Goal: Task Accomplishment & Management: Complete application form

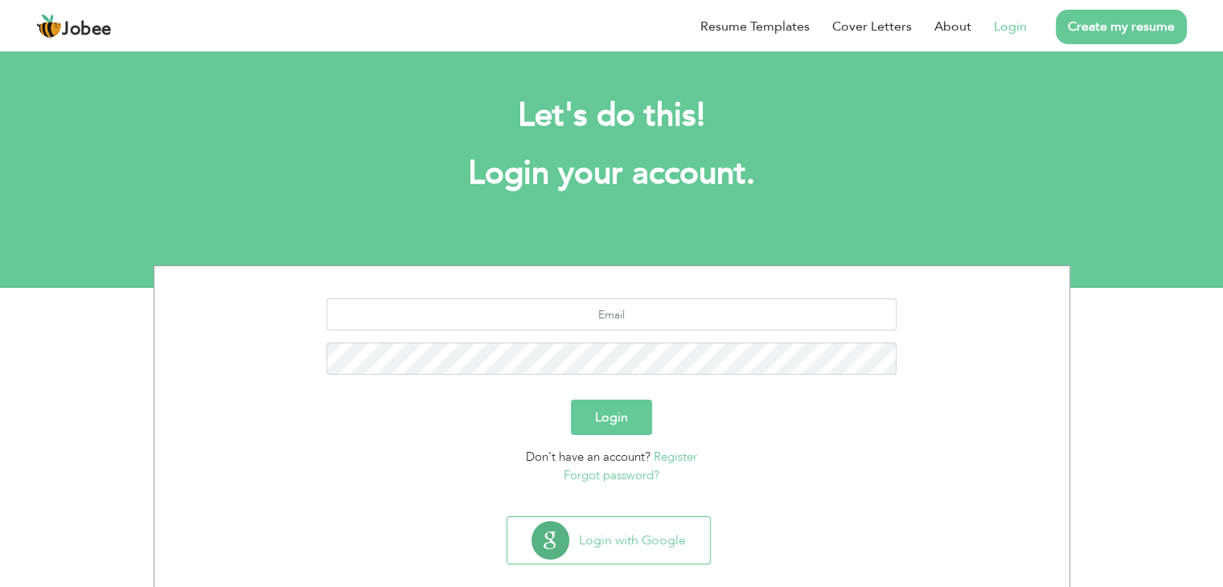
click at [1007, 28] on link "Login" at bounding box center [1009, 26] width 33 height 19
click at [703, 313] on input "text" at bounding box center [611, 314] width 570 height 32
type input "engr.wardan@gmail.com"
click at [620, 415] on button "Login" at bounding box center [611, 416] width 81 height 35
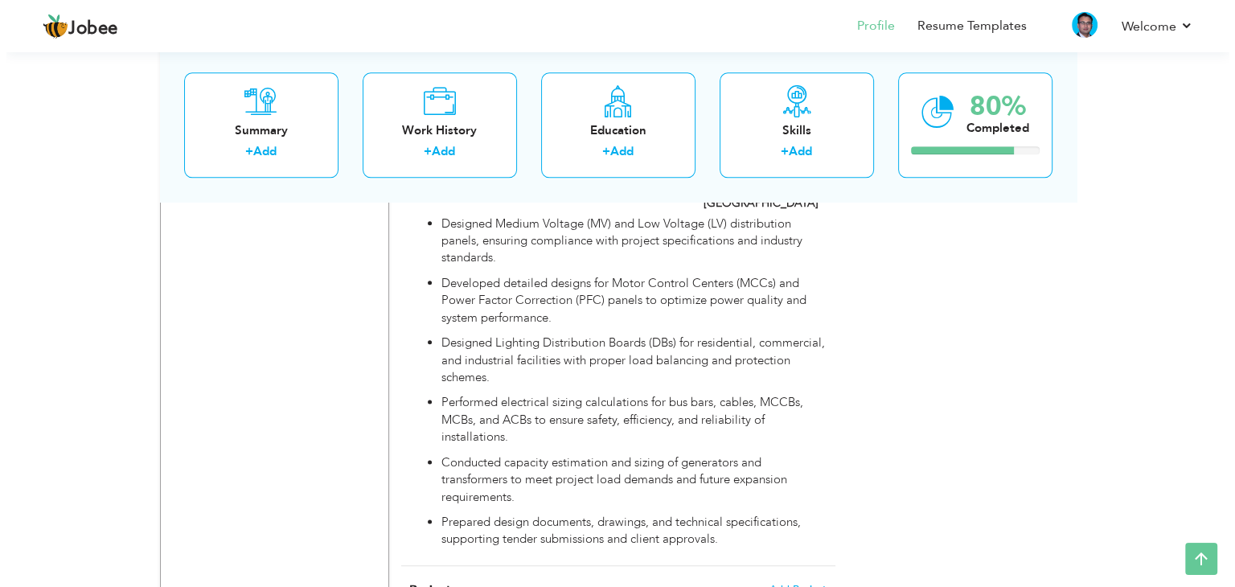
scroll to position [1945, 0]
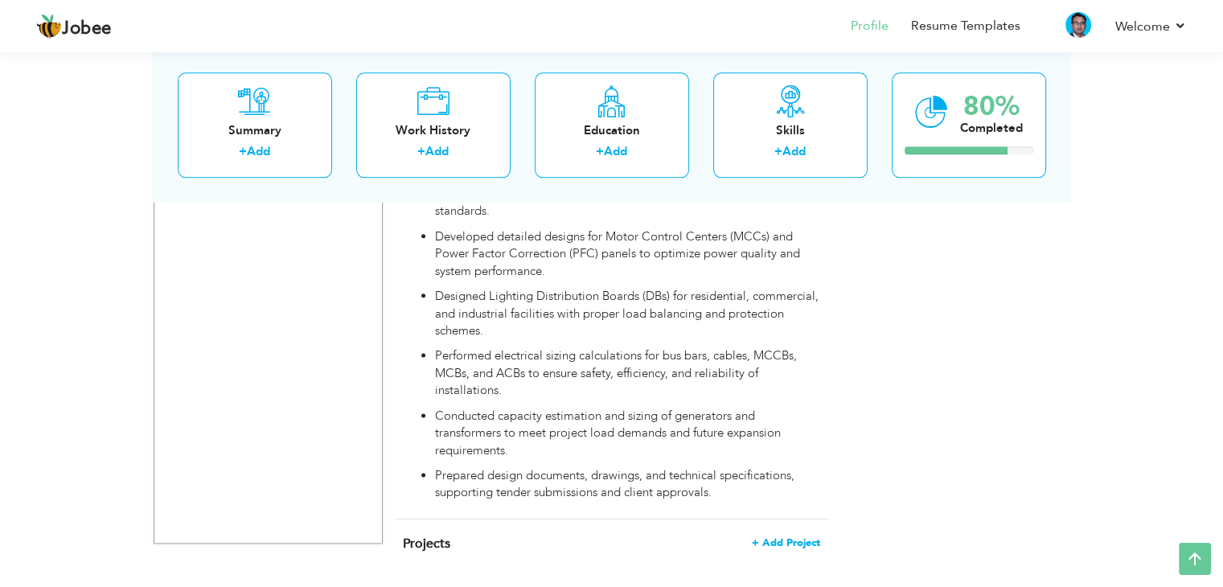
click at [791, 537] on span "+ Add Project" at bounding box center [786, 542] width 68 height 11
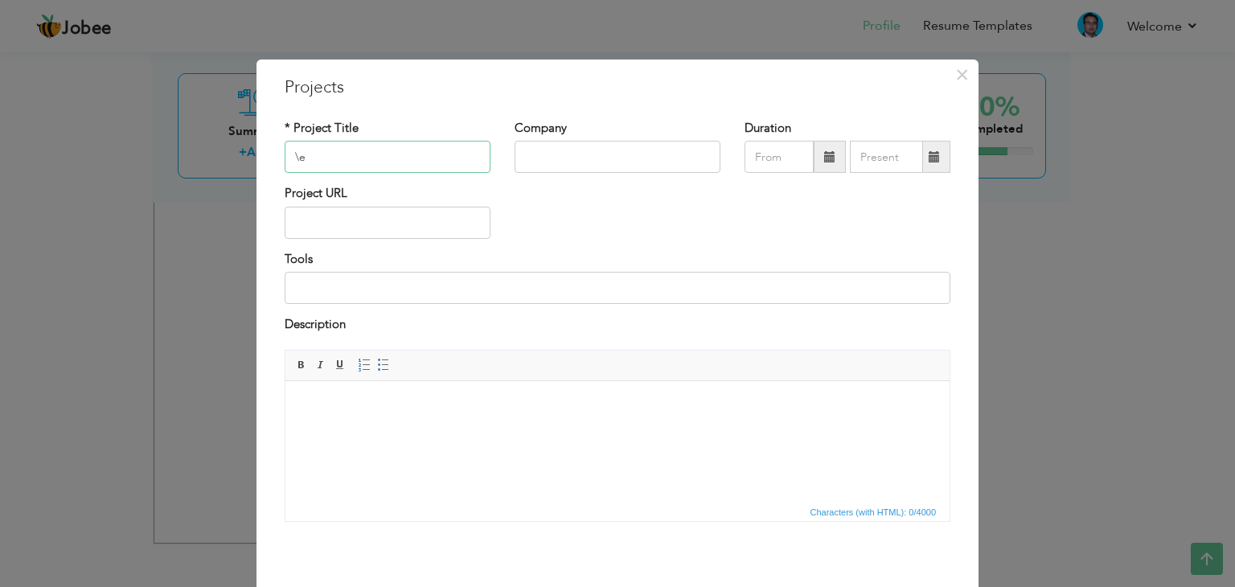
type input "\"
type input "Erection of 20 MT Coal Boiler"
click at [575, 158] on input "text" at bounding box center [617, 157] width 206 height 32
type input "|"
type input "Sitara Chemical Industries Limited"
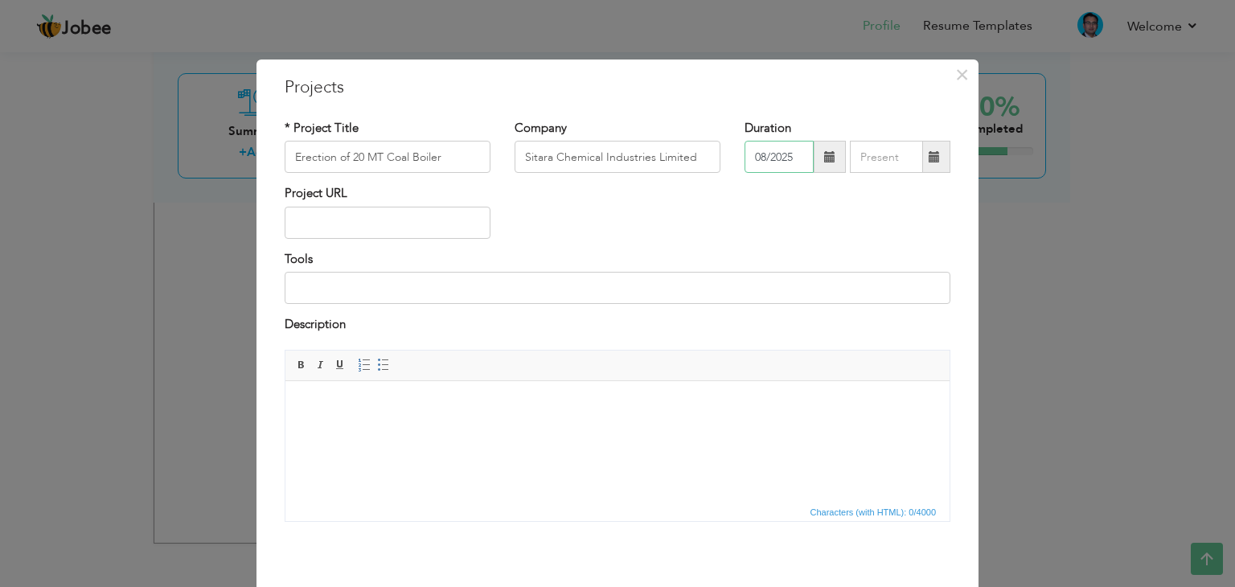
click at [754, 154] on input "08/2025" at bounding box center [778, 157] width 69 height 32
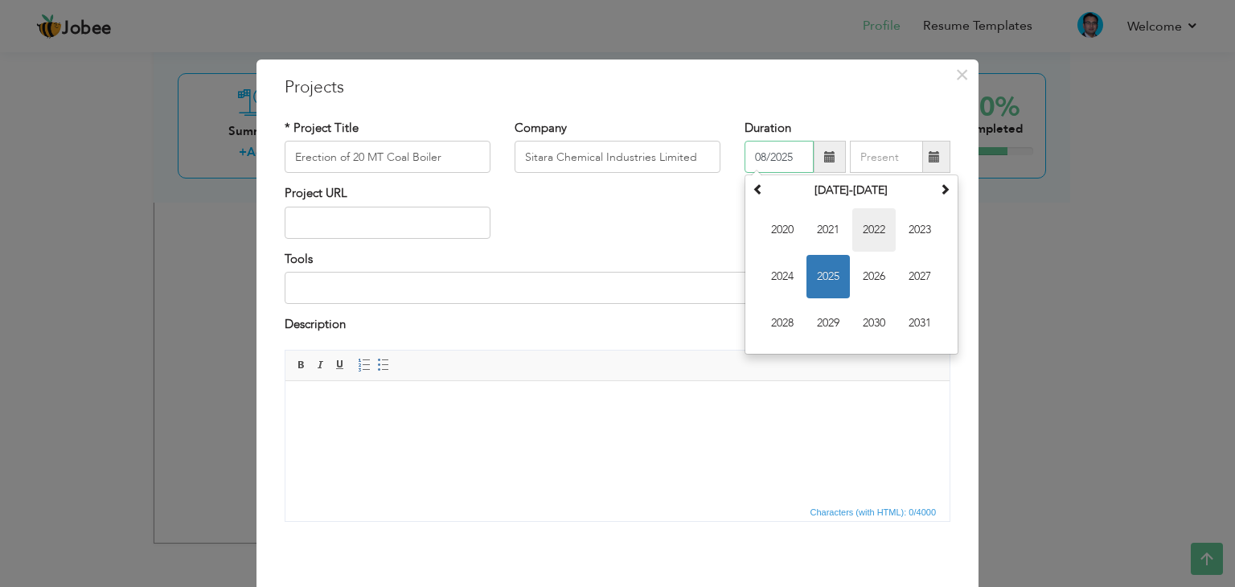
click at [874, 226] on span "2022" at bounding box center [873, 229] width 43 height 43
click at [772, 266] on span "May" at bounding box center [781, 276] width 43 height 43
type input "05/2022"
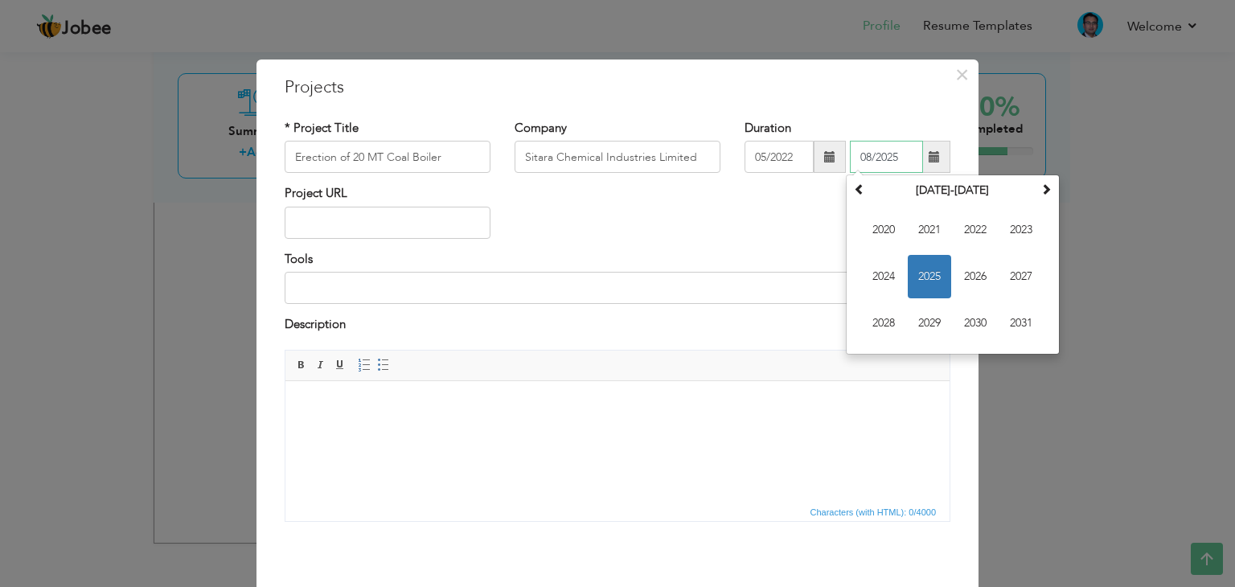
click at [903, 156] on input "08/2025" at bounding box center [886, 157] width 73 height 32
click at [959, 226] on span "2022" at bounding box center [974, 229] width 43 height 43
click at [1010, 280] on span "Aug" at bounding box center [1020, 276] width 43 height 43
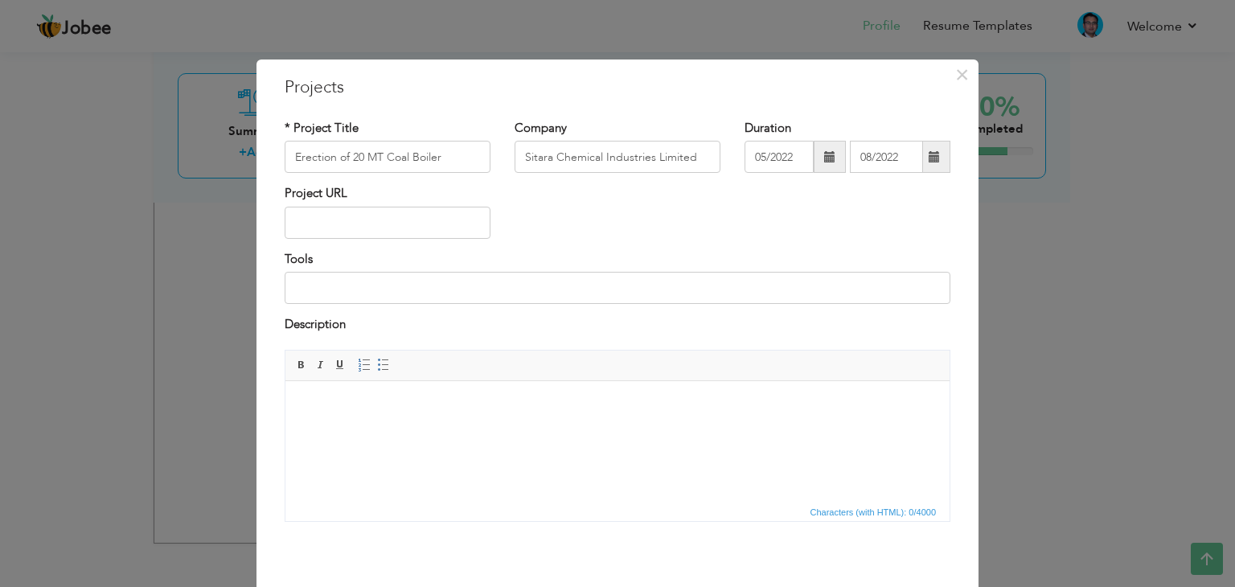
click at [930, 155] on span at bounding box center [933, 156] width 11 height 11
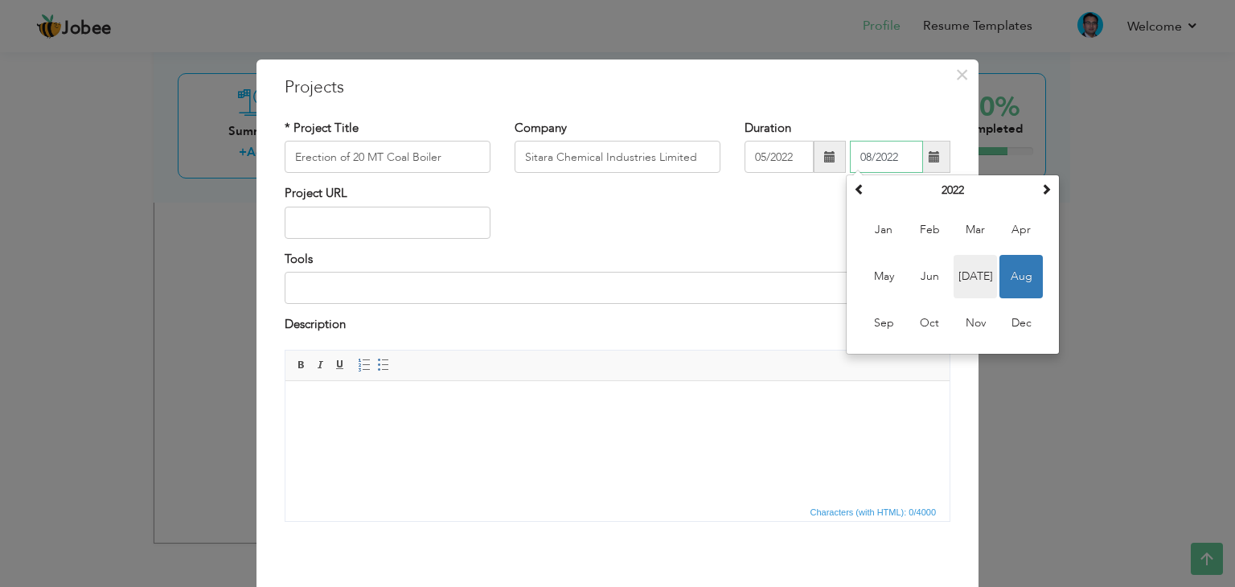
click at [966, 270] on span "Jul" at bounding box center [974, 276] width 43 height 43
type input "07/2022"
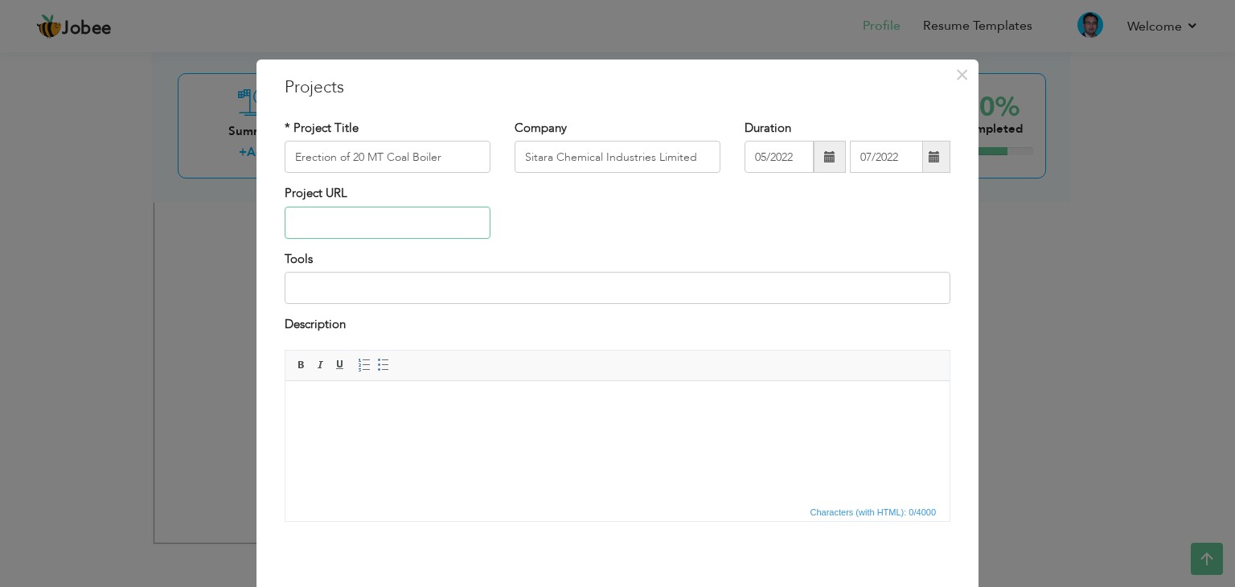
click at [426, 213] on input "text" at bounding box center [388, 223] width 206 height 32
click at [420, 286] on input at bounding box center [618, 288] width 666 height 32
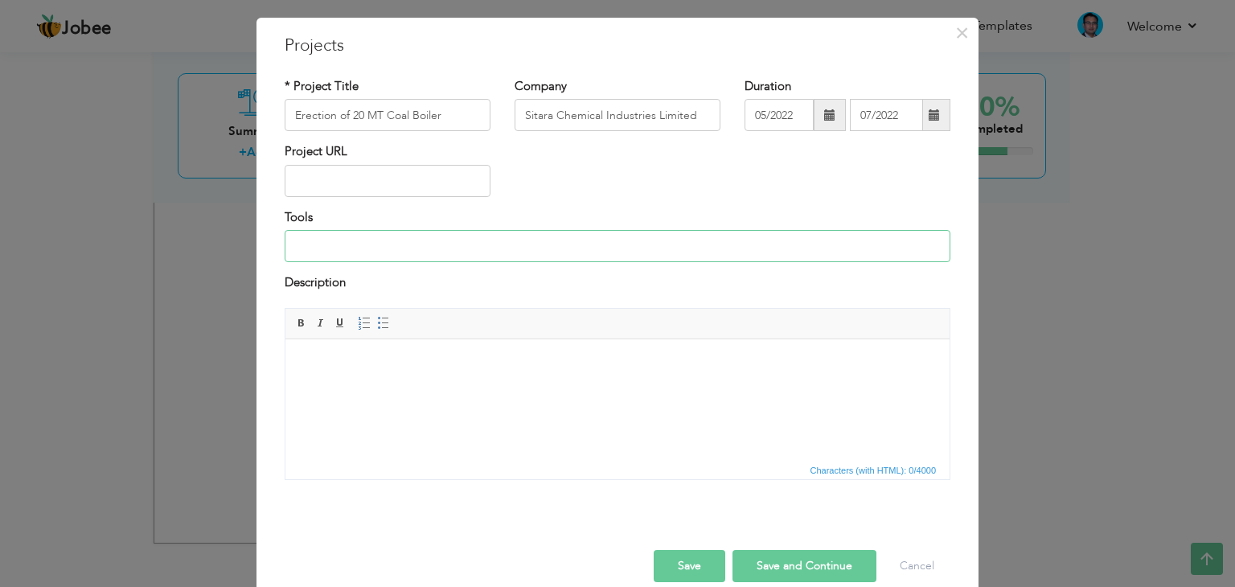
scroll to position [64, 0]
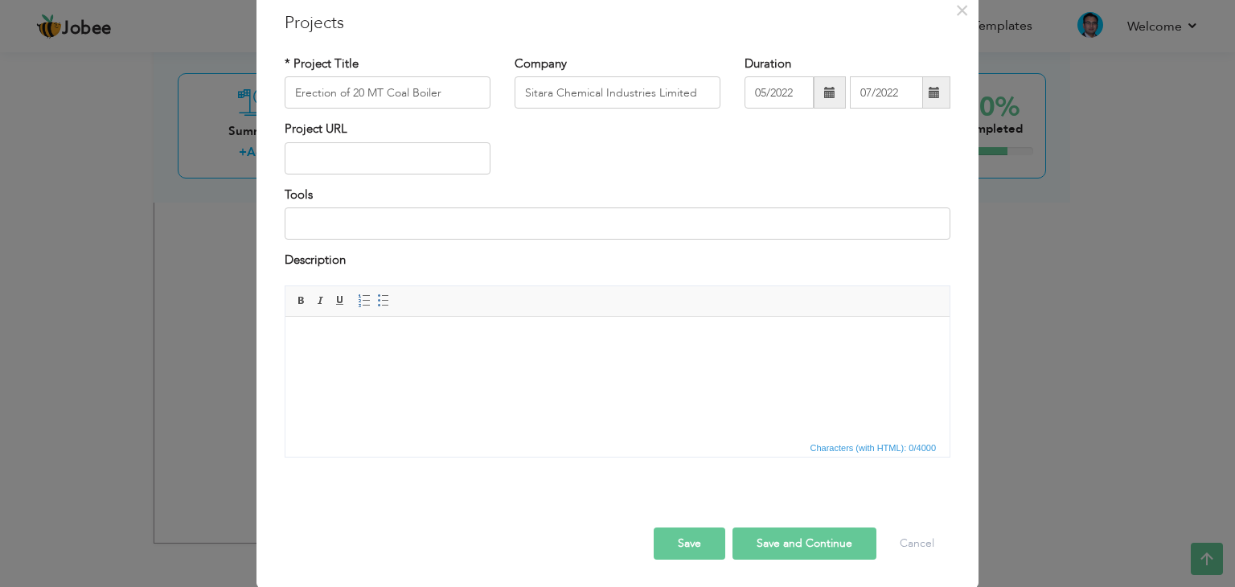
click at [476, 324] on html at bounding box center [617, 340] width 664 height 49
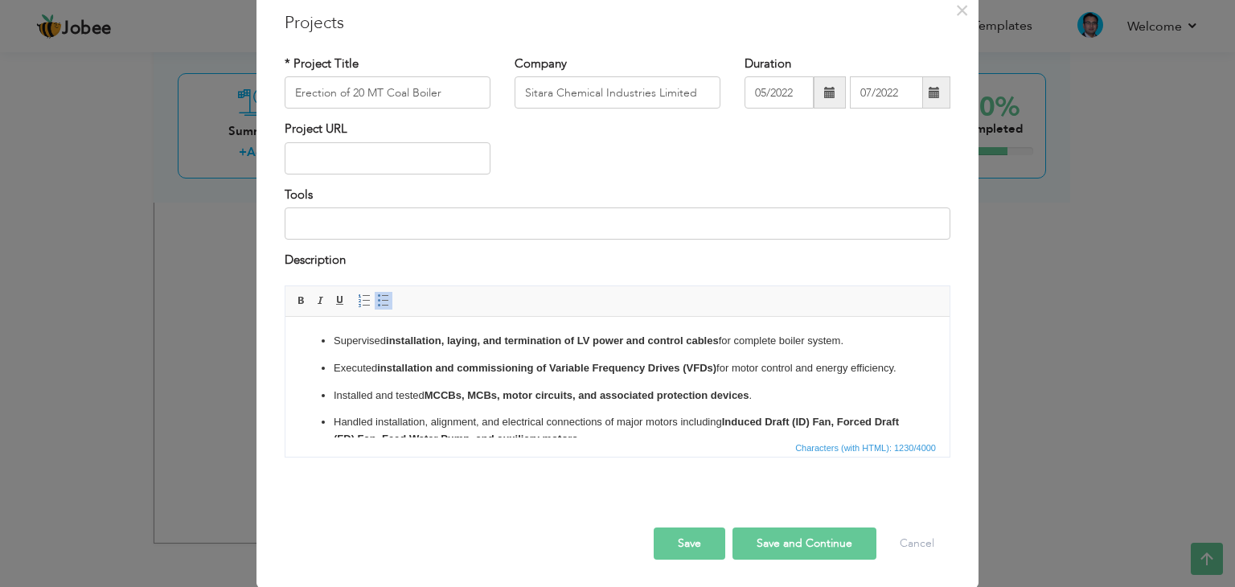
scroll to position [166, 0]
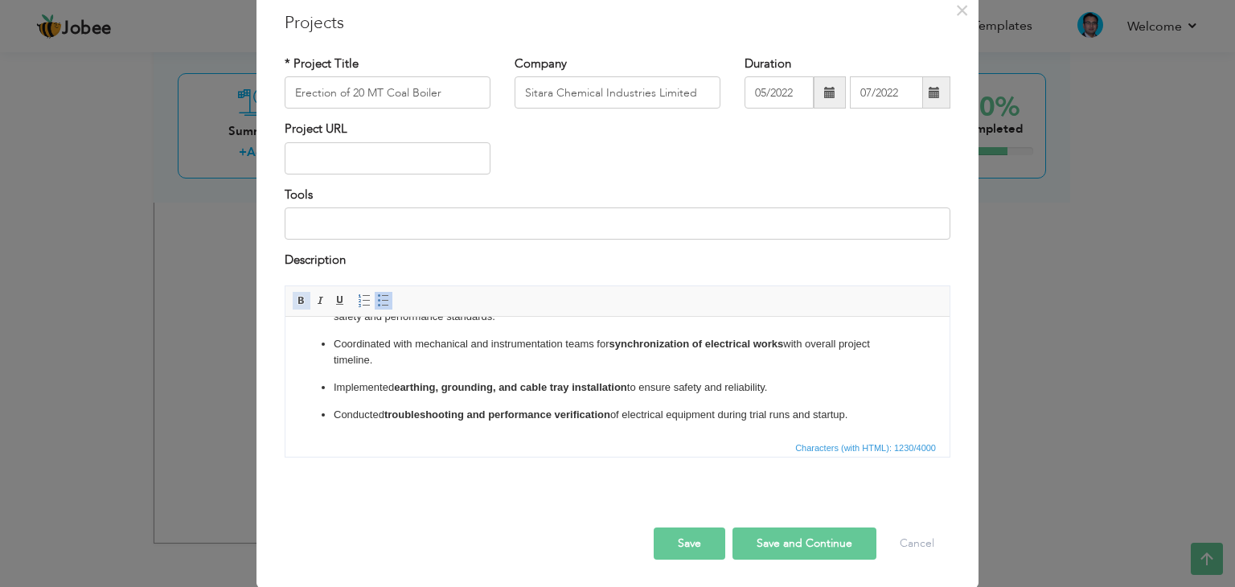
click at [295, 300] on span at bounding box center [301, 300] width 13 height 13
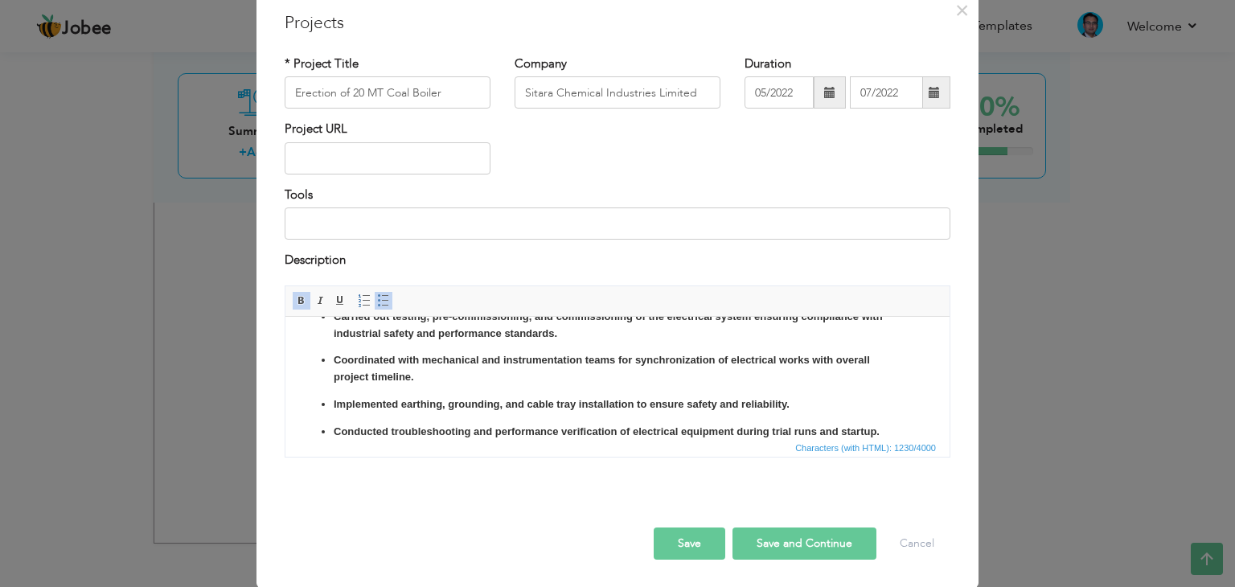
click at [295, 300] on span at bounding box center [301, 300] width 13 height 13
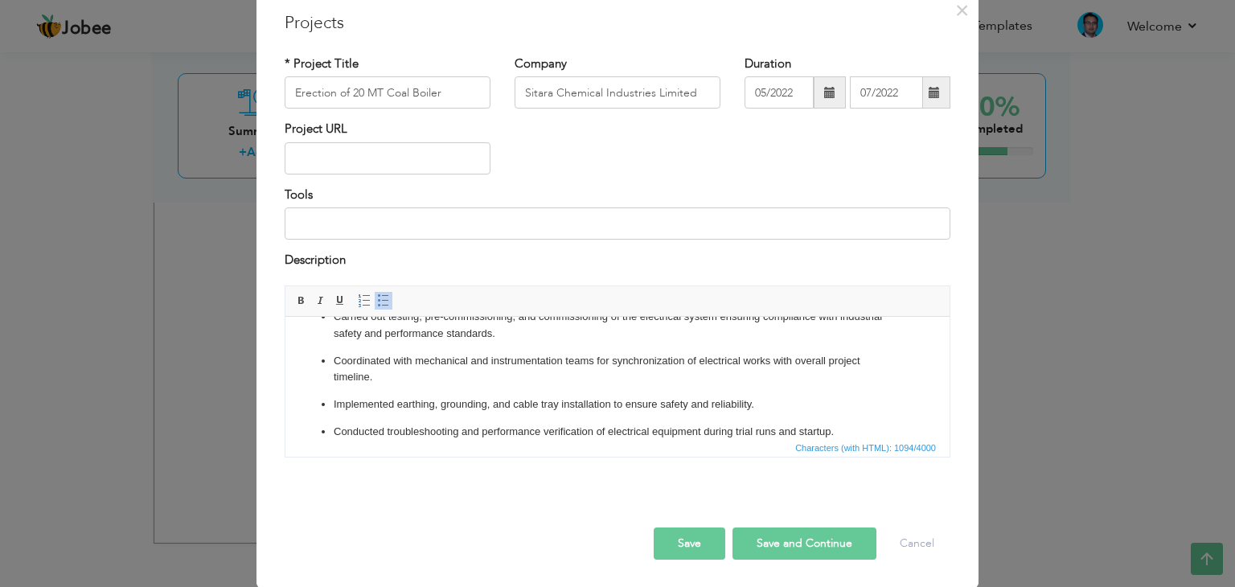
click at [487, 375] on p "Coordinated with mechanical and instrumentation teams for synchronization of el…" at bounding box center [617, 369] width 567 height 34
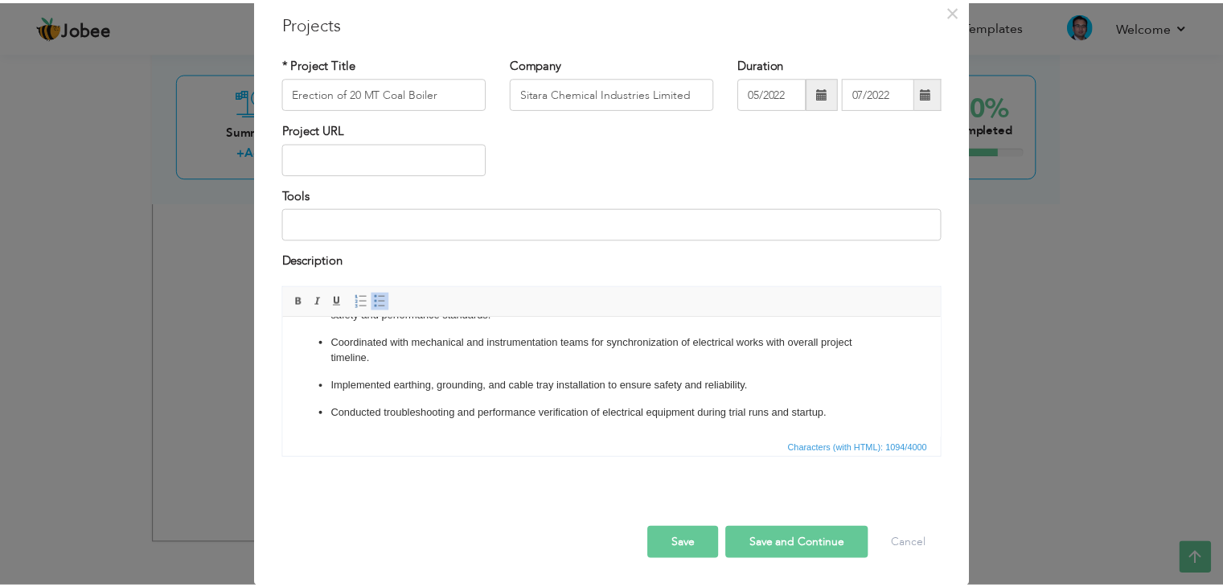
scroll to position [0, 0]
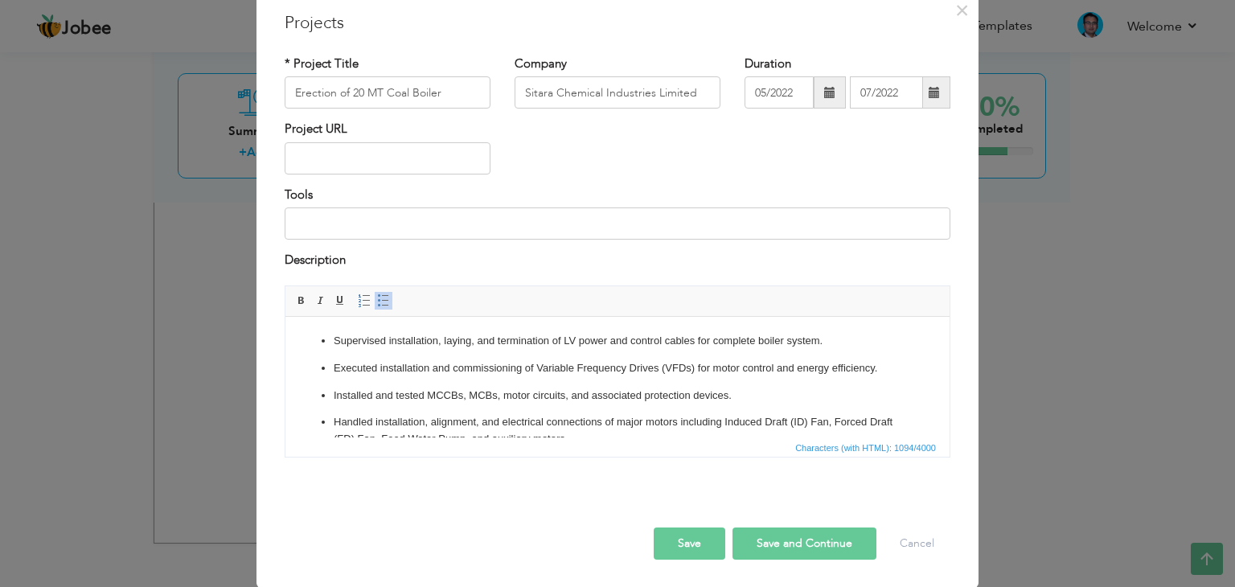
click at [694, 544] on button "Save" at bounding box center [689, 543] width 72 height 32
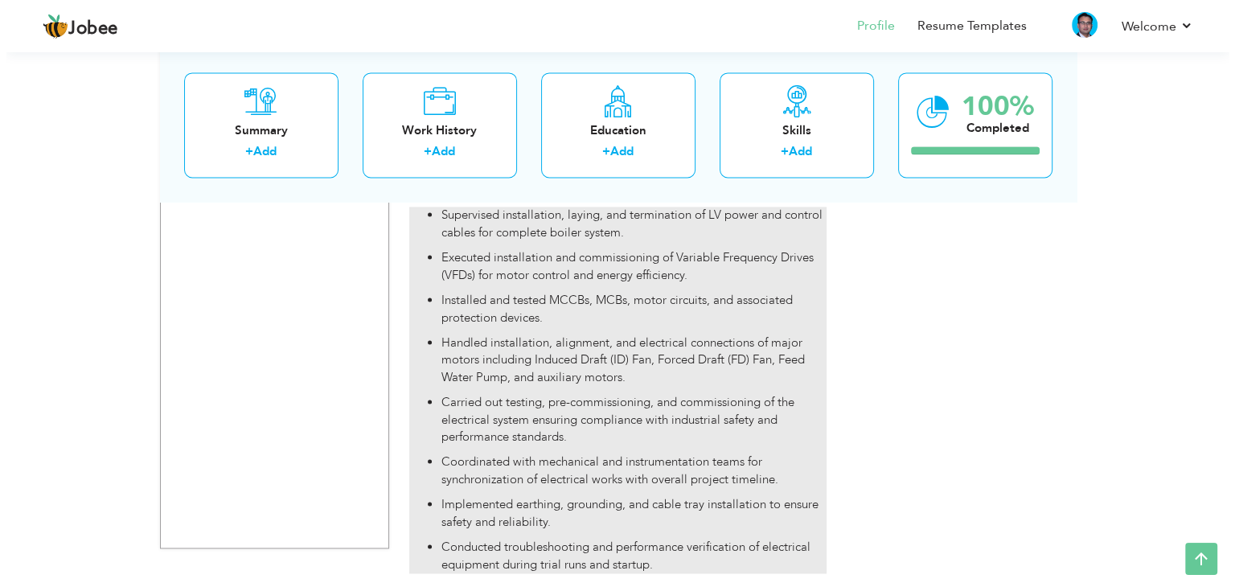
scroll to position [2126, 0]
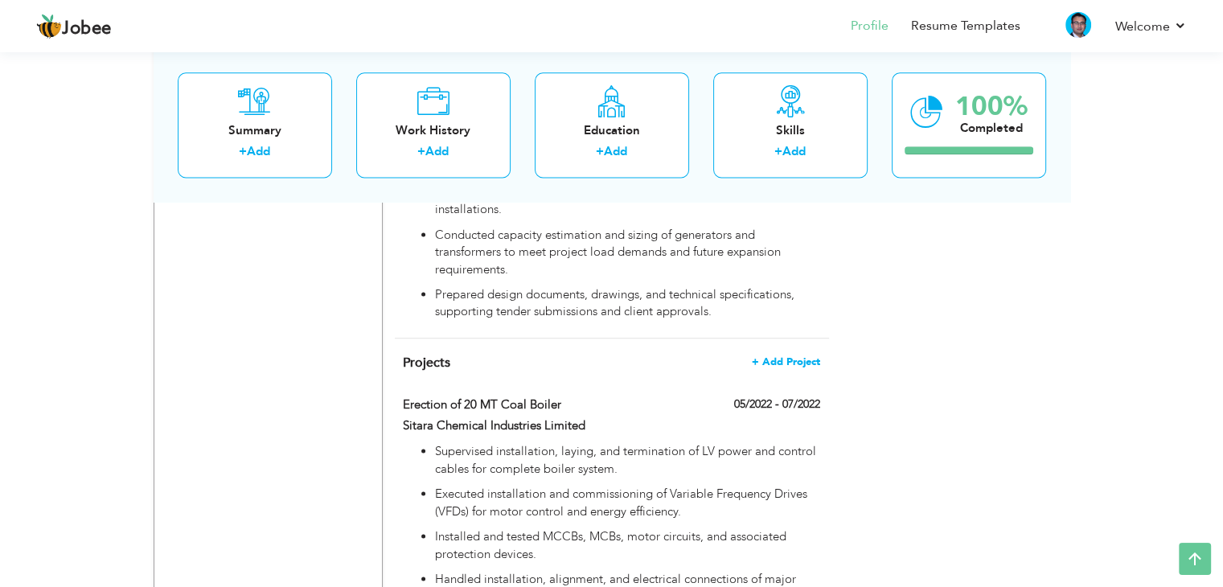
click at [766, 356] on span "+ Add Project" at bounding box center [786, 361] width 68 height 11
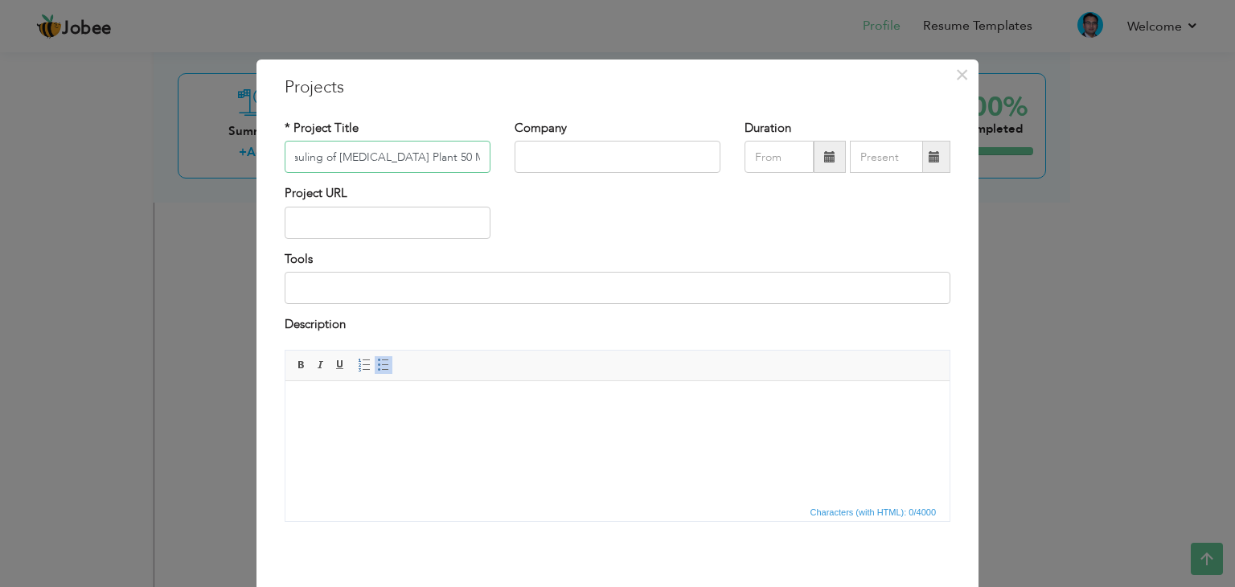
scroll to position [0, 72]
type input "Major Overhauling of [MEDICAL_DATA] Plant 50 MT"
click at [528, 157] on input "text" at bounding box center [617, 157] width 206 height 32
type input "Sitara Chemical Industries Limited"
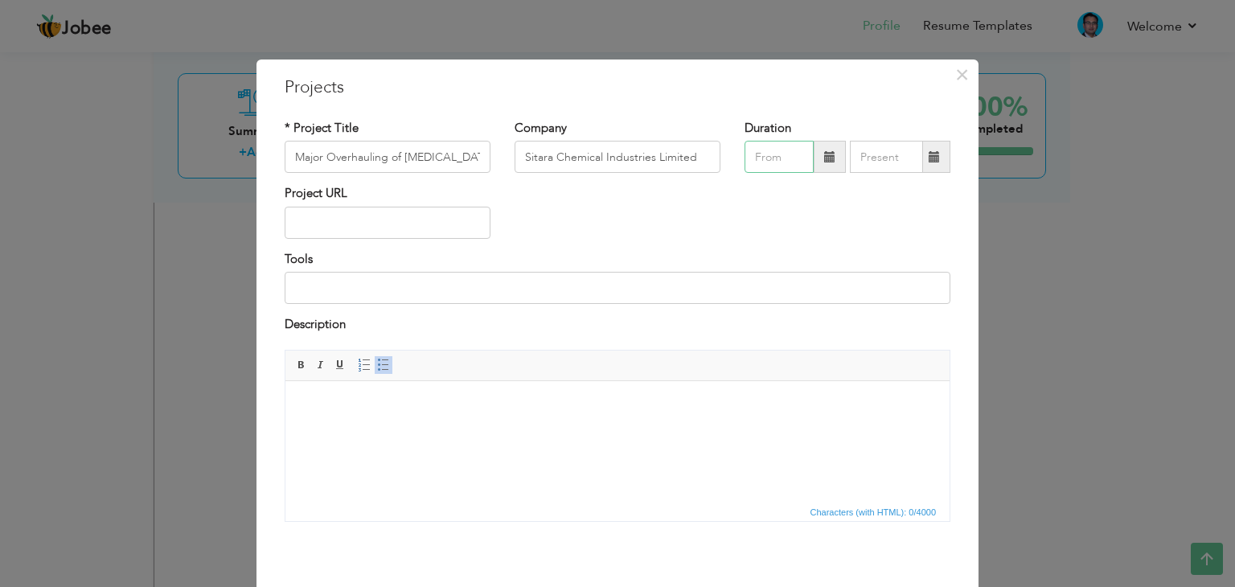
click at [775, 162] on input "text" at bounding box center [778, 157] width 69 height 32
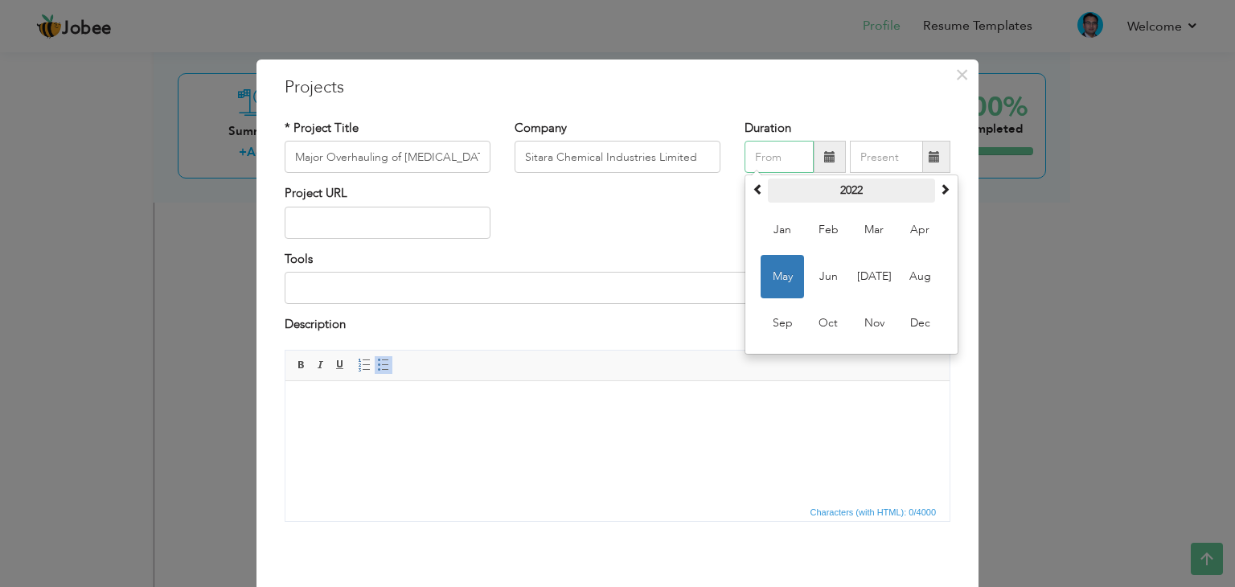
click at [864, 190] on th "2022" at bounding box center [851, 190] width 167 height 24
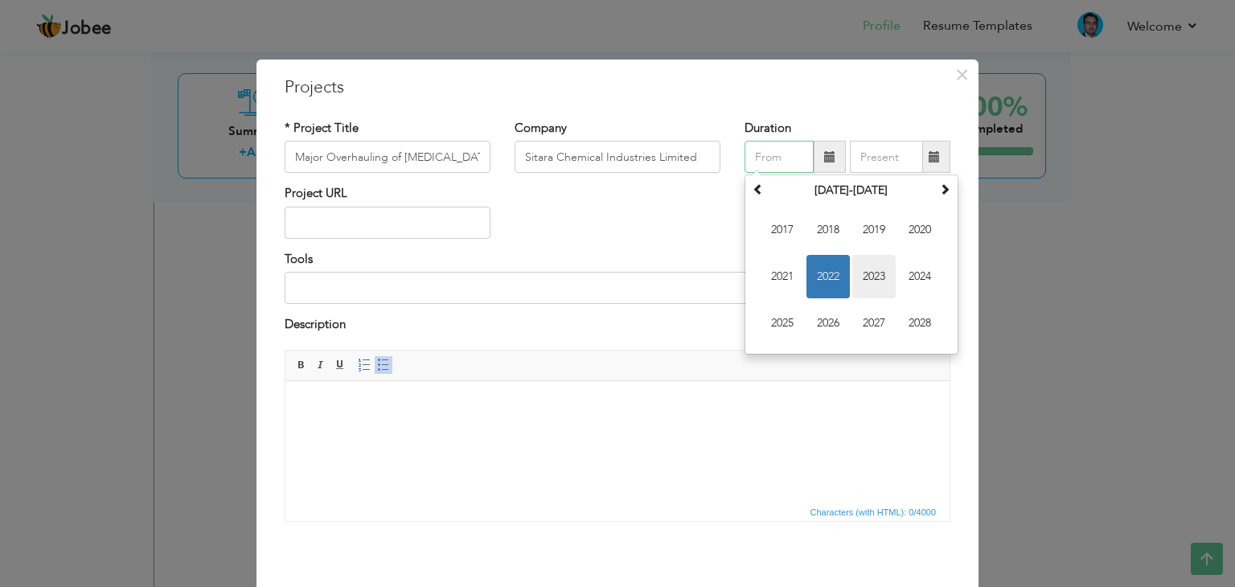
click at [864, 275] on span "2023" at bounding box center [873, 276] width 43 height 43
click at [754, 188] on span at bounding box center [757, 188] width 11 height 11
click at [814, 326] on span "Oct" at bounding box center [827, 322] width 43 height 43
type input "10/2022"
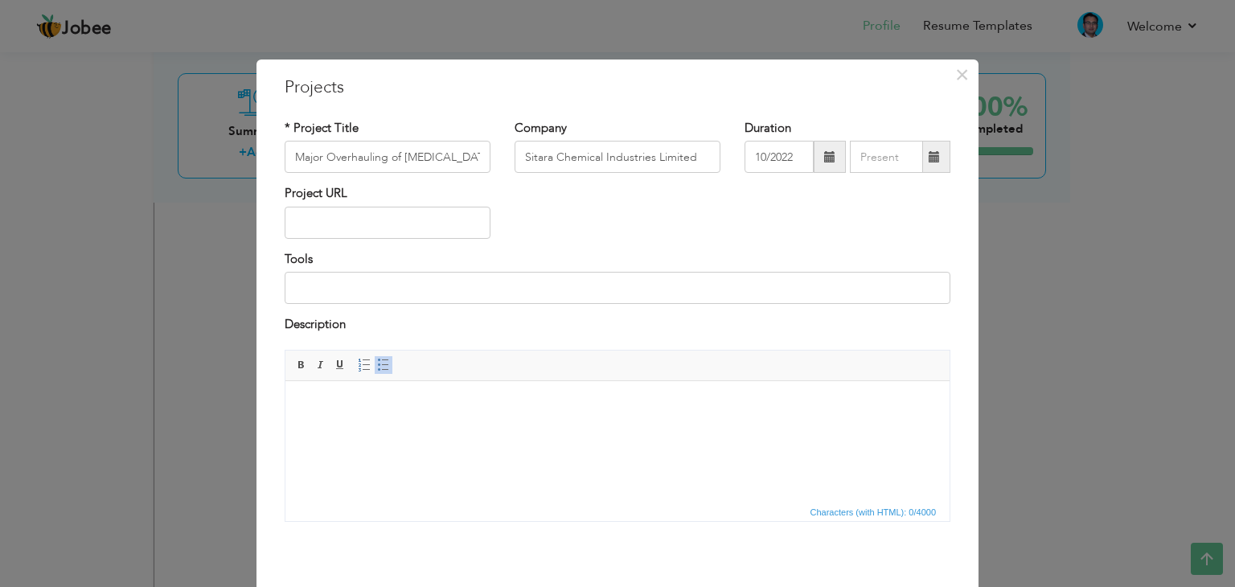
click at [932, 155] on span at bounding box center [933, 156] width 11 height 11
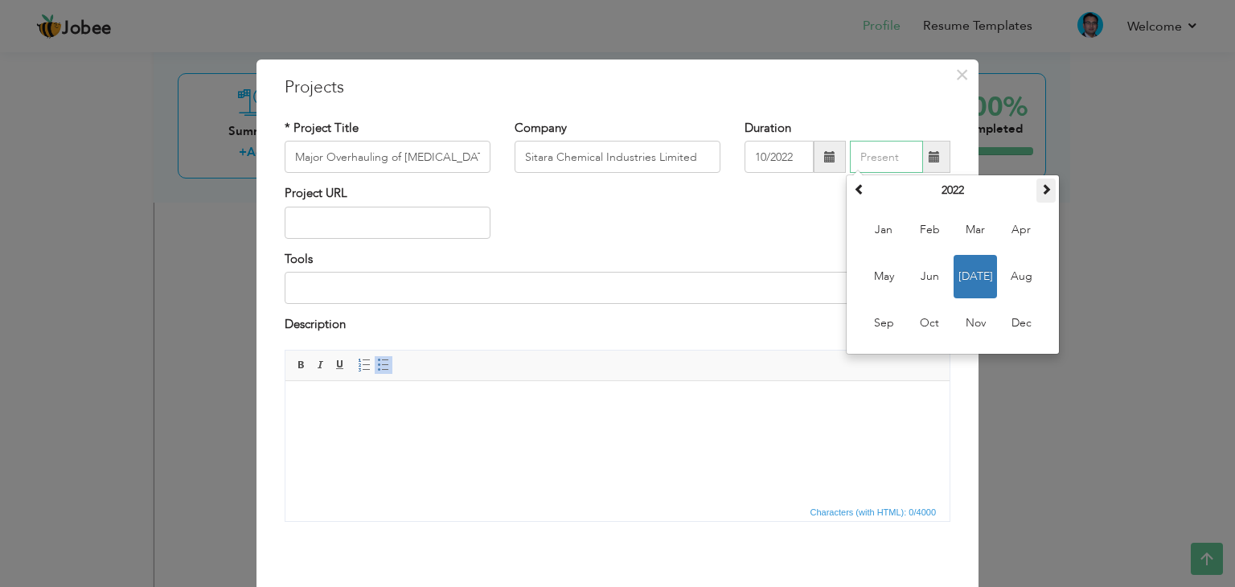
click at [1040, 187] on span at bounding box center [1045, 188] width 11 height 11
click at [914, 233] on span "Feb" at bounding box center [928, 229] width 43 height 43
type input "02/2023"
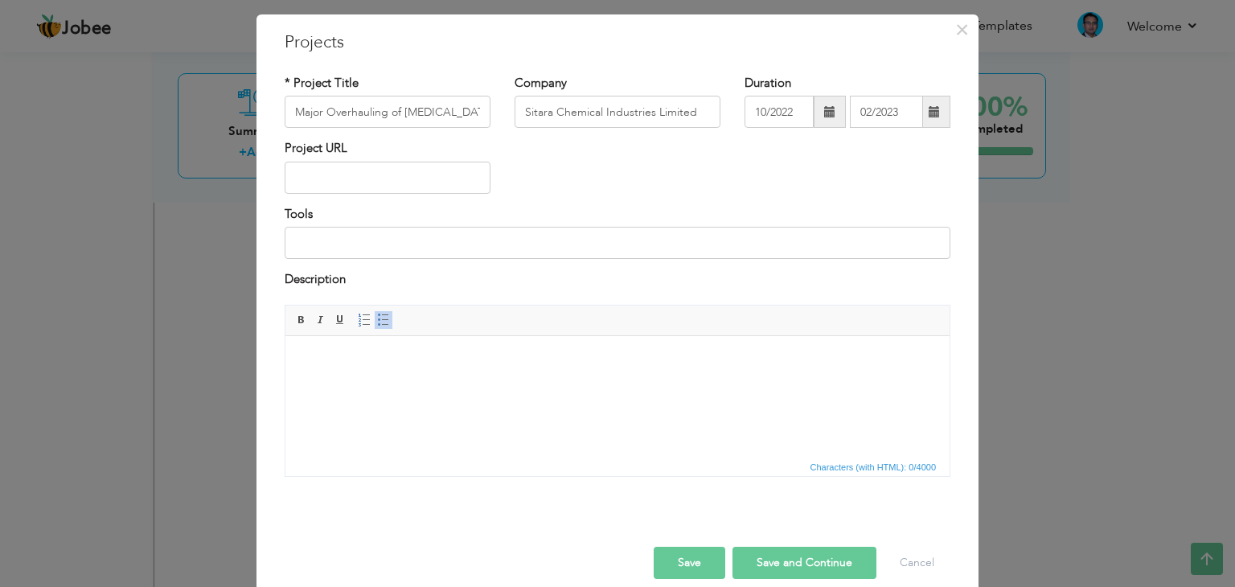
scroll to position [64, 0]
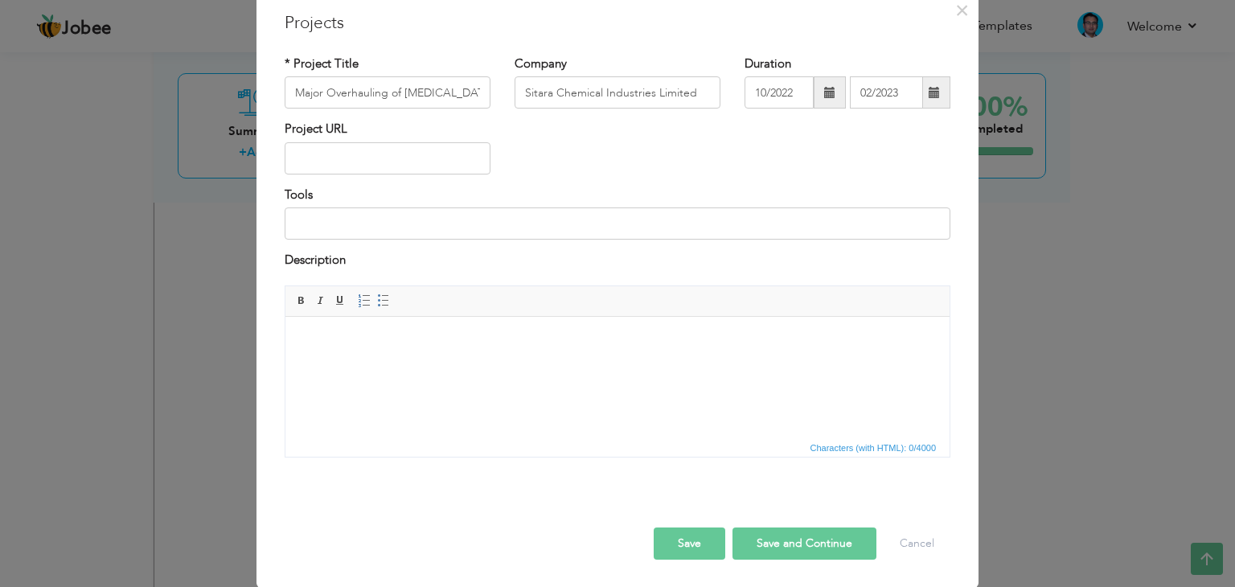
click at [453, 332] on body at bounding box center [617, 340] width 632 height 17
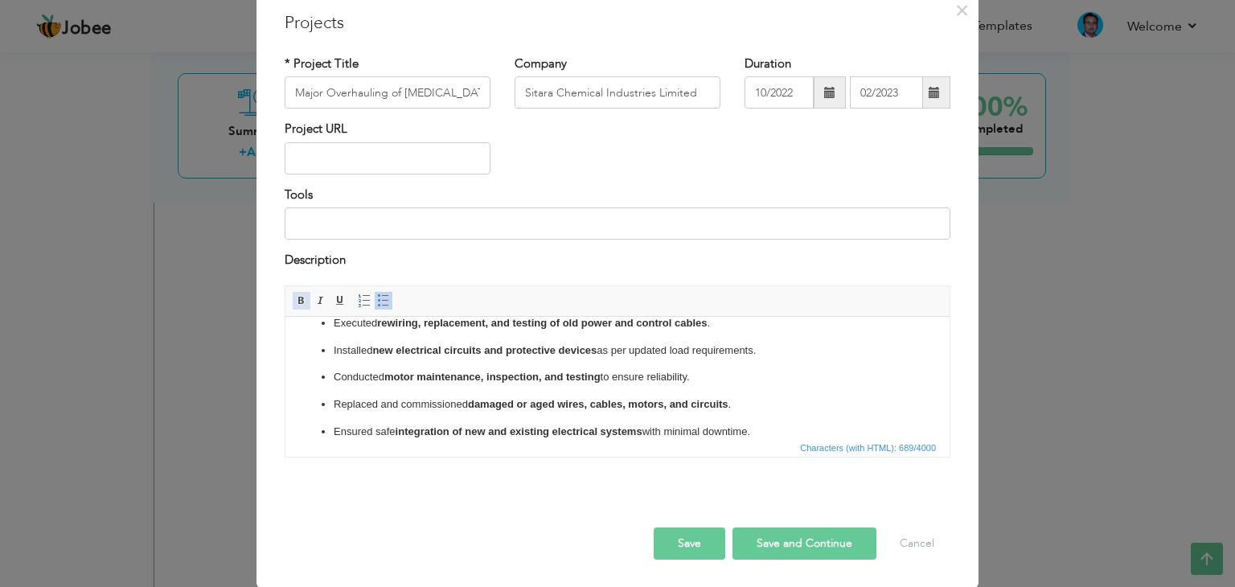
click at [295, 300] on span at bounding box center [301, 300] width 13 height 13
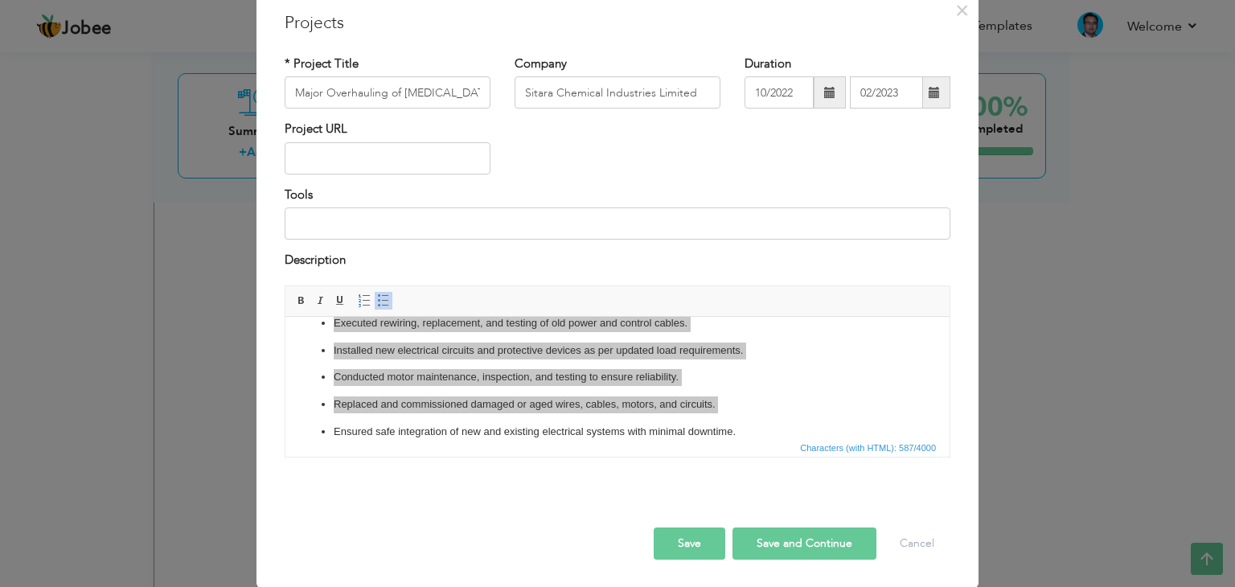
click at [706, 536] on button "Save" at bounding box center [689, 543] width 72 height 32
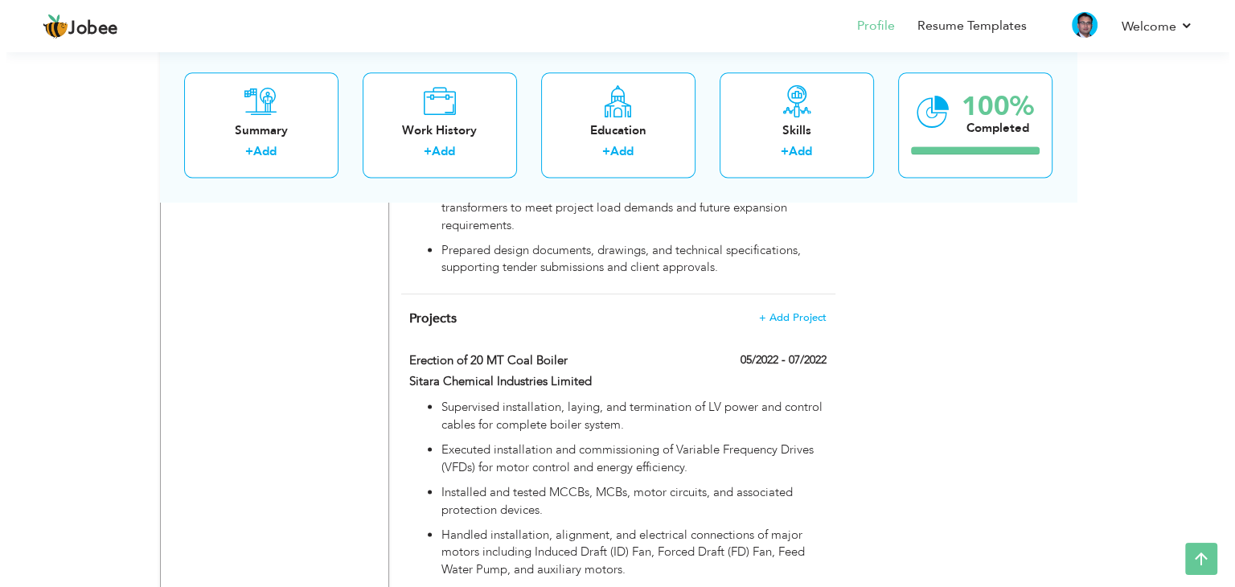
scroll to position [2076, 0]
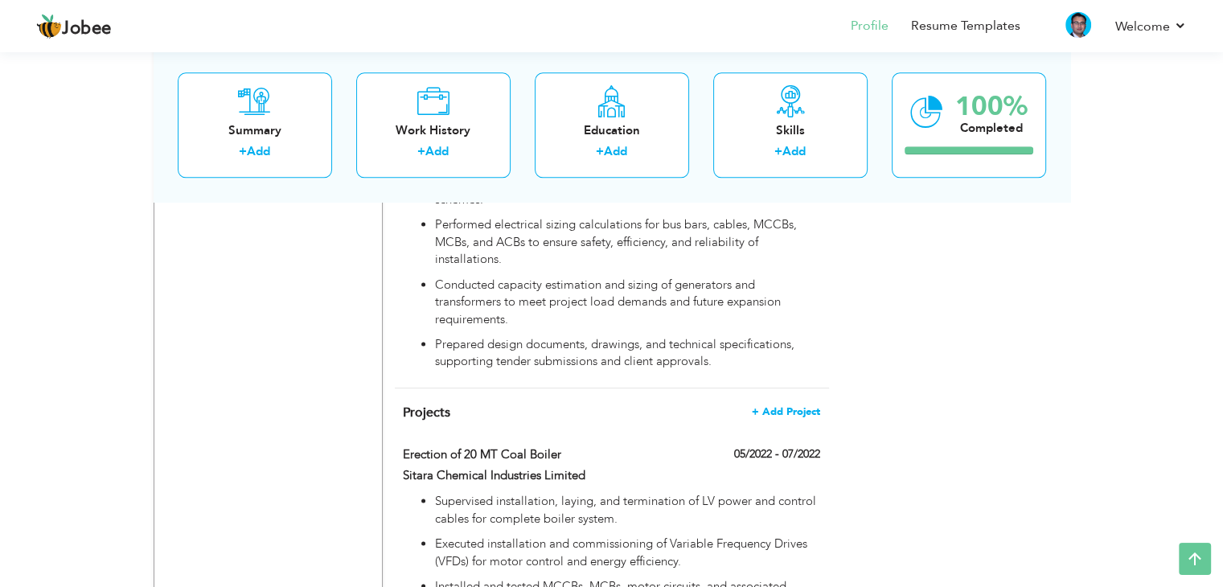
click at [788, 406] on span "+ Add Project" at bounding box center [786, 411] width 68 height 11
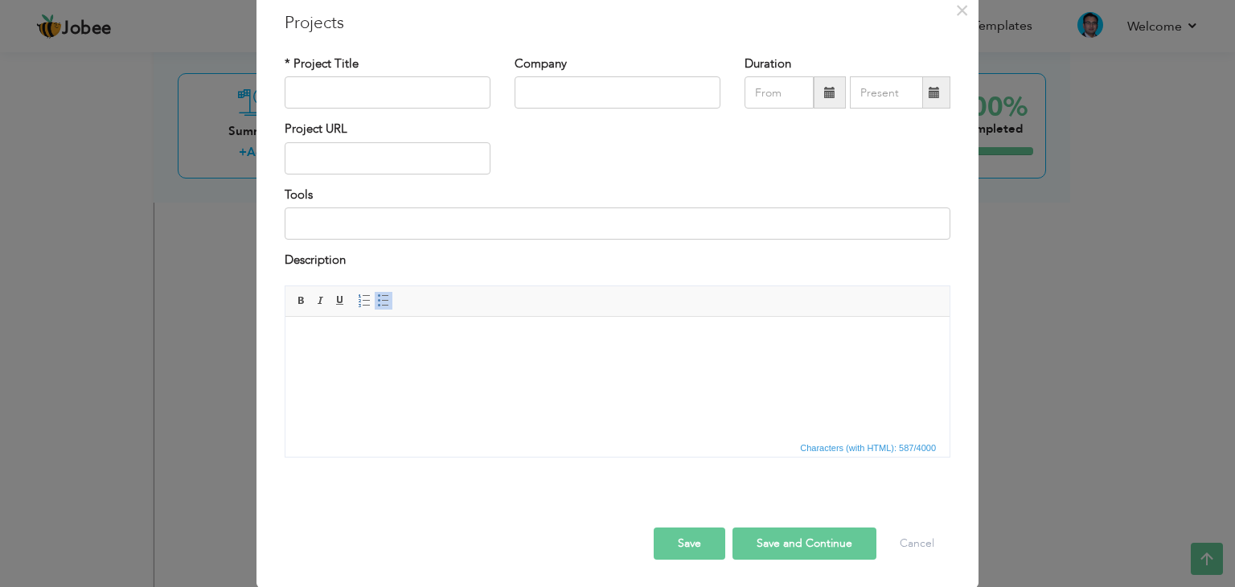
scroll to position [0, 0]
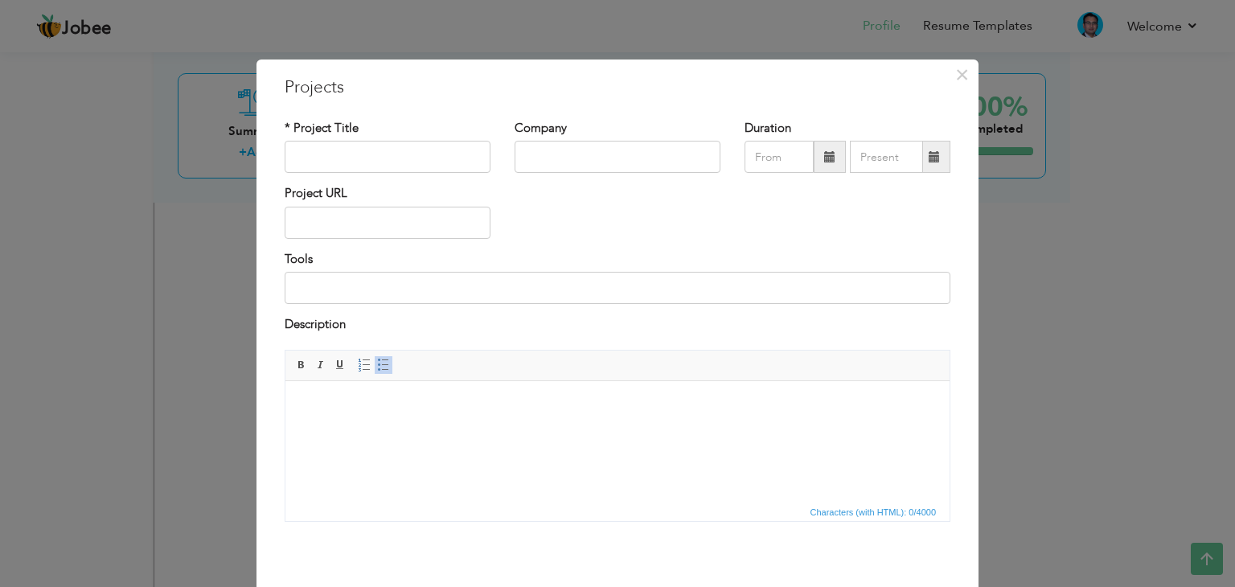
click at [519, 429] on html at bounding box center [617, 404] width 664 height 49
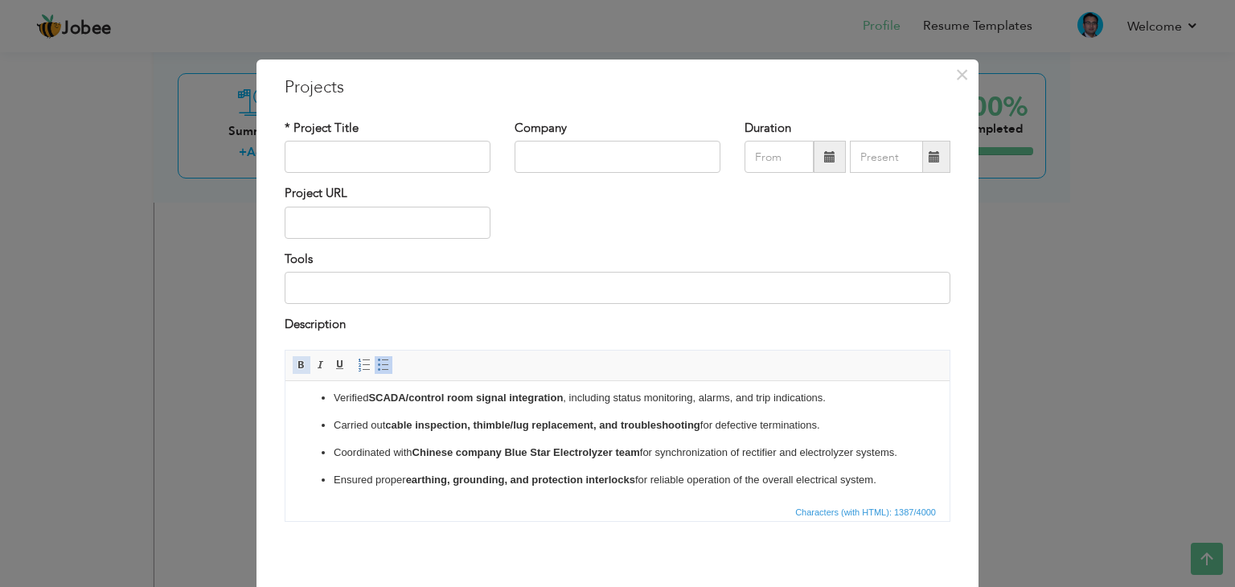
click at [295, 364] on span at bounding box center [301, 364] width 13 height 13
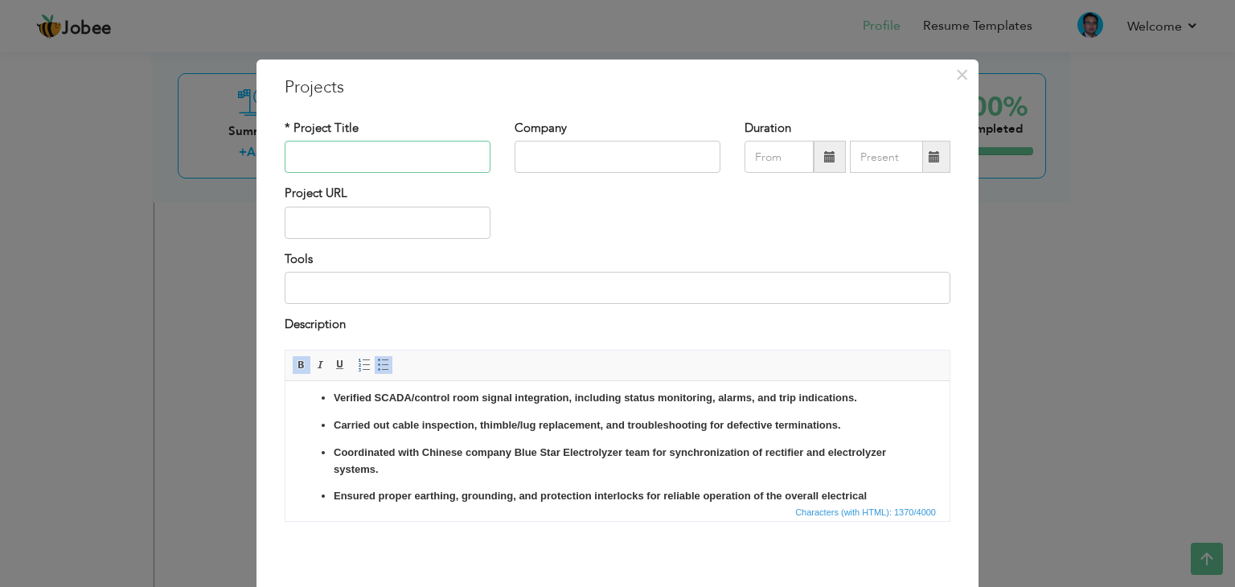
click at [331, 149] on input "text" at bounding box center [388, 157] width 206 height 32
type input "Erection of 50 MT Caustic Soda Plant C"
click at [572, 166] on input "text" at bounding box center [617, 157] width 206 height 32
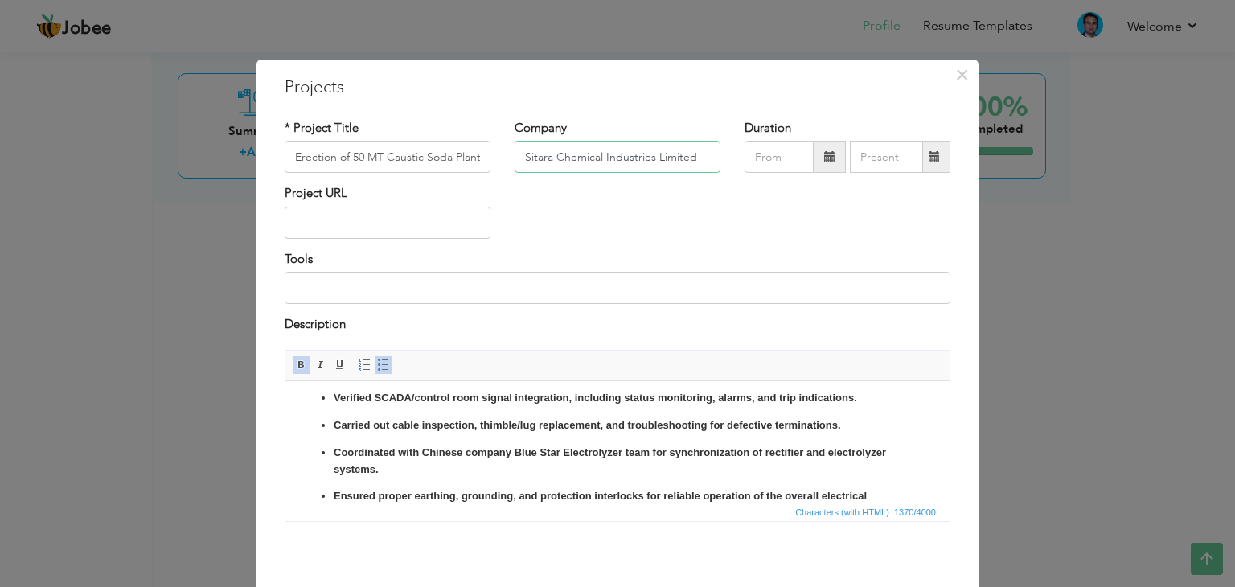
type input "Sitara Chemical Industries Limited"
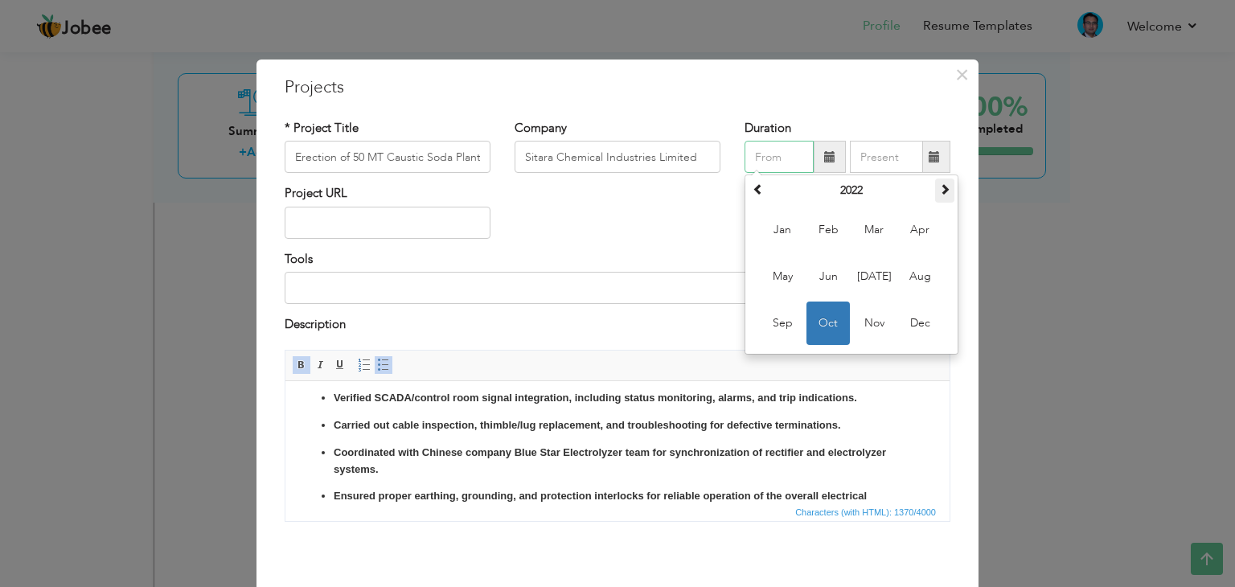
click at [945, 184] on th at bounding box center [944, 190] width 19 height 24
click at [865, 236] on span "Mar" at bounding box center [873, 229] width 43 height 43
type input "03/2023"
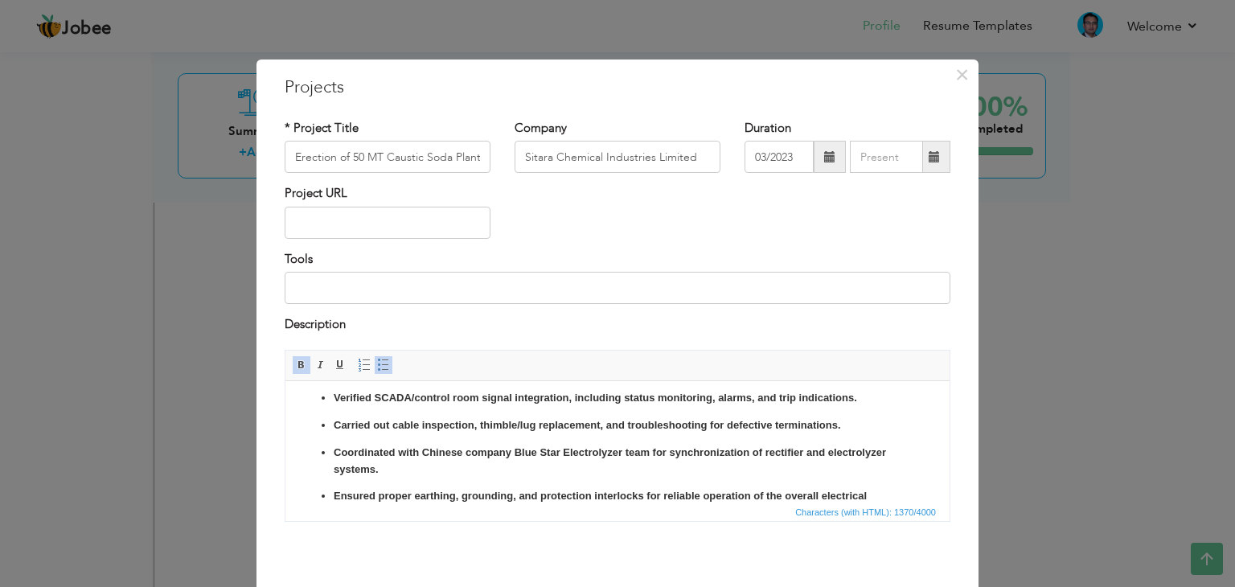
click at [932, 158] on span at bounding box center [933, 156] width 11 height 11
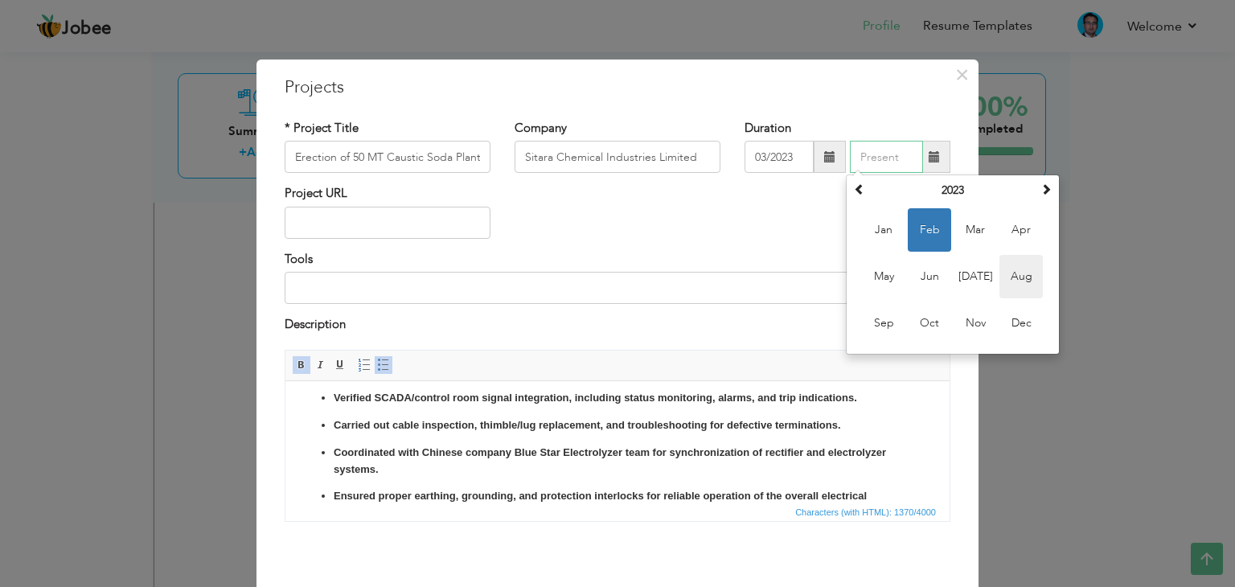
click at [1031, 274] on span "Aug" at bounding box center [1020, 276] width 43 height 43
type input "08/2023"
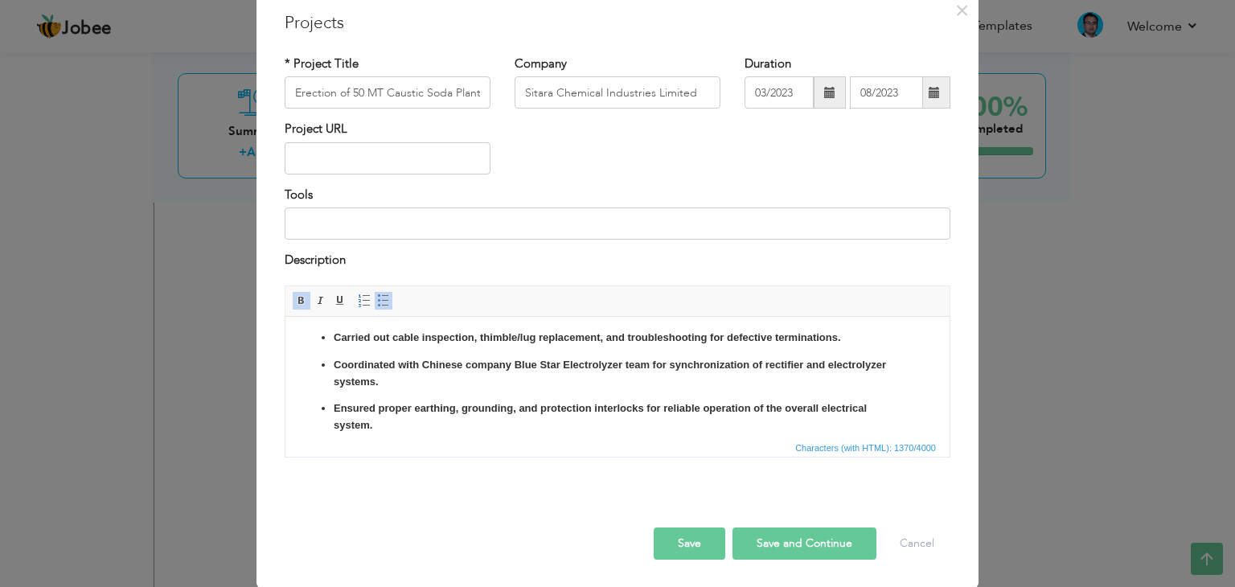
scroll to position [245, 0]
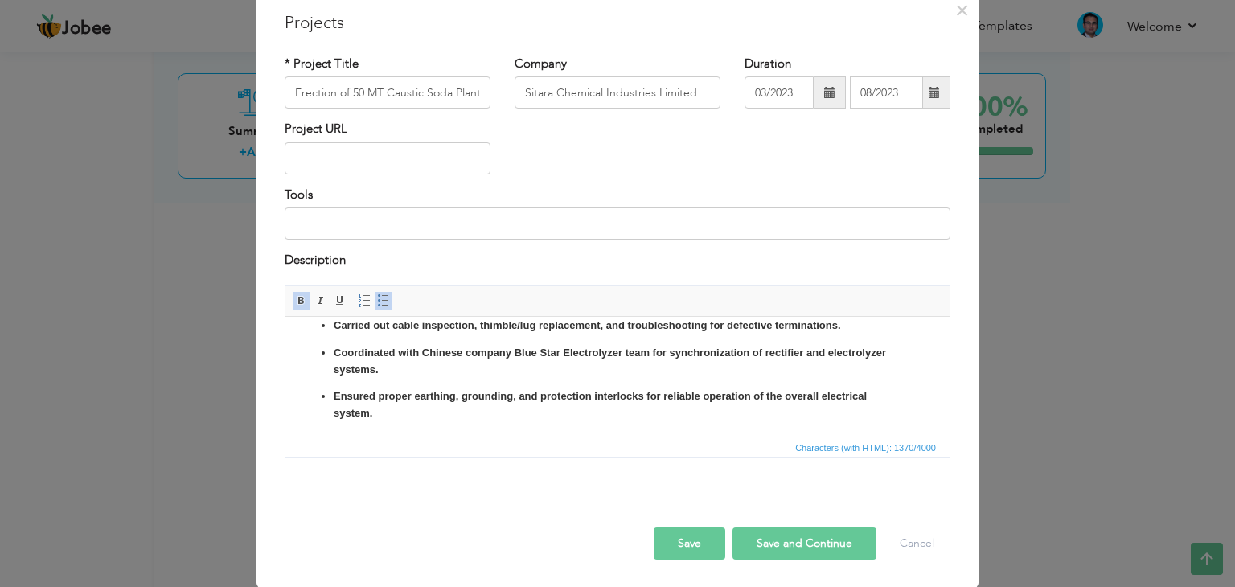
click at [690, 540] on button "Save" at bounding box center [689, 543] width 72 height 32
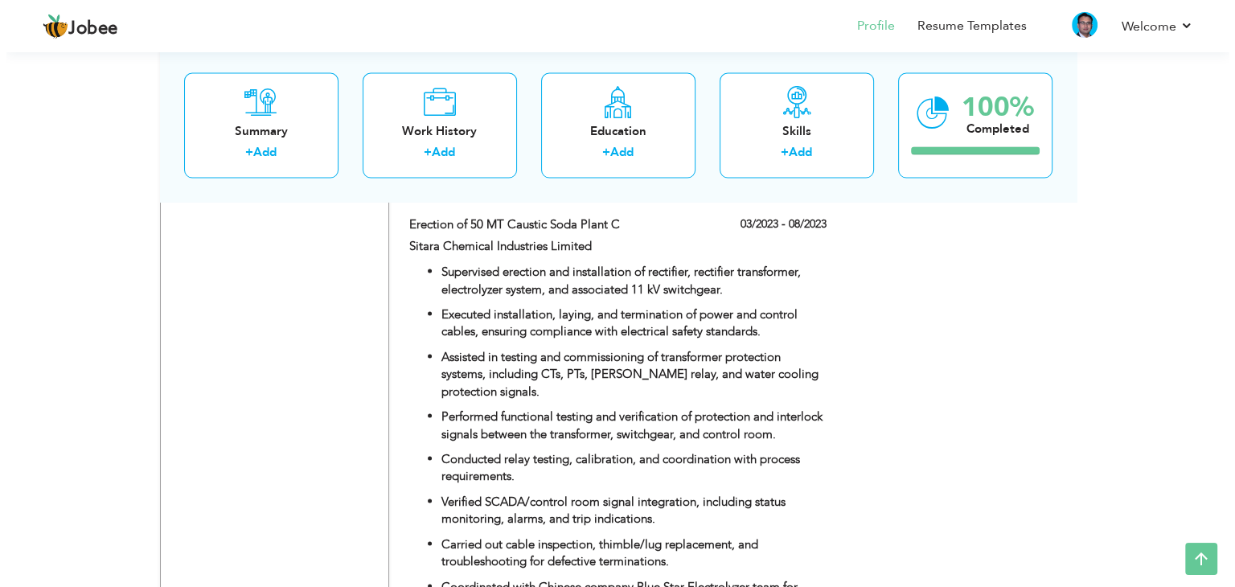
scroll to position [3198, 0]
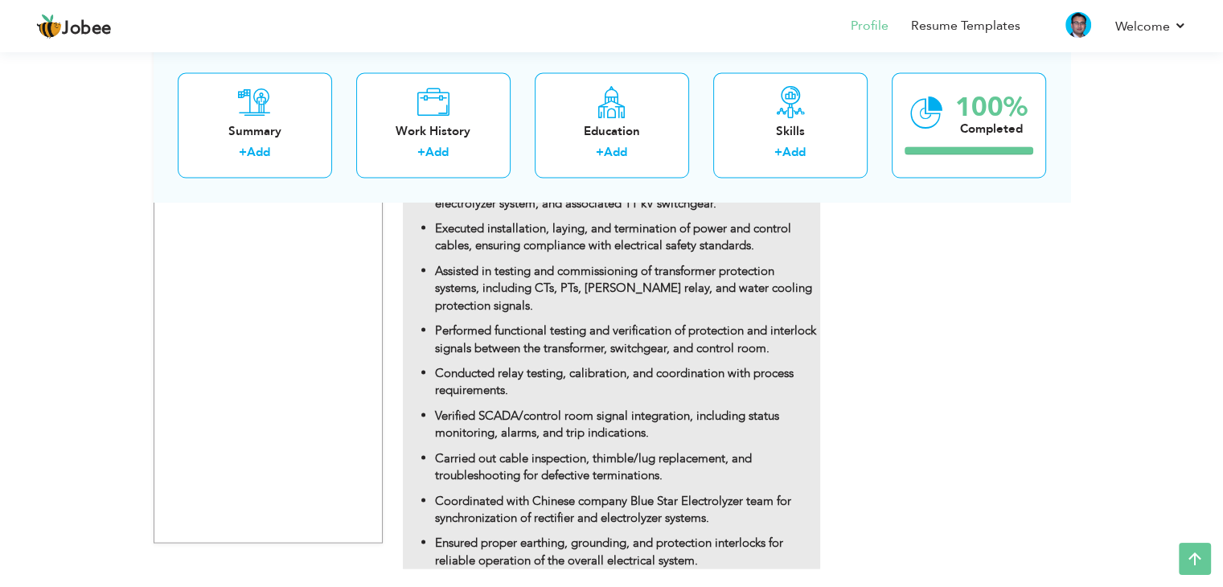
click at [704, 408] on p "Verified SCADA/control room signal integration, including status monitoring, al…" at bounding box center [627, 425] width 384 height 35
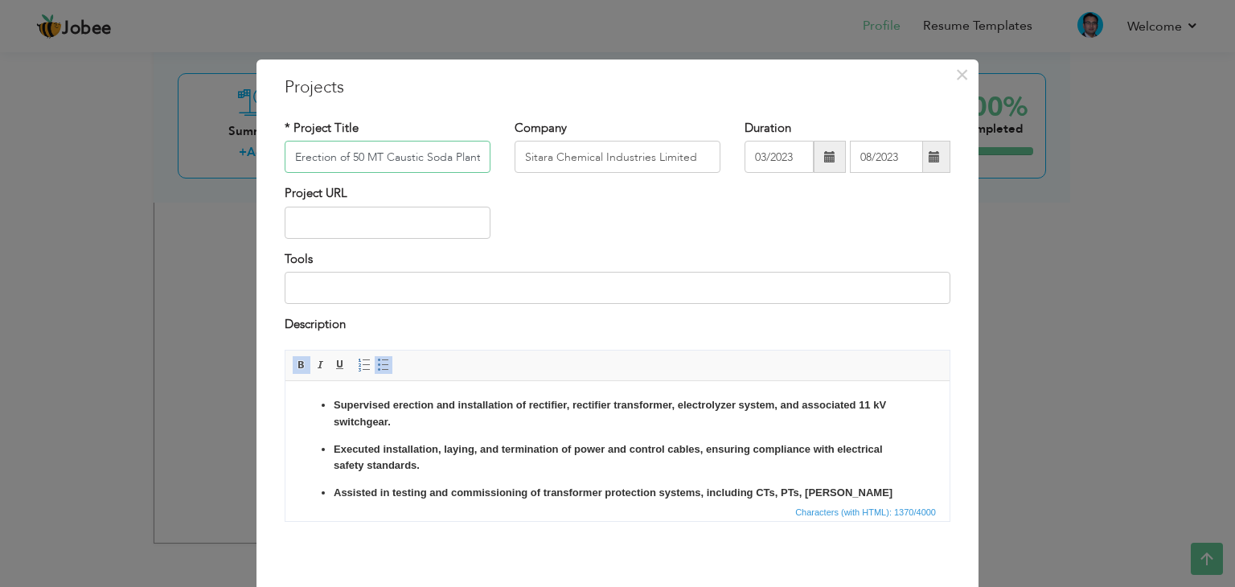
scroll to position [0, 10]
click at [581, 429] on ul "Supervised erection and installation of rectifier, rectifier transformer, elect…" at bounding box center [617, 563] width 632 height 334
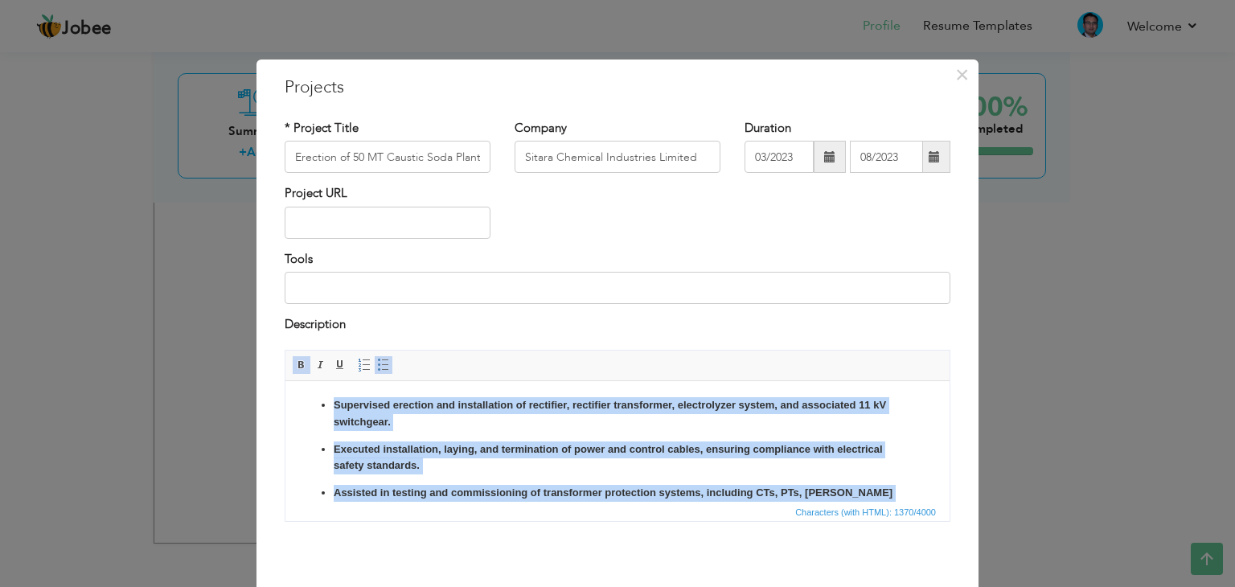
click at [295, 358] on span at bounding box center [301, 364] width 13 height 13
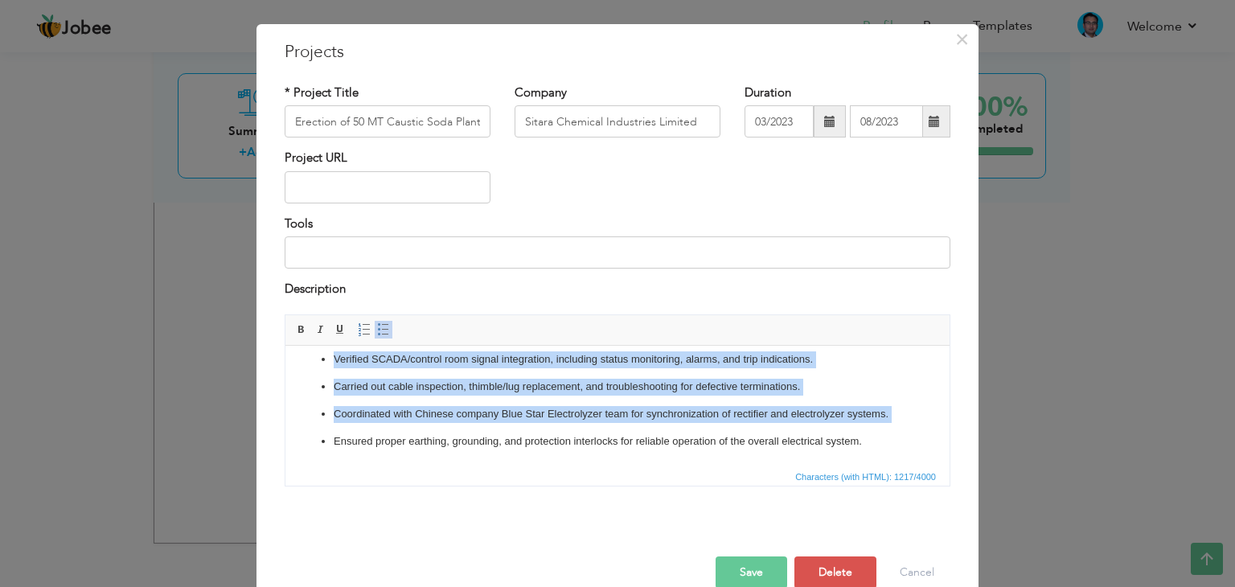
scroll to position [64, 0]
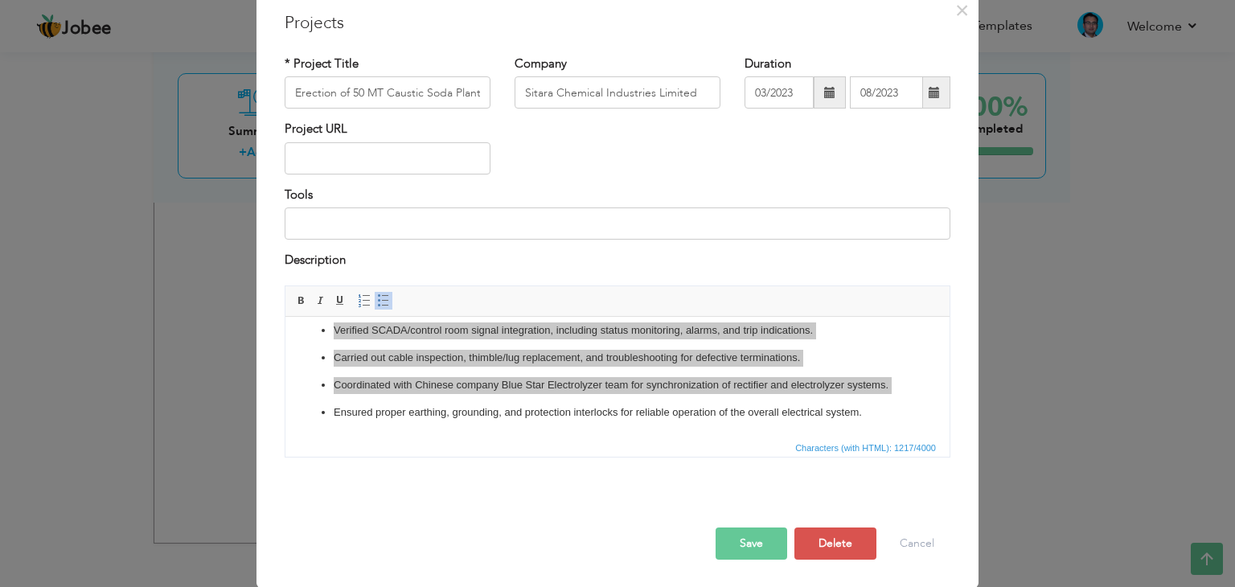
click at [759, 543] on button "Save" at bounding box center [751, 543] width 72 height 32
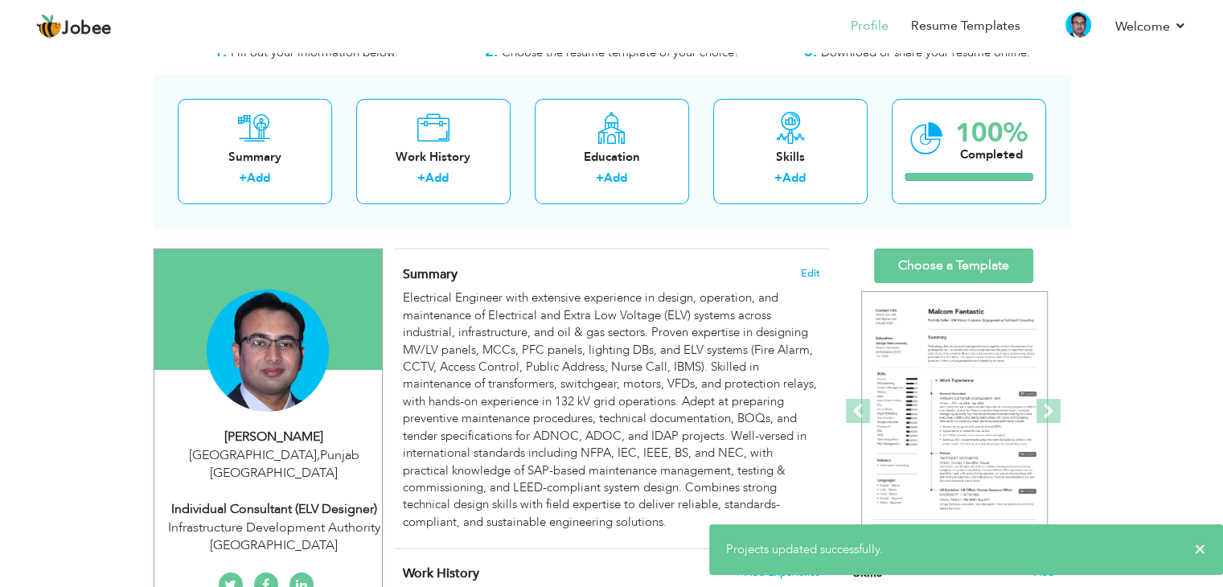
scroll to position [0, 0]
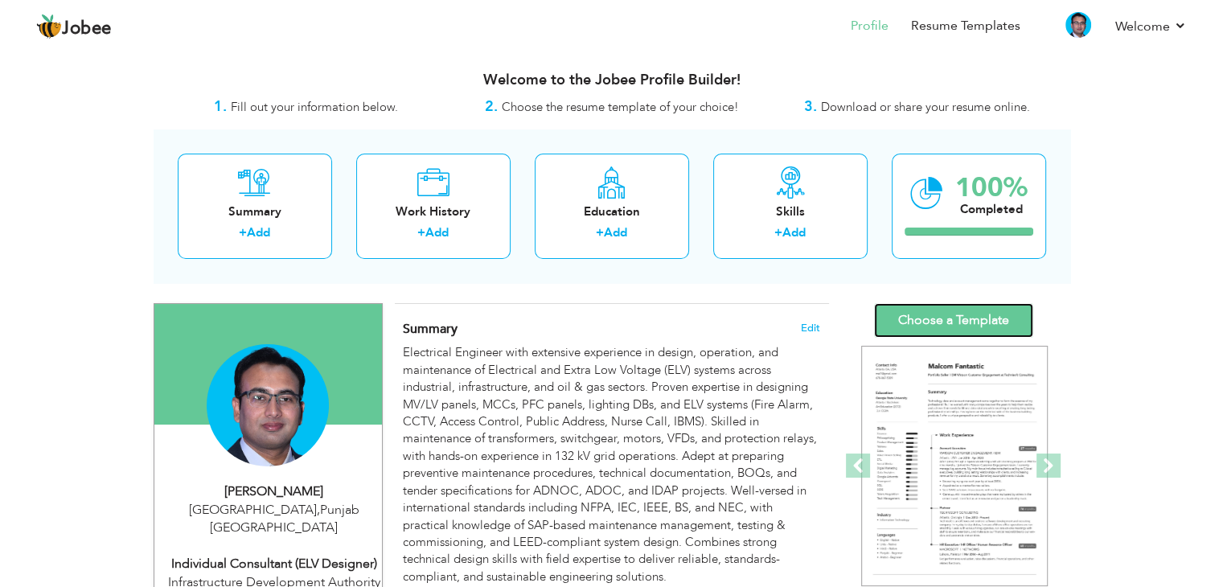
click at [1001, 322] on link "Choose a Template" at bounding box center [953, 320] width 159 height 35
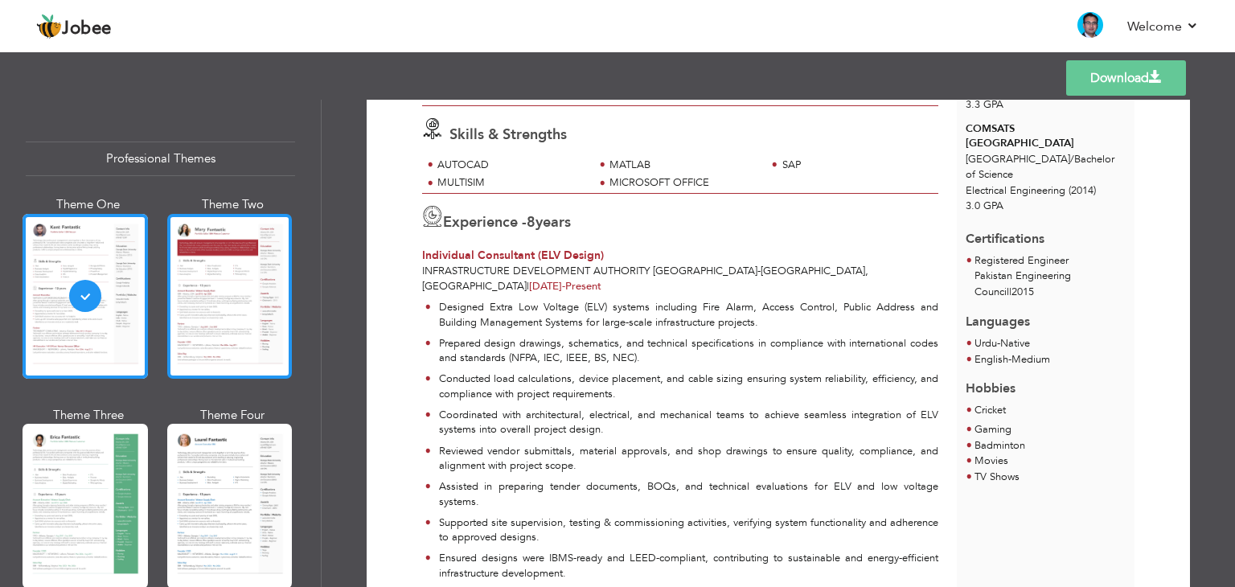
scroll to position [293, 0]
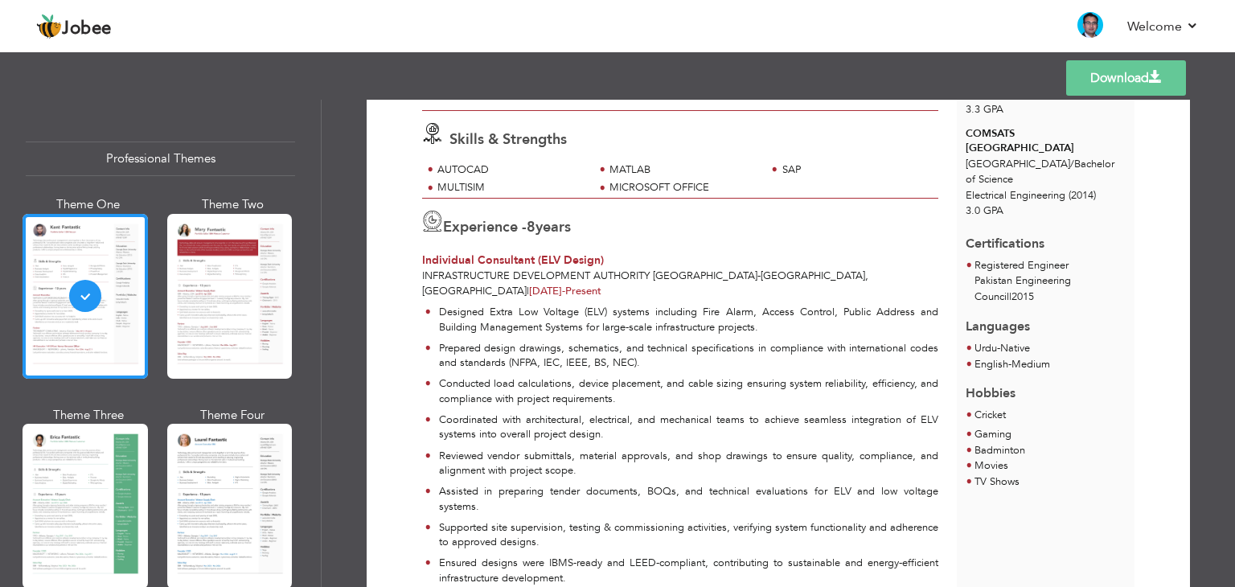
click at [211, 299] on div at bounding box center [229, 296] width 125 height 165
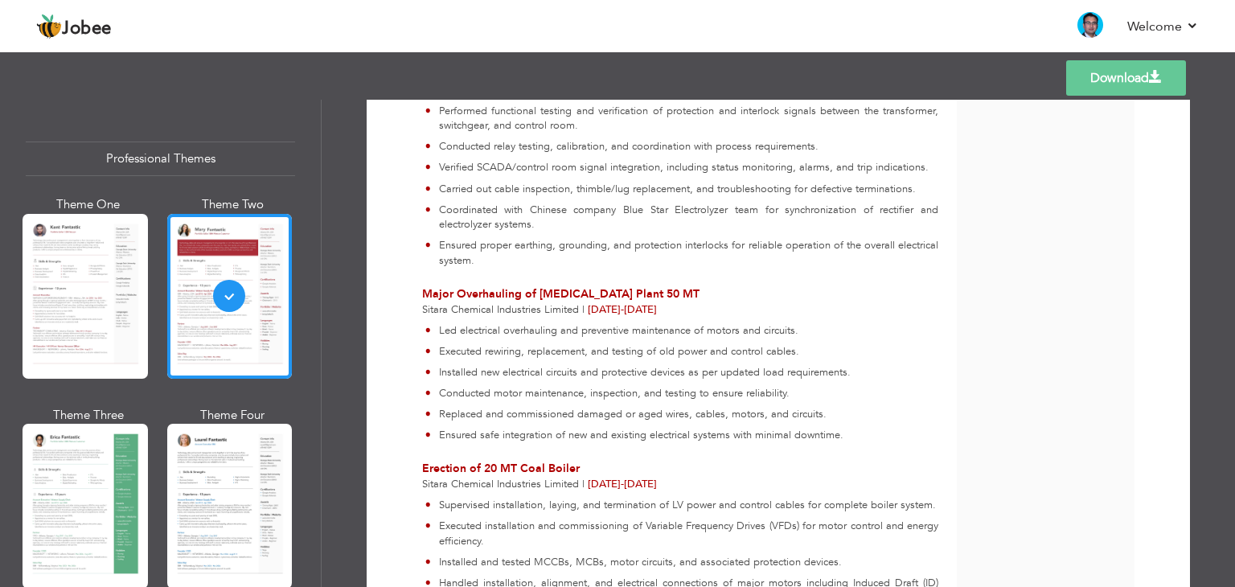
scroll to position [1929, 0]
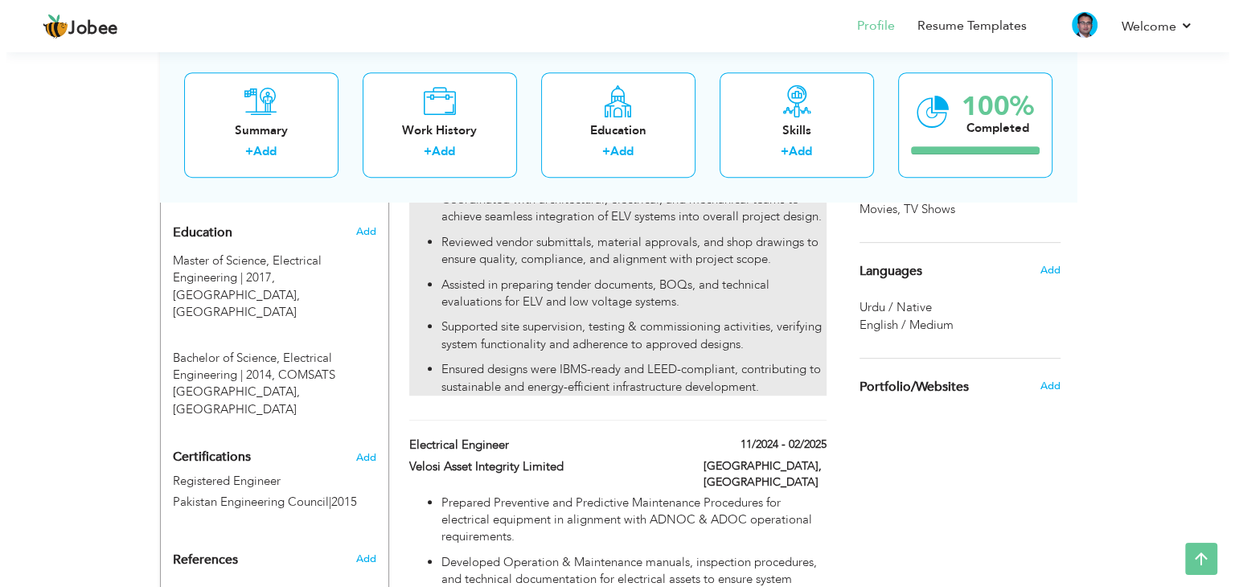
scroll to position [948, 0]
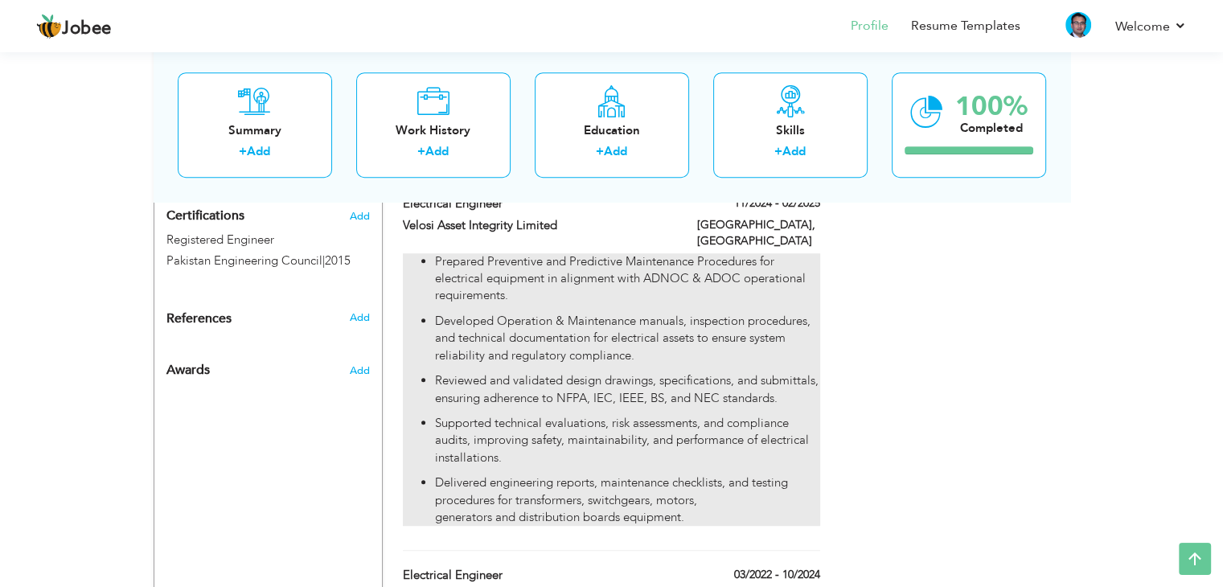
click at [776, 372] on p "Reviewed and validated design drawings, specifications, and submittals, ensurin…" at bounding box center [627, 389] width 384 height 35
type input "Electrical Engineer"
type input "Velosi Asset Integrity Limited"
type input "11/2024"
type input "02/2025"
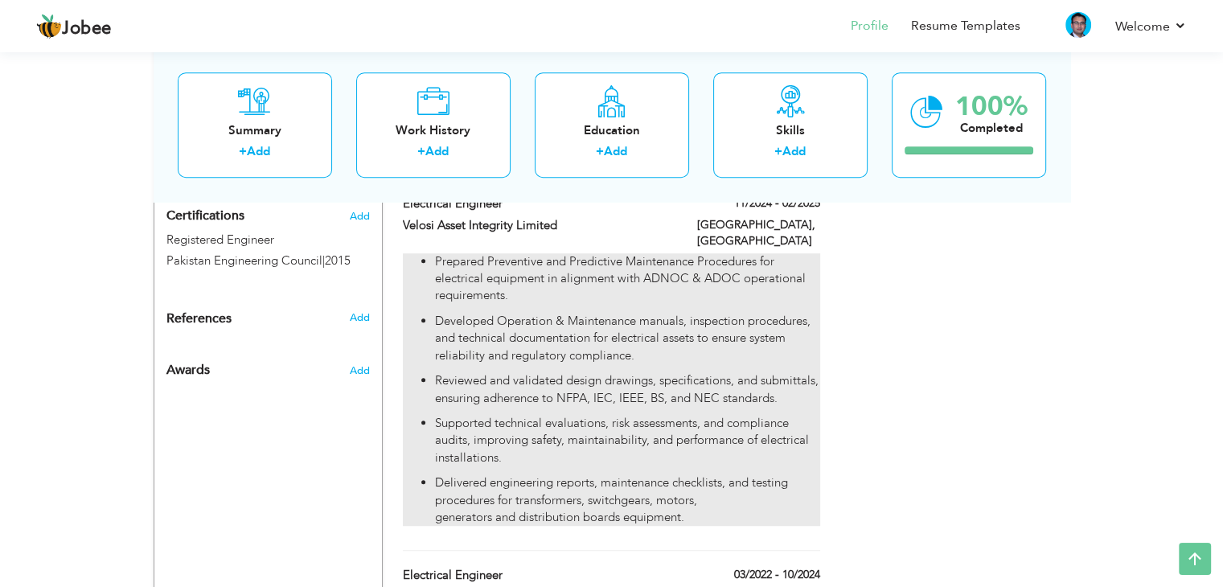
type input "[GEOGRAPHIC_DATA]"
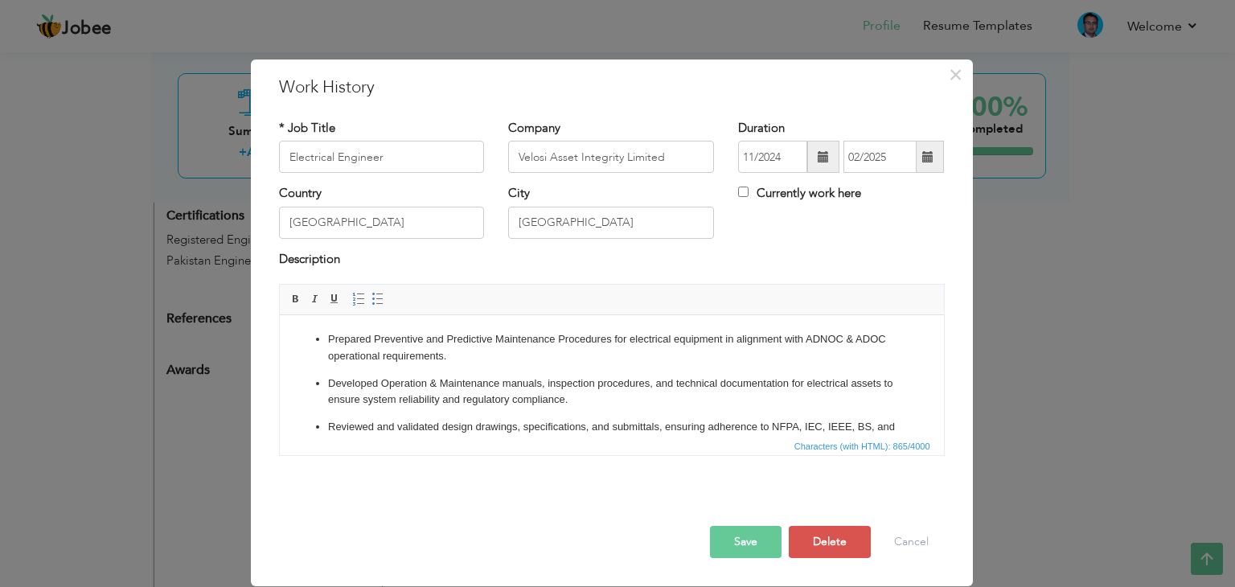
click at [534, 436] on span "Characters (with HTML): 865/4000" at bounding box center [612, 445] width 664 height 19
click at [534, 415] on ul "Prepared Preventive and Predictive Maintenance Procedures for electrical equipm…" at bounding box center [611, 435] width 632 height 209
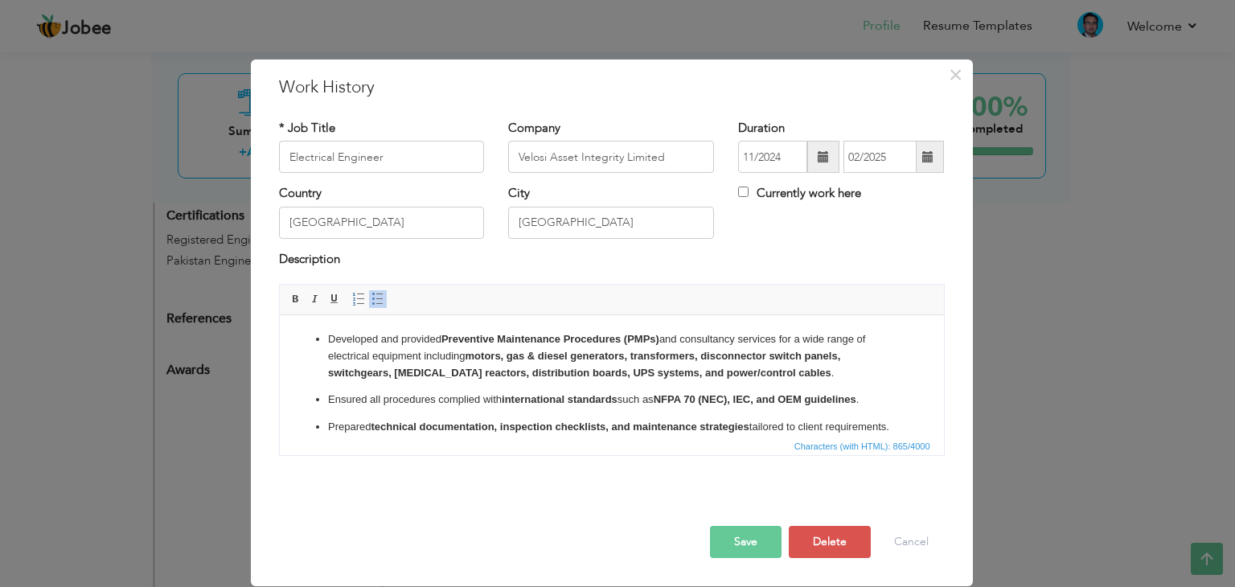
scroll to position [145, 0]
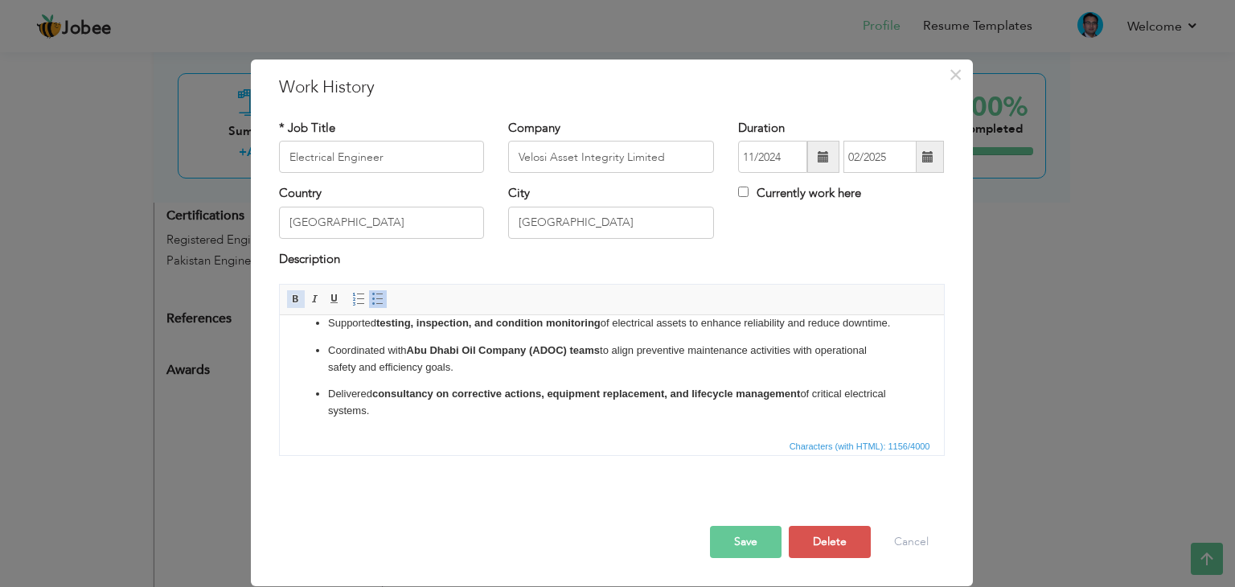
click at [297, 290] on link "Bold" at bounding box center [296, 299] width 18 height 18
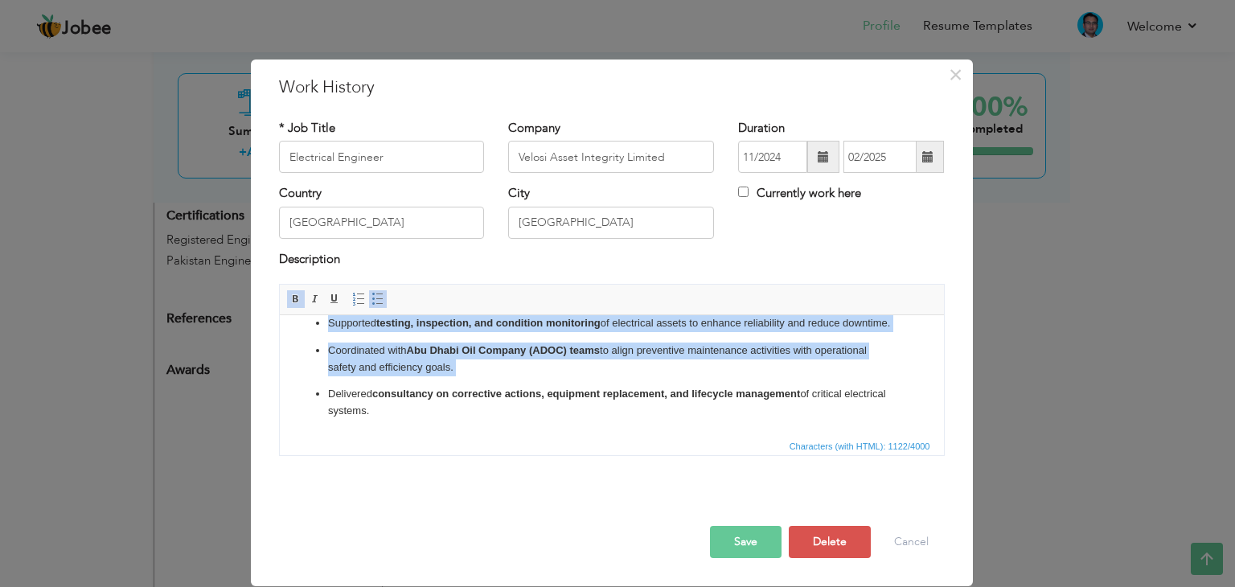
scroll to position [162, 0]
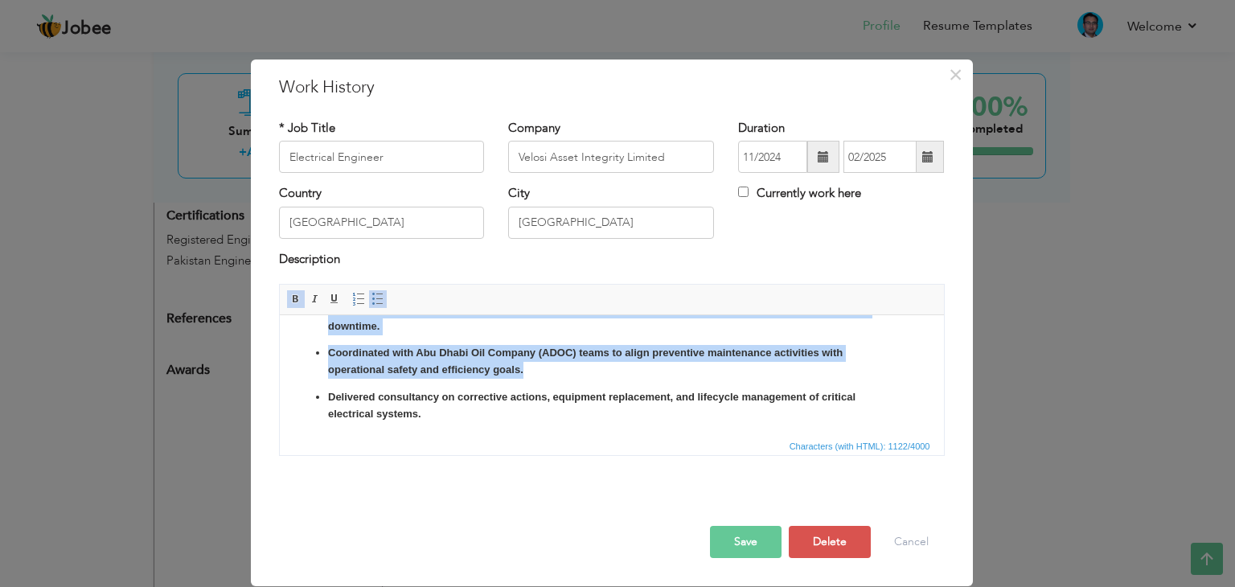
click at [294, 297] on span at bounding box center [295, 299] width 13 height 13
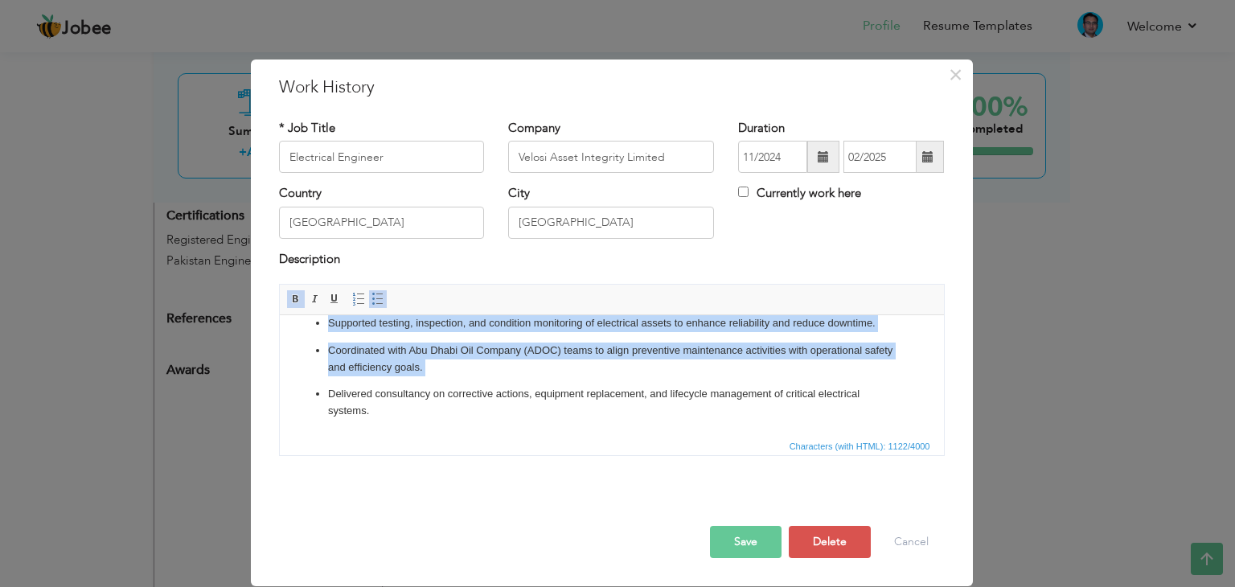
scroll to position [129, 0]
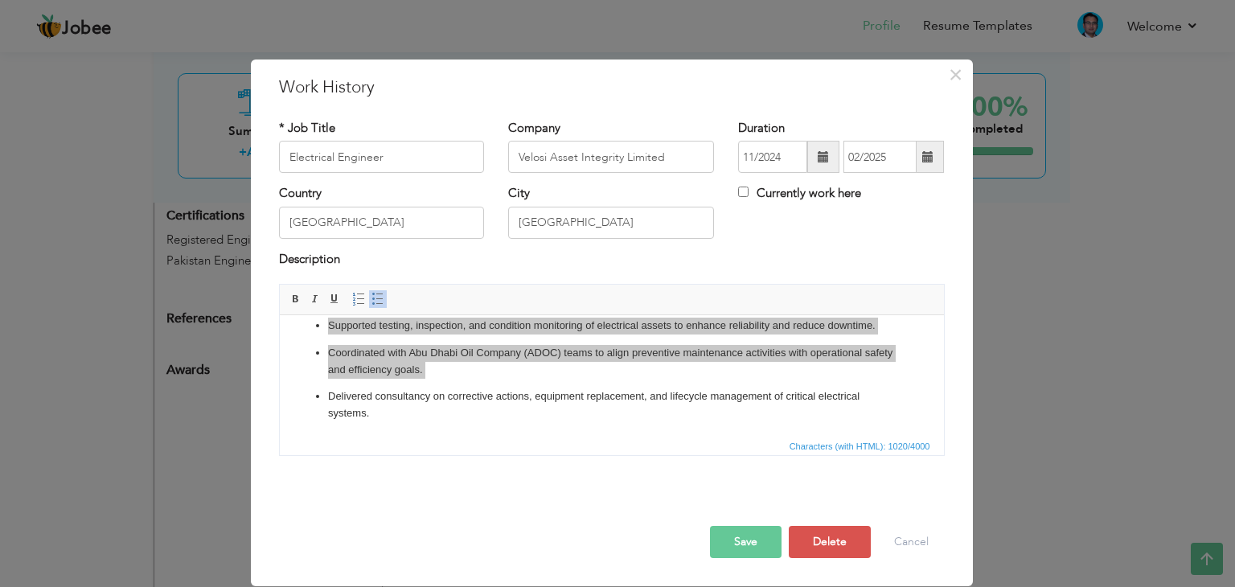
click at [744, 541] on button "Save" at bounding box center [746, 542] width 72 height 32
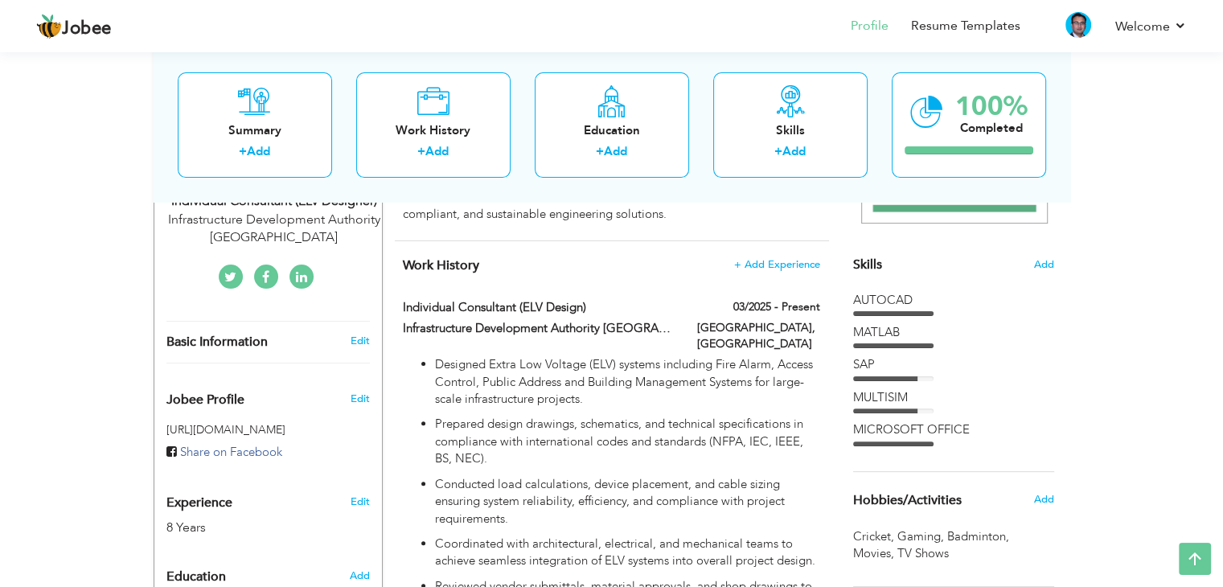
scroll to position [161, 0]
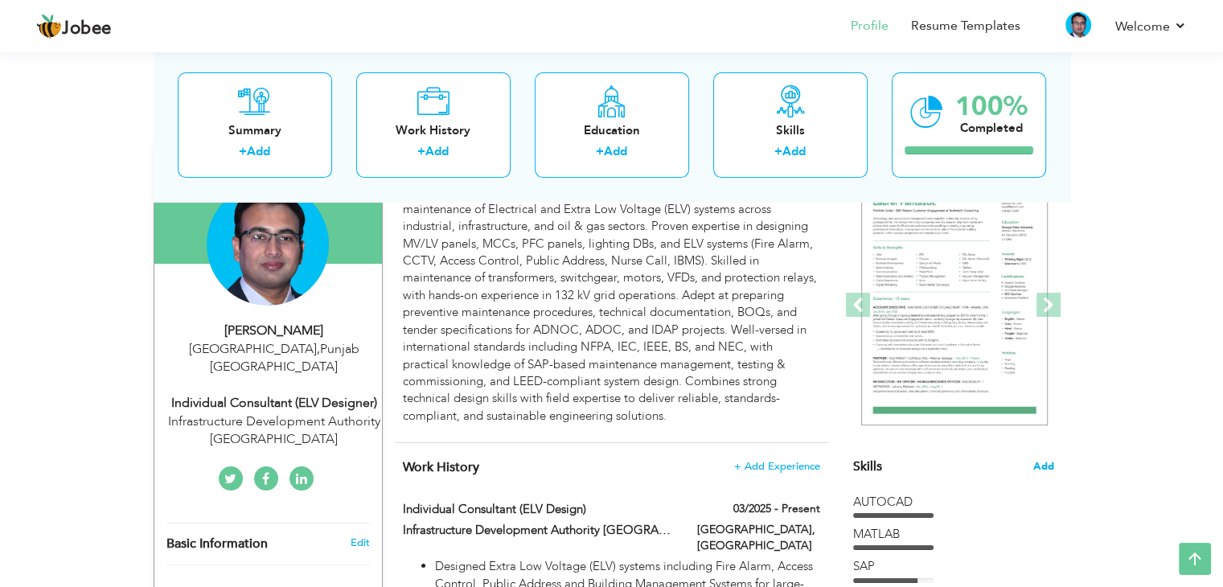
click at [1048, 464] on span "Add" at bounding box center [1043, 466] width 21 height 15
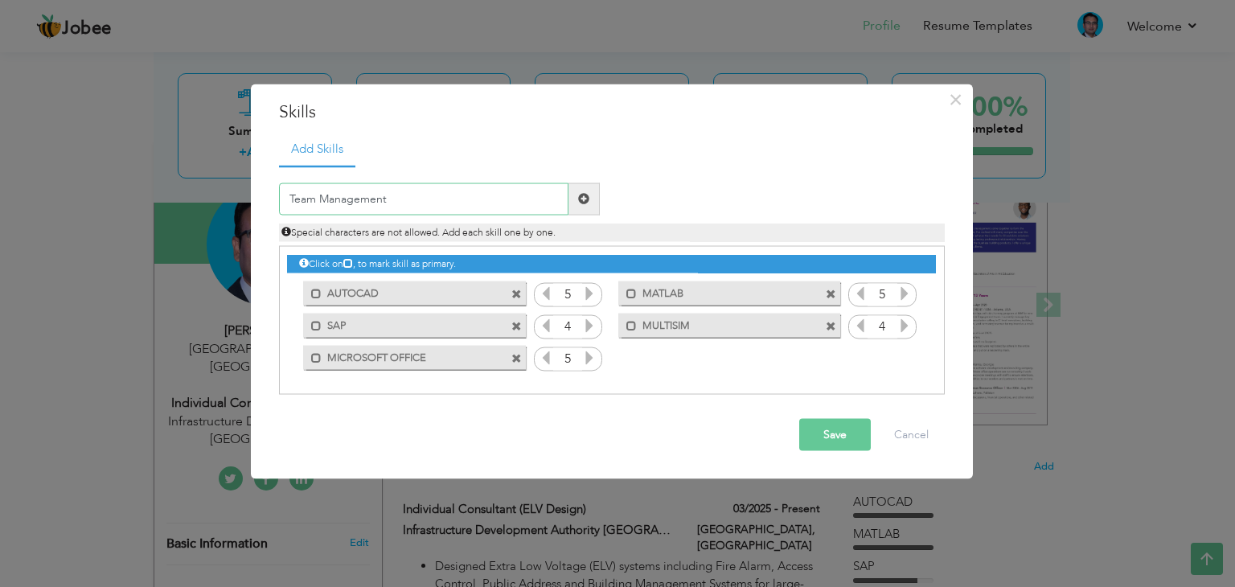
type input "Team Management"
click at [582, 197] on span at bounding box center [583, 198] width 11 height 11
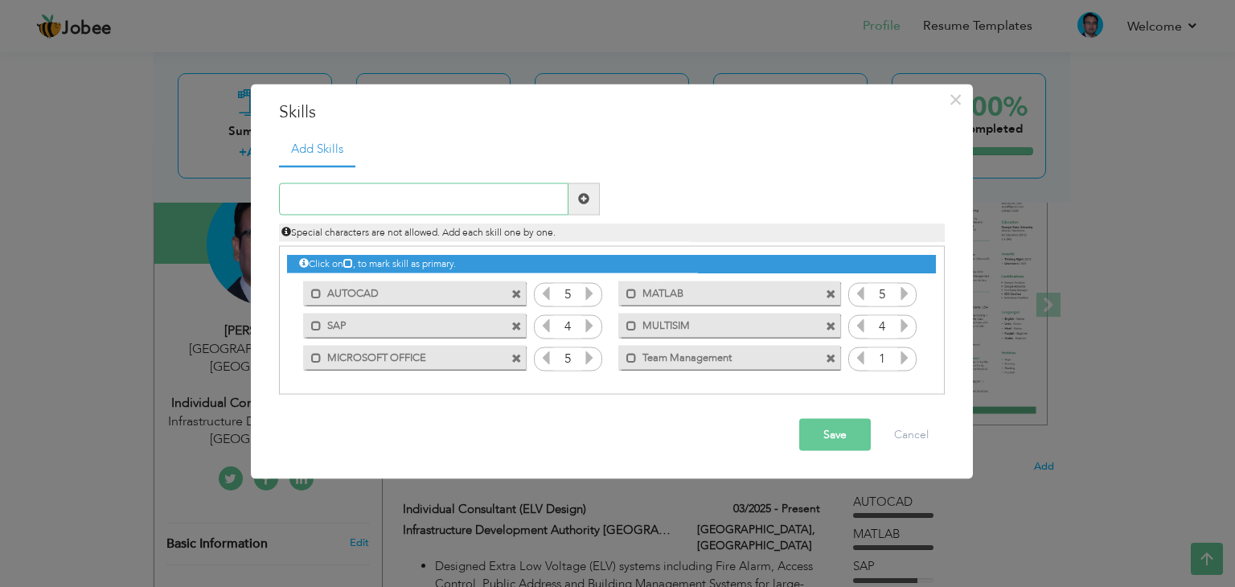
click at [477, 195] on input "text" at bounding box center [423, 198] width 289 height 32
type input "Problem Solving"
click at [588, 204] on span at bounding box center [583, 198] width 11 height 11
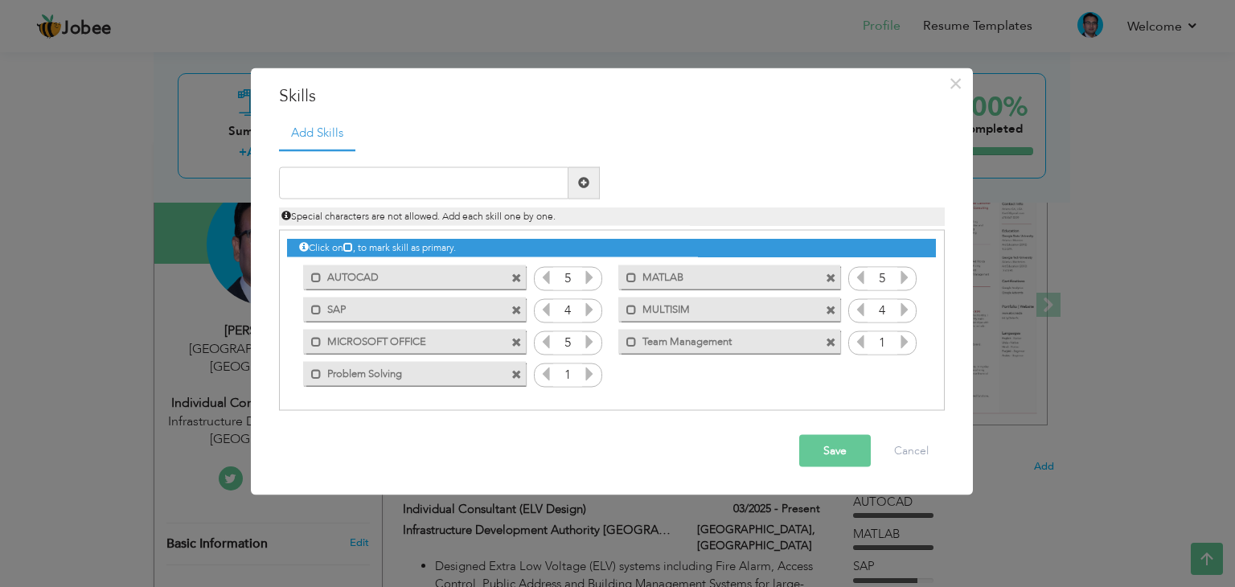
click at [907, 342] on icon at bounding box center [904, 341] width 14 height 14
click at [584, 378] on icon at bounding box center [589, 373] width 14 height 14
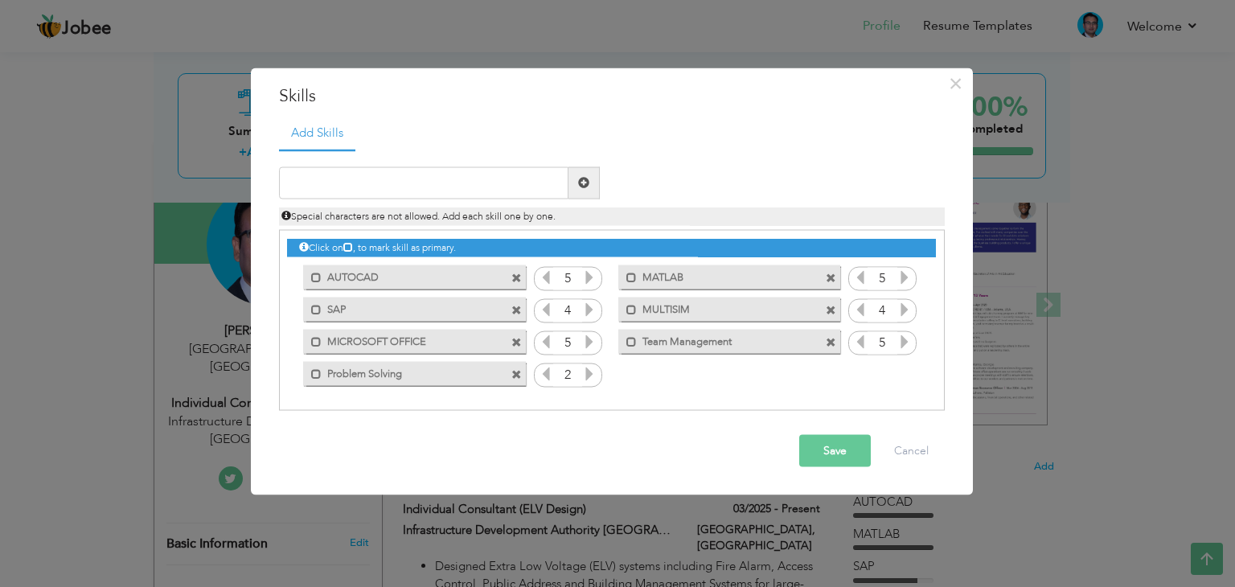
click at [585, 378] on icon at bounding box center [589, 373] width 14 height 14
click at [817, 453] on button "Save" at bounding box center [835, 450] width 72 height 32
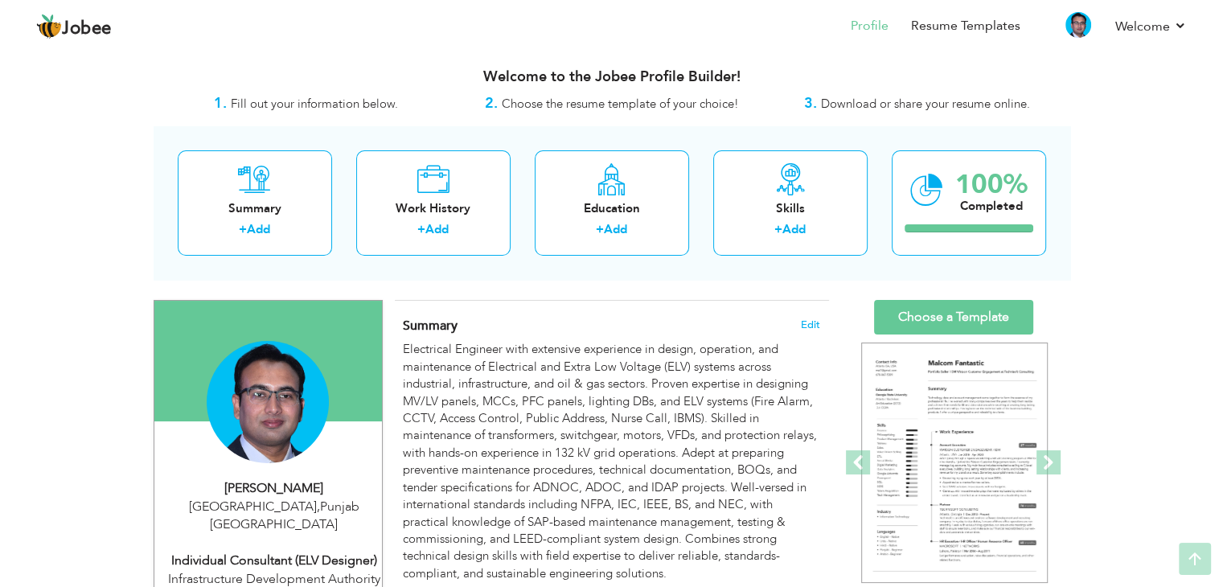
scroll to position [0, 0]
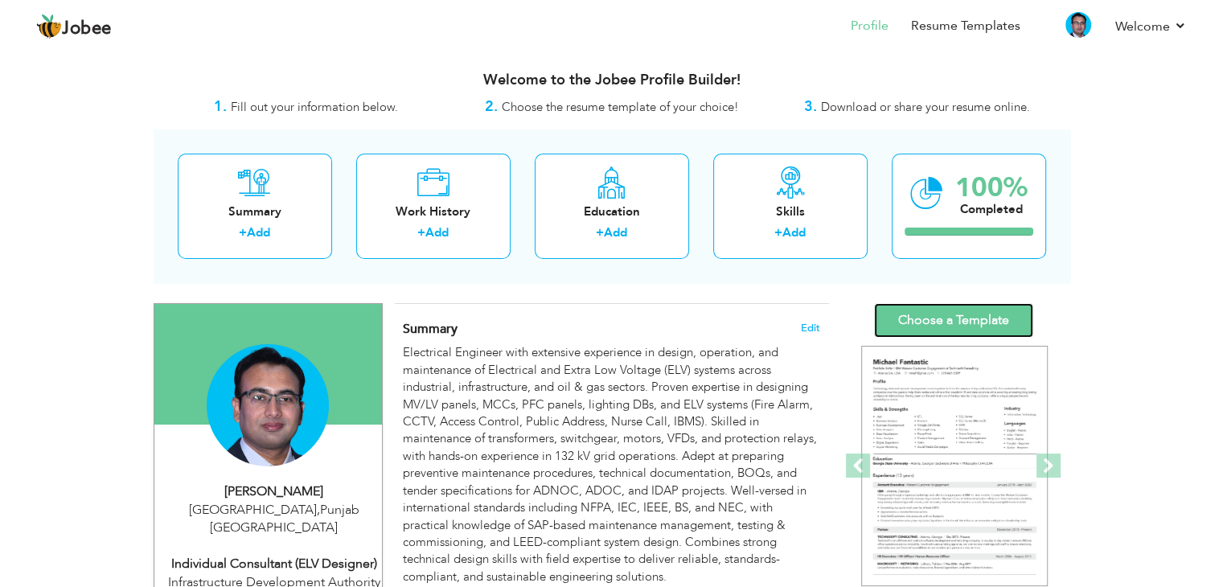
click at [977, 313] on link "Choose a Template" at bounding box center [953, 320] width 159 height 35
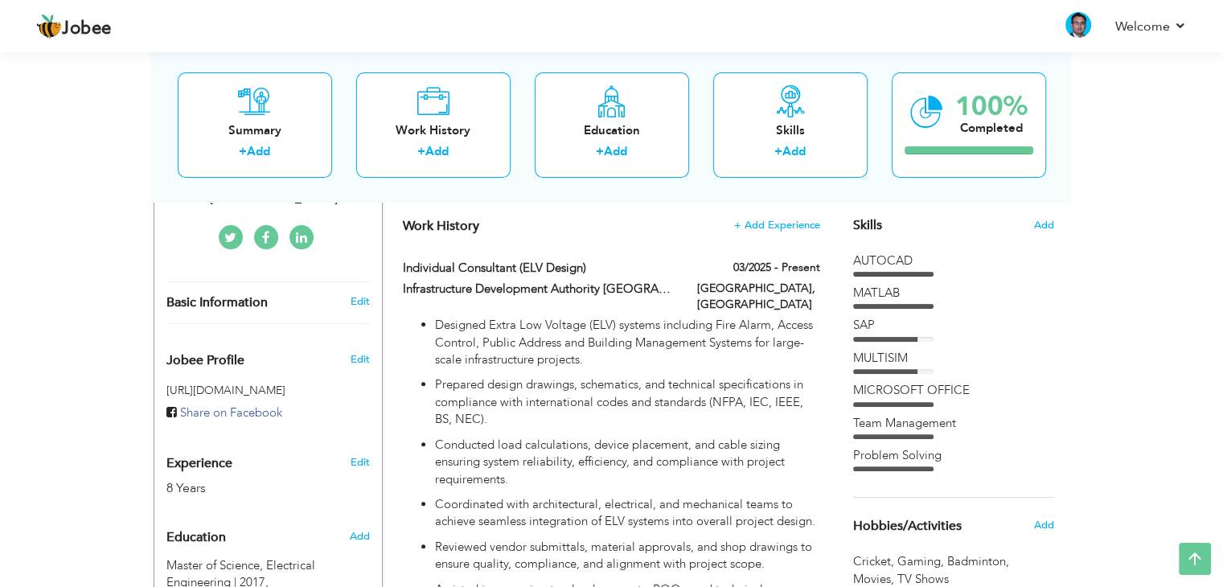
scroll to position [241, 0]
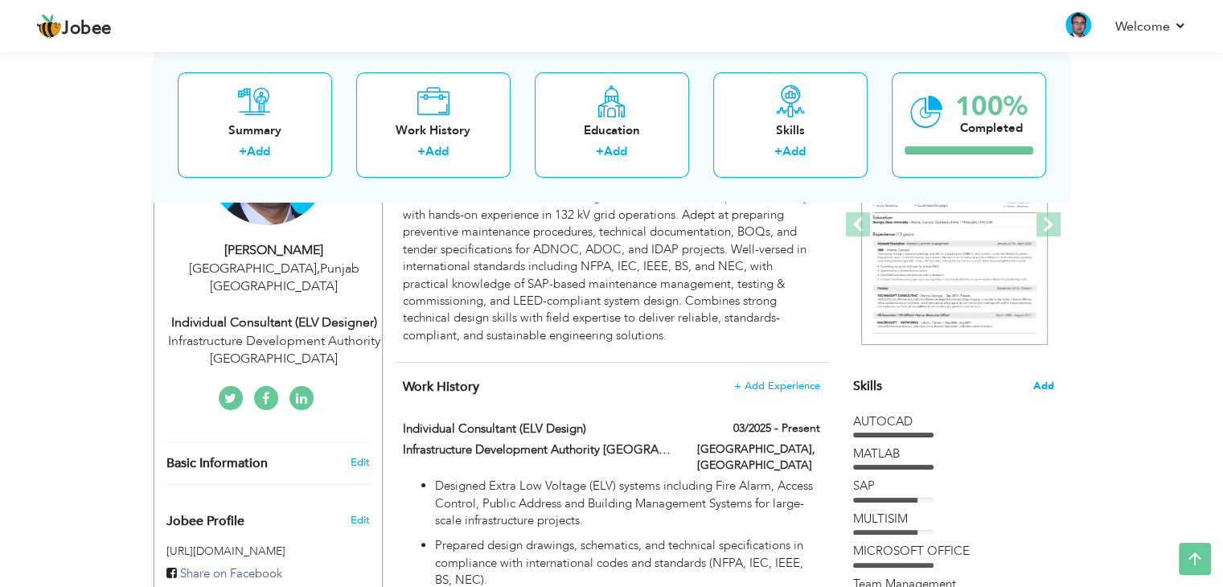
click at [1044, 383] on span "Add" at bounding box center [1043, 386] width 21 height 15
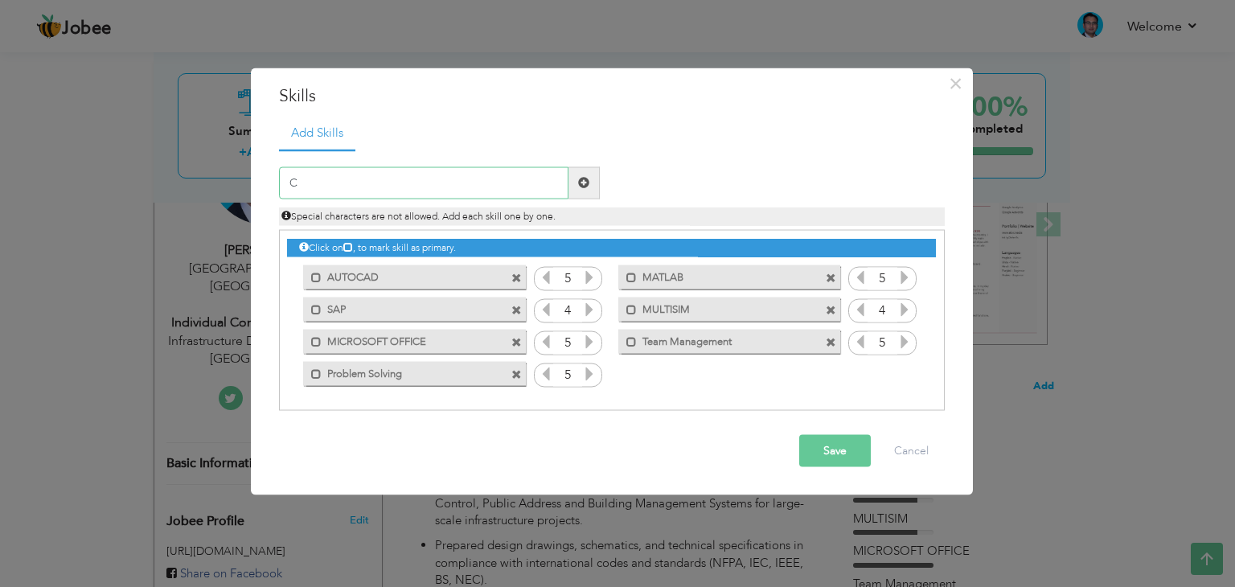
type input "C"
type input "C/C++ Language"
click at [581, 184] on span at bounding box center [583, 182] width 11 height 11
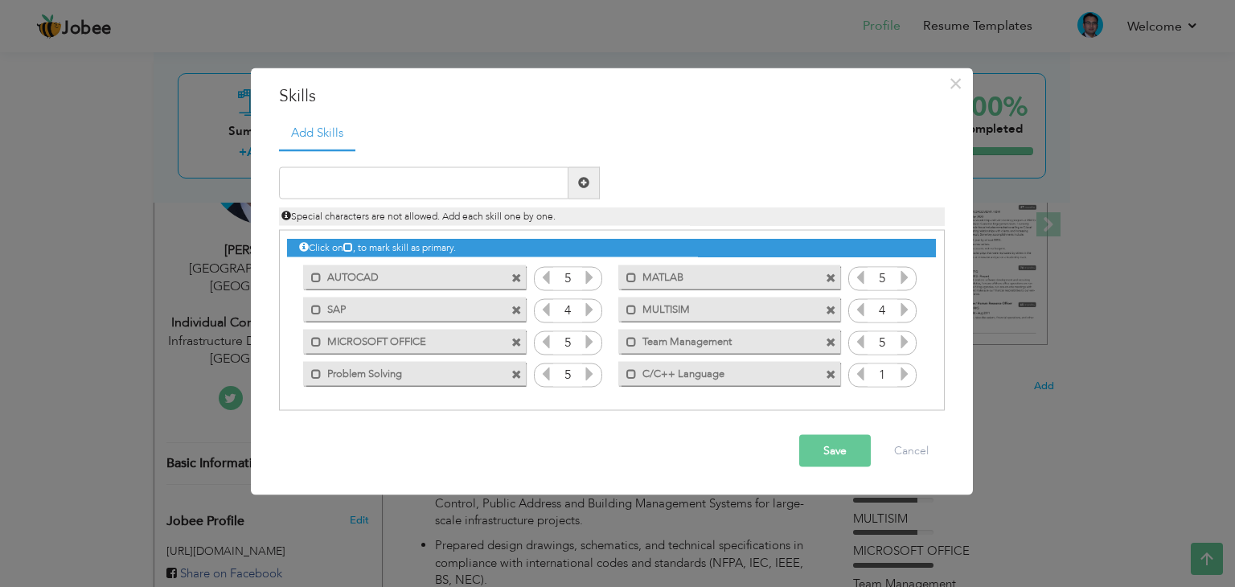
click at [901, 375] on icon at bounding box center [904, 373] width 14 height 14
click at [849, 445] on button "Save" at bounding box center [835, 450] width 72 height 32
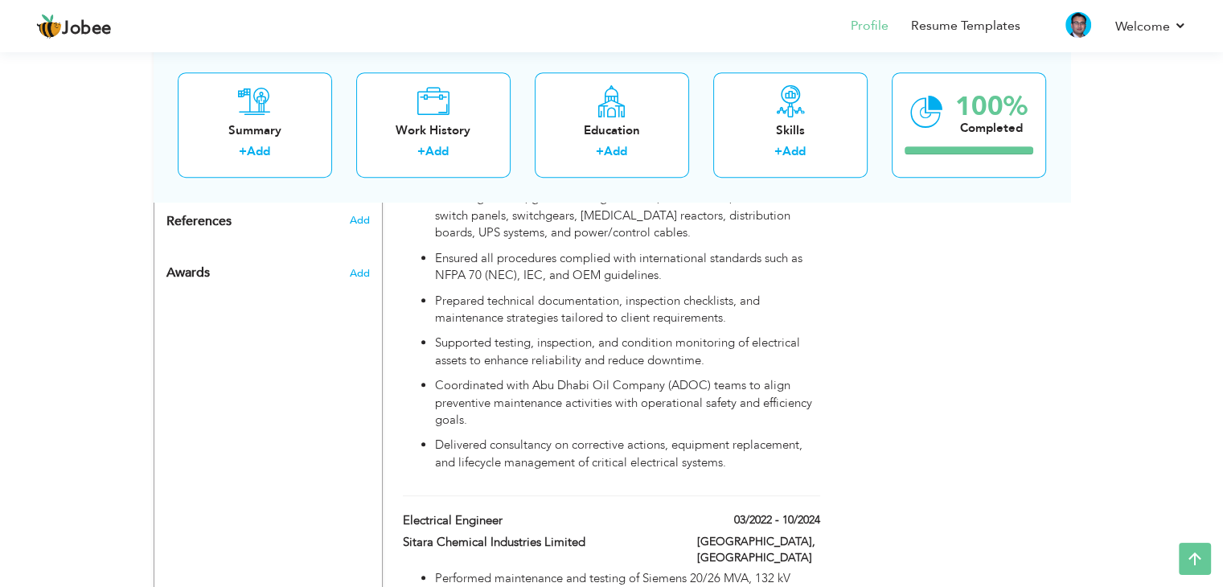
scroll to position [884, 0]
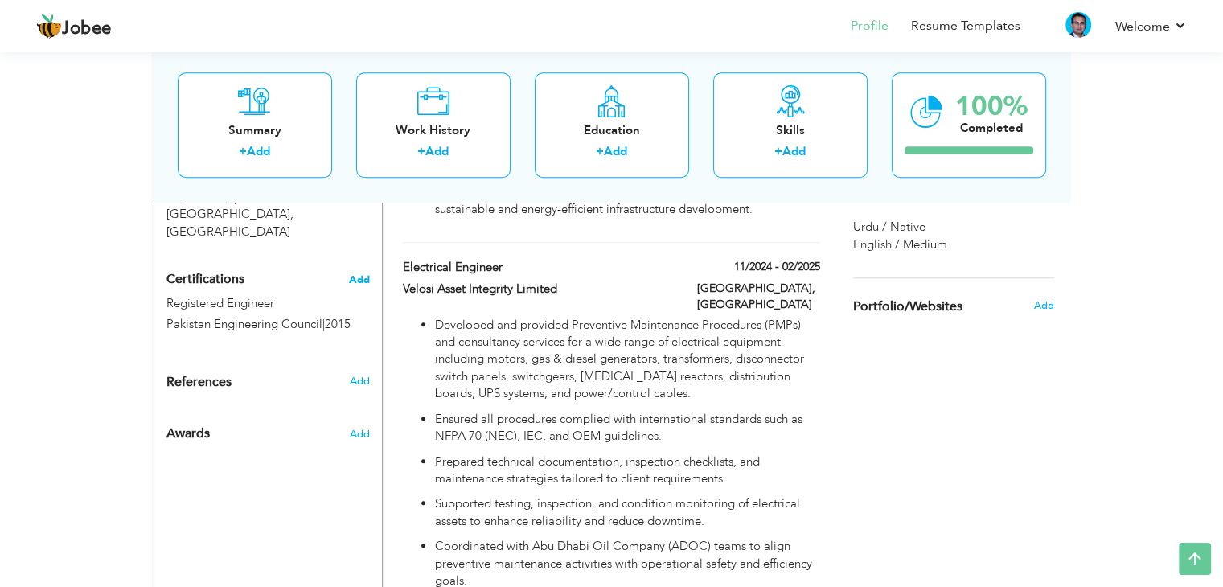
click at [356, 274] on span "Add" at bounding box center [359, 279] width 21 height 11
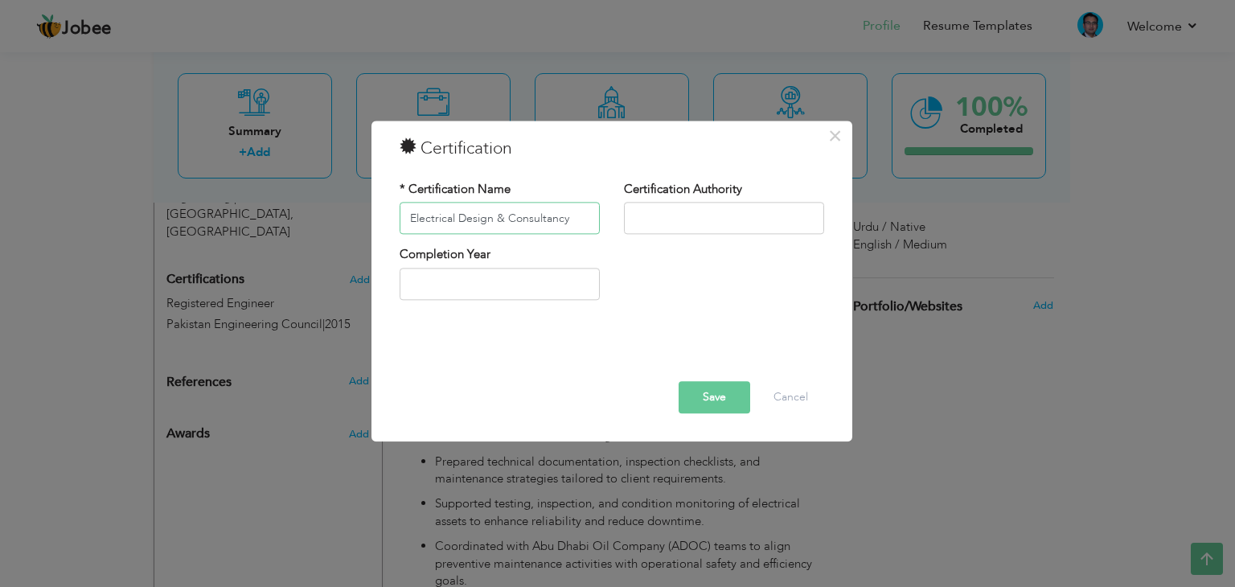
type input "Electrical Design & Consultancy"
click at [641, 223] on input "text" at bounding box center [724, 219] width 200 height 32
type input "SOFTSKILLS"
click at [445, 285] on input "2025" at bounding box center [499, 284] width 200 height 32
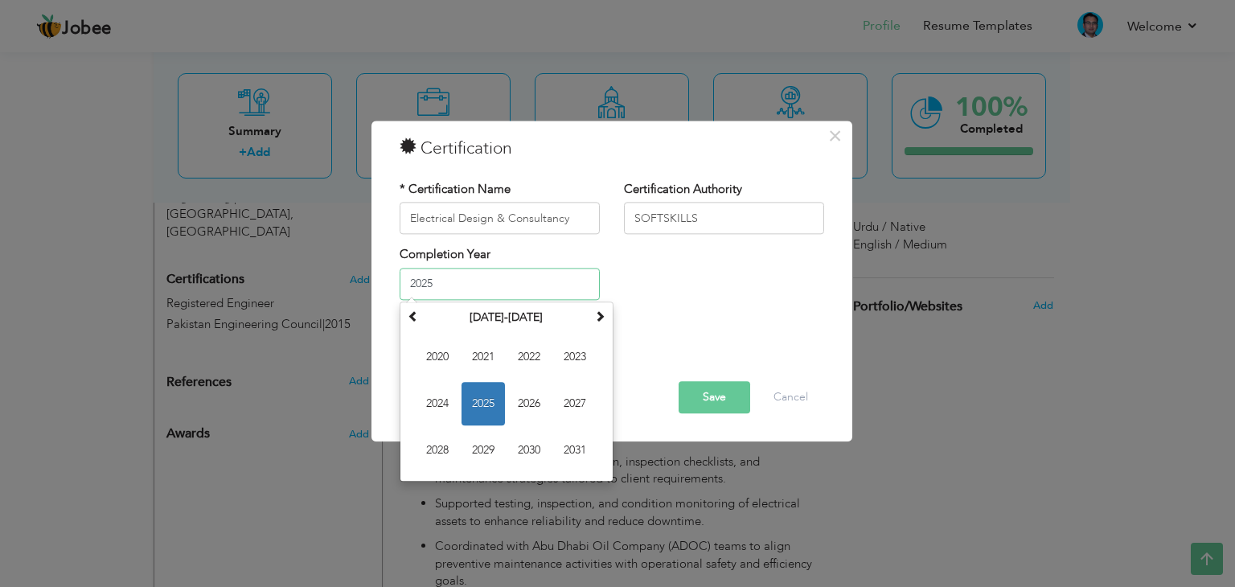
click at [412, 277] on input "2025" at bounding box center [499, 284] width 200 height 32
click at [417, 311] on span at bounding box center [413, 315] width 11 height 11
click at [604, 312] on th at bounding box center [599, 317] width 19 height 24
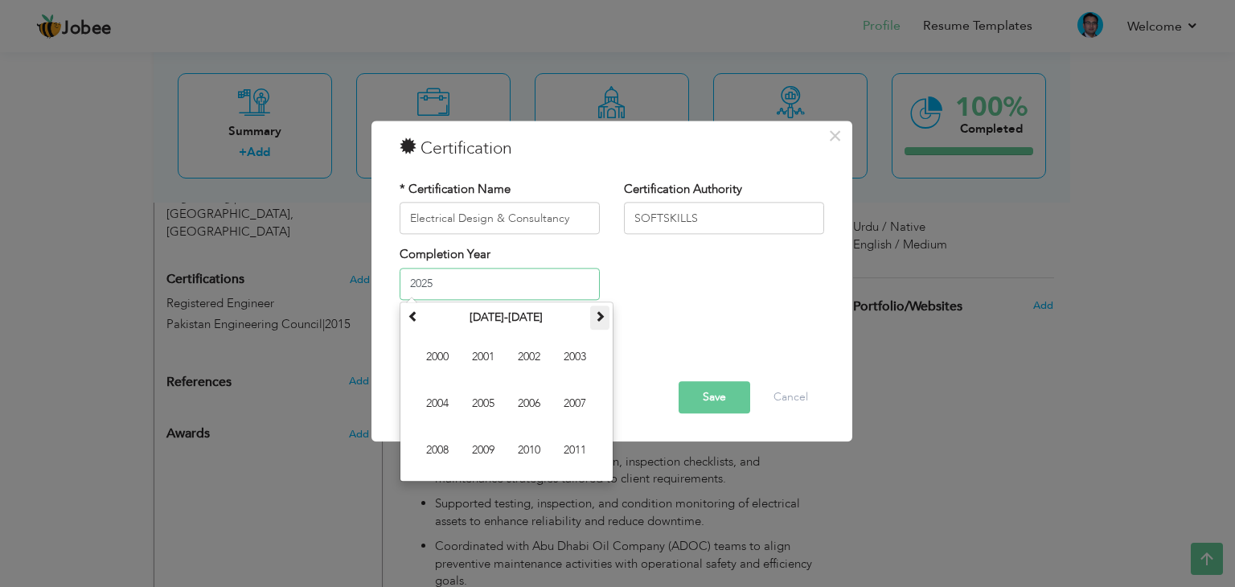
click at [604, 312] on th at bounding box center [599, 317] width 19 height 24
click at [572, 443] on span "2021" at bounding box center [574, 449] width 43 height 43
type input "2021"
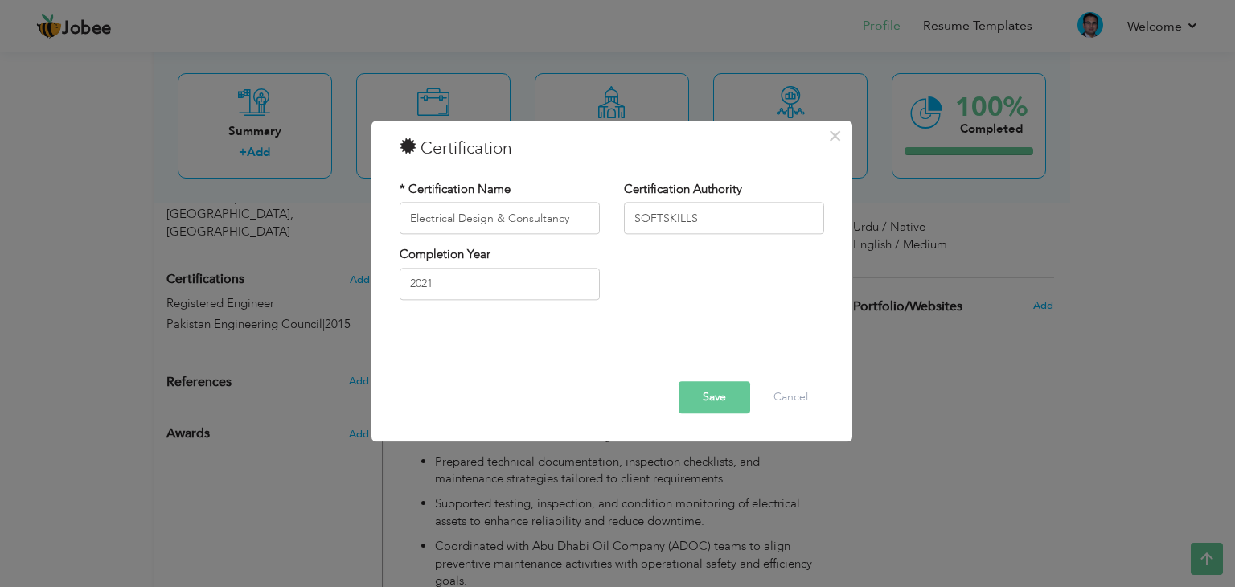
click at [731, 380] on div at bounding box center [611, 358] width 448 height 45
click at [723, 395] on button "Save" at bounding box center [714, 398] width 72 height 32
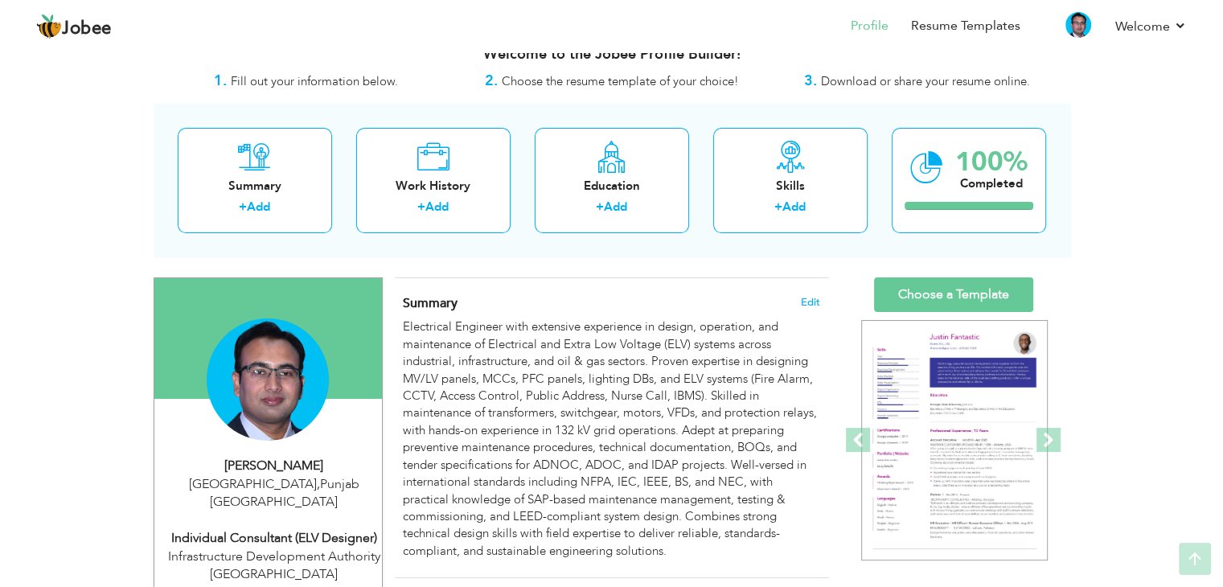
scroll to position [0, 0]
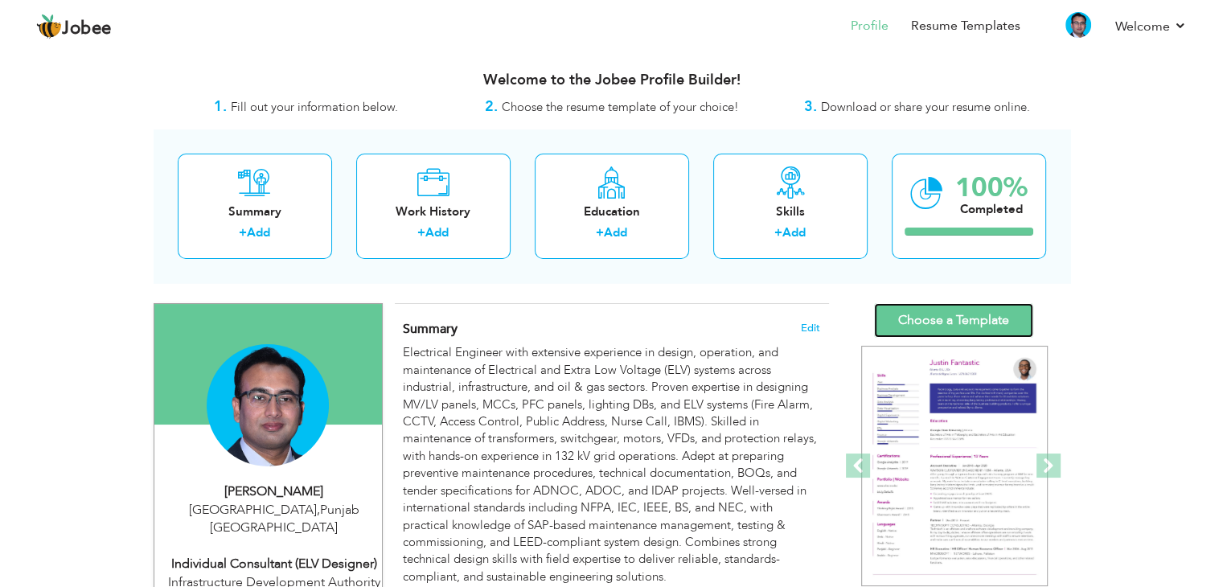
click at [969, 327] on link "Choose a Template" at bounding box center [953, 320] width 159 height 35
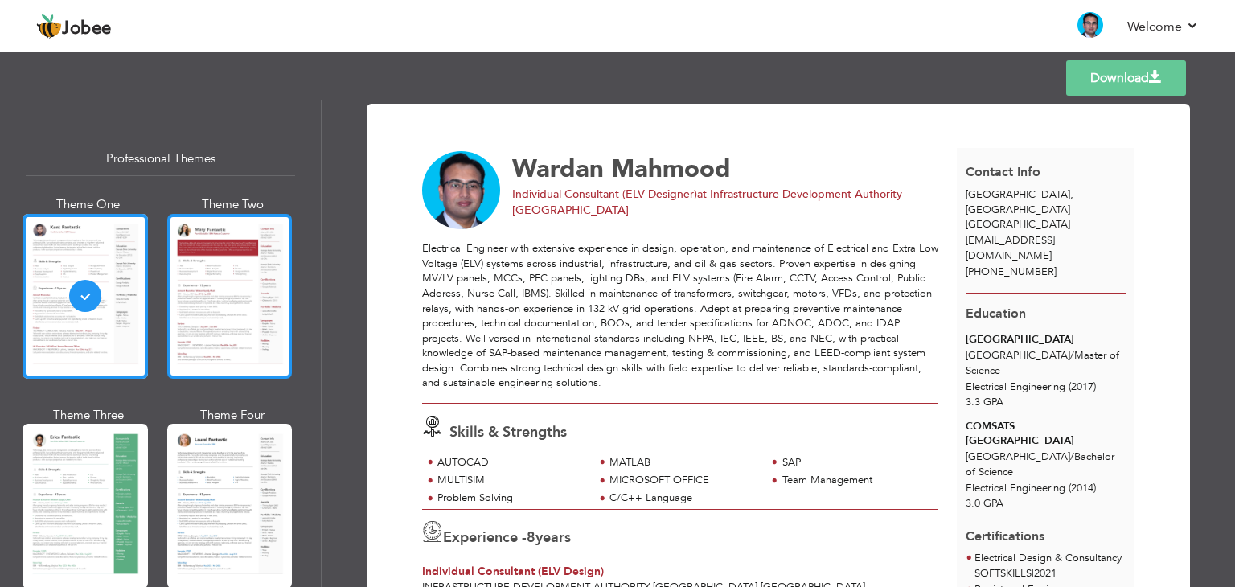
click at [231, 291] on div at bounding box center [229, 296] width 125 height 165
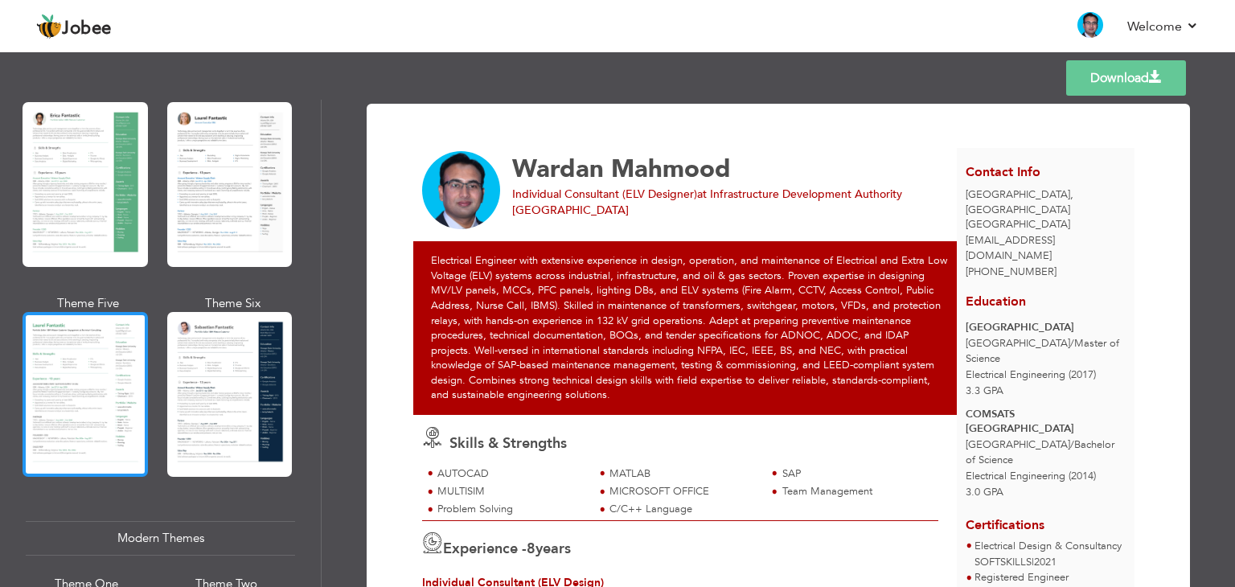
scroll to position [563, 0]
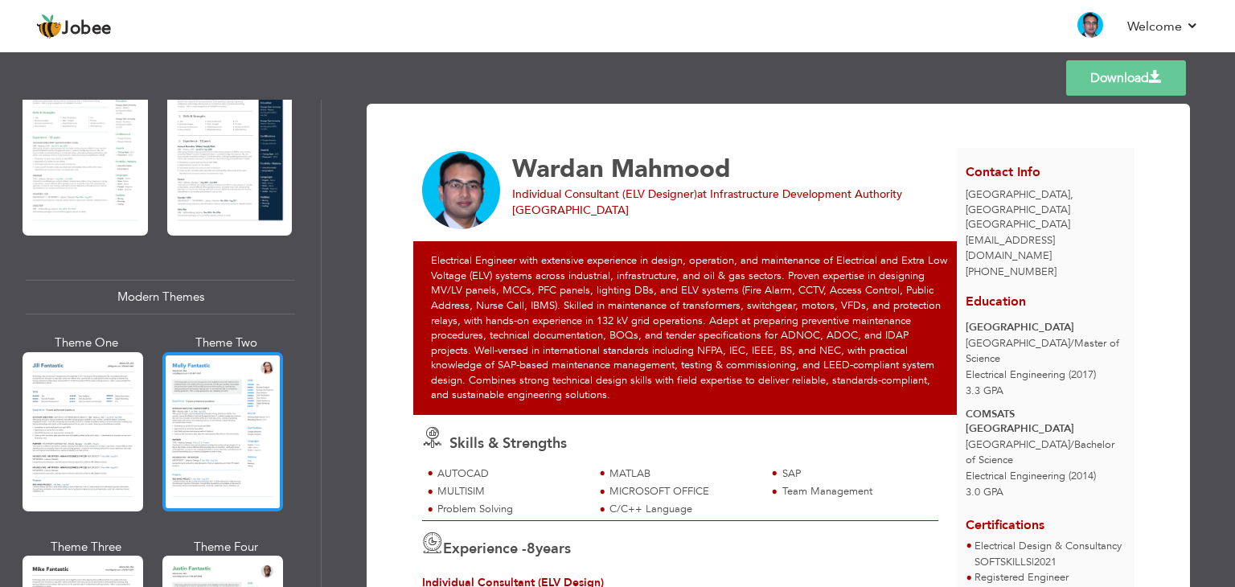
click at [253, 420] on div at bounding box center [222, 431] width 121 height 159
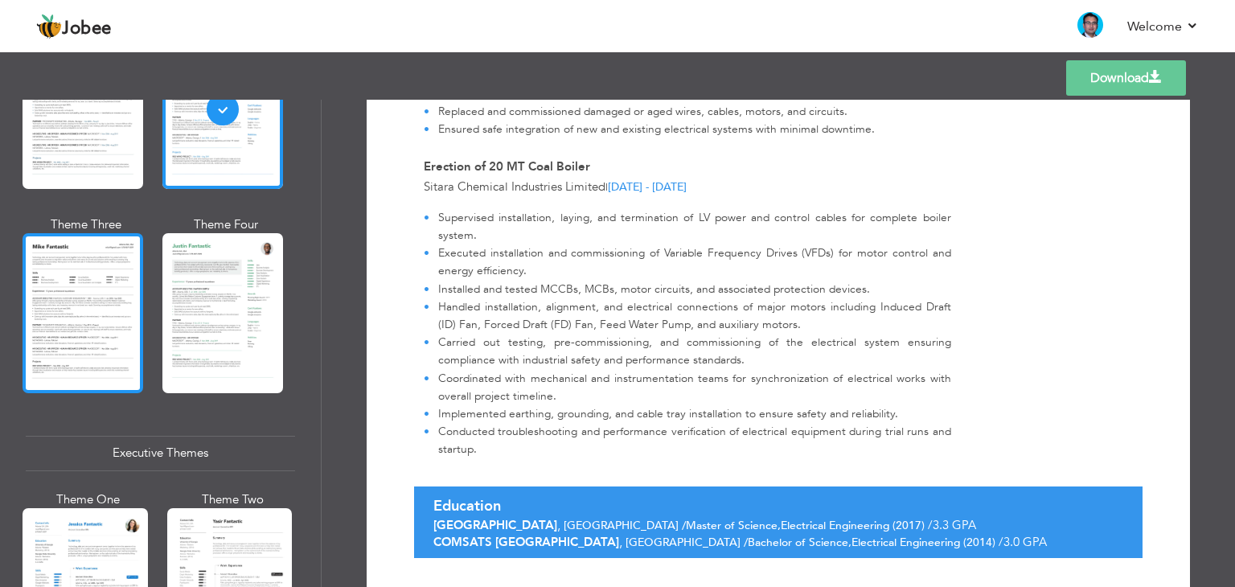
scroll to position [1045, 0]
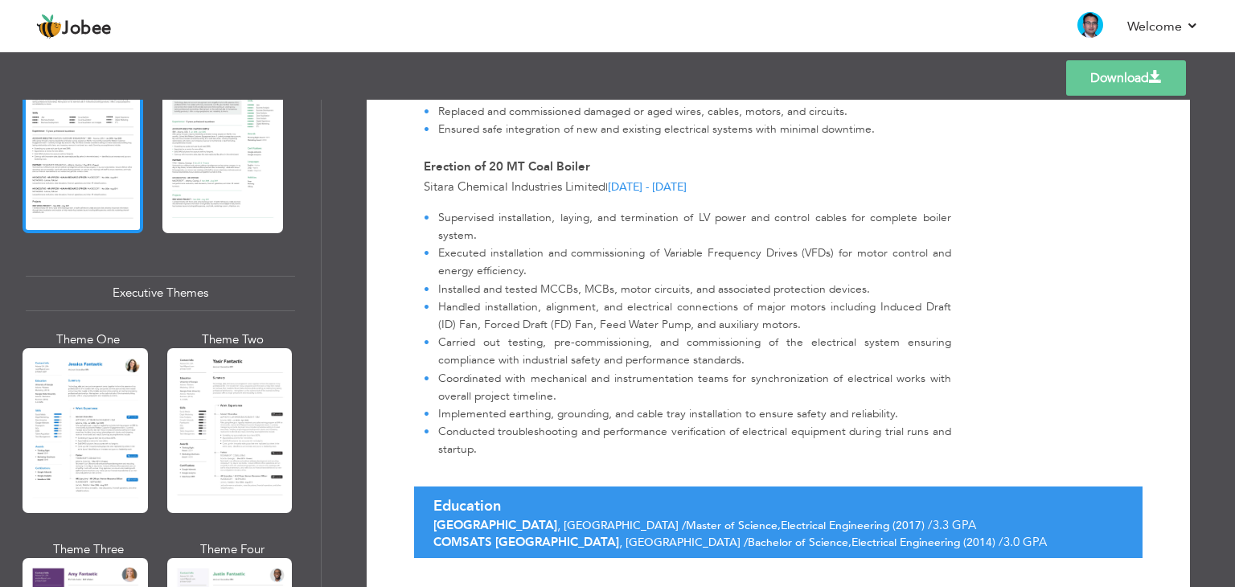
click at [107, 399] on div at bounding box center [85, 430] width 125 height 165
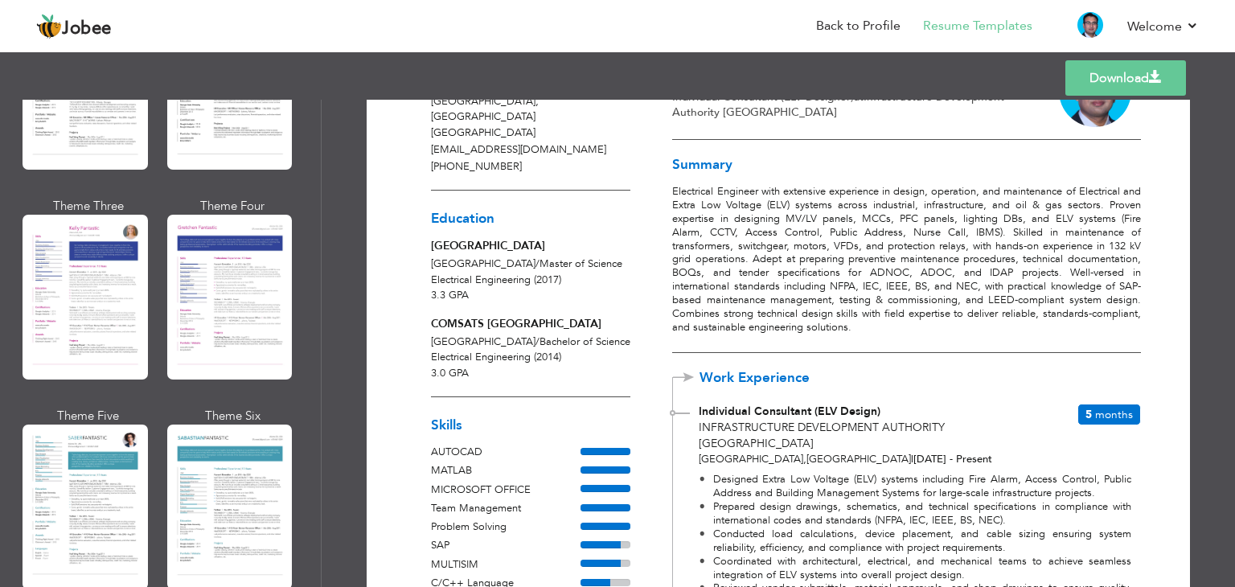
scroll to position [0, 0]
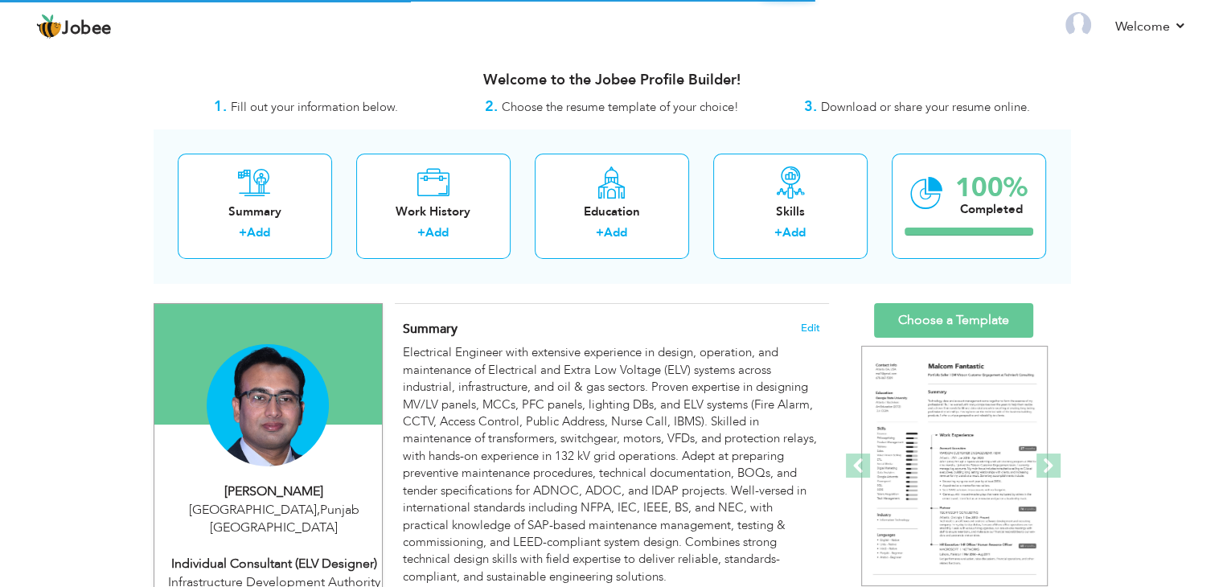
scroll to position [241, 0]
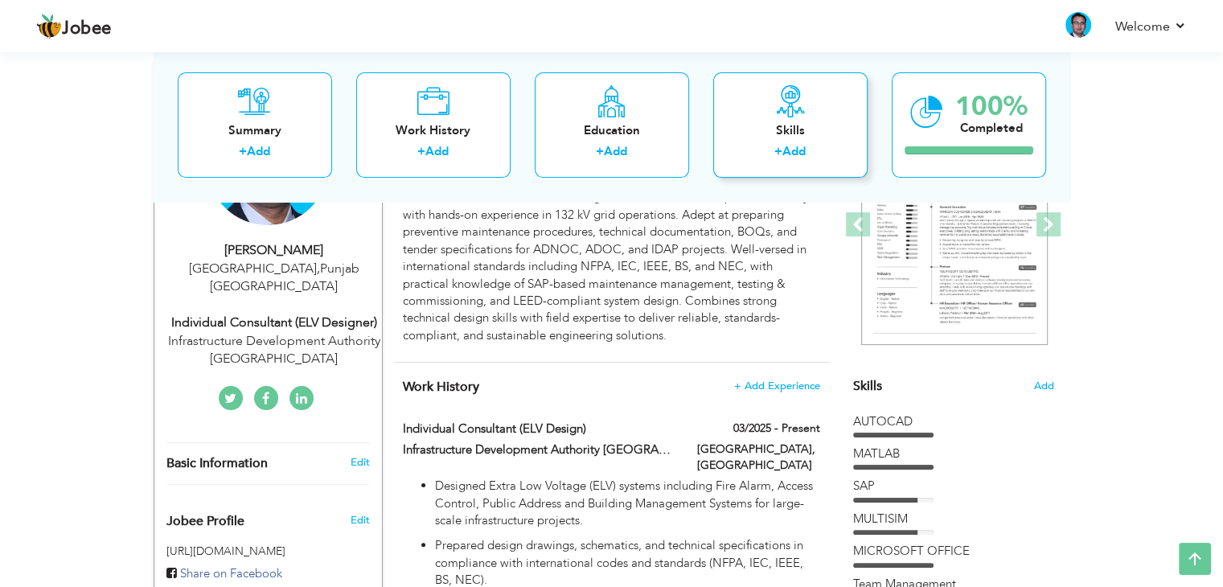
click at [784, 129] on div "Skills" at bounding box center [790, 130] width 129 height 17
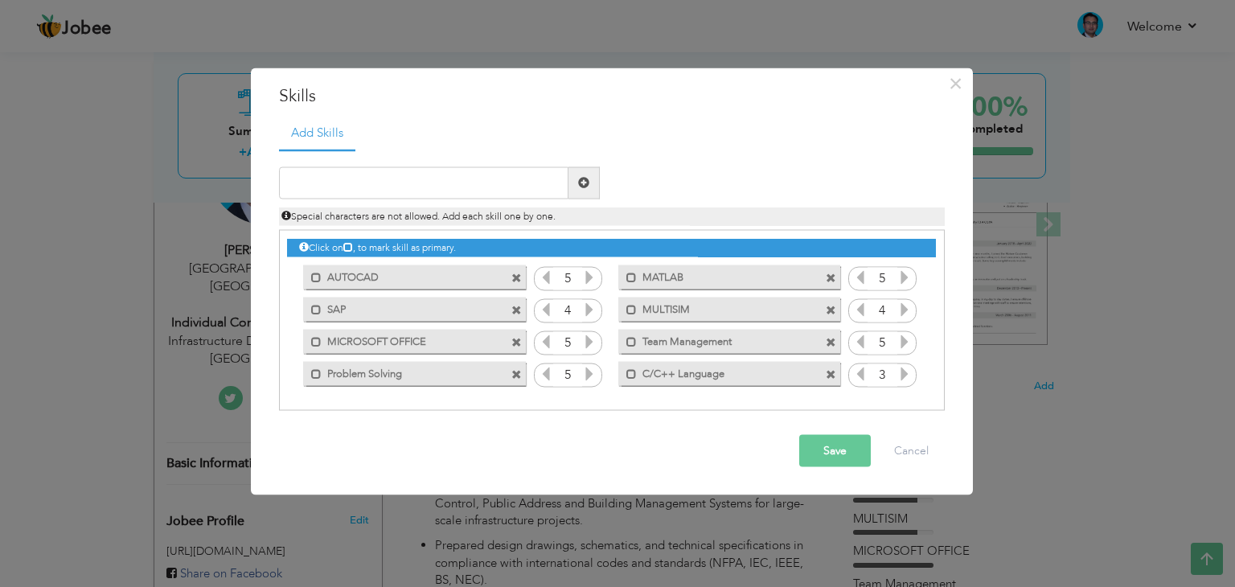
click at [543, 273] on icon at bounding box center [546, 276] width 14 height 14
click at [865, 275] on icon at bounding box center [860, 276] width 14 height 14
click at [821, 461] on button "Save" at bounding box center [835, 450] width 72 height 32
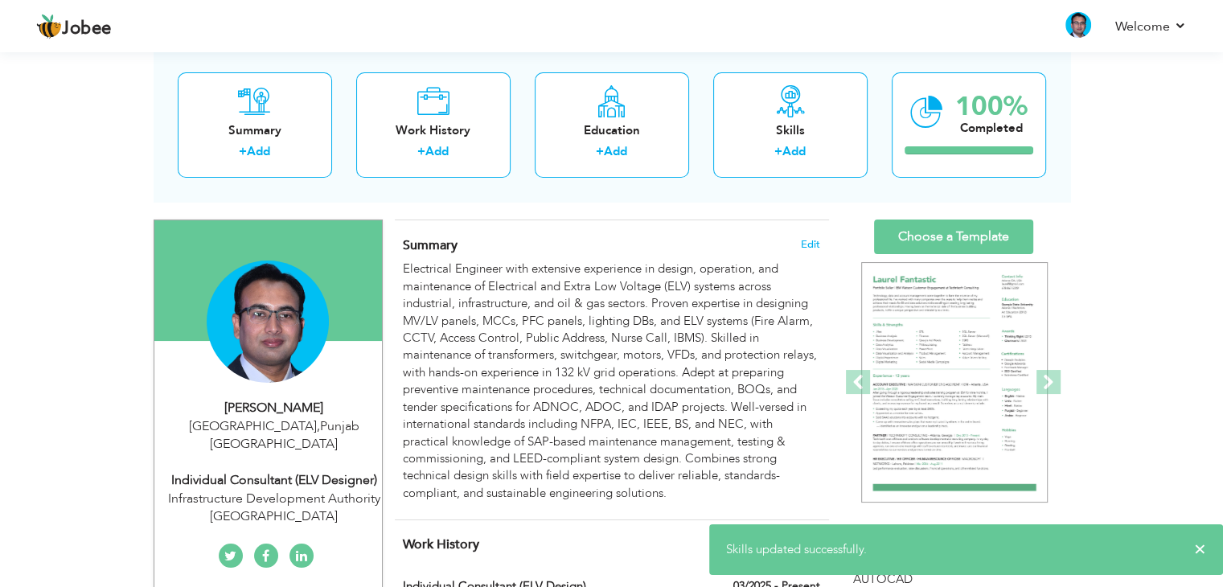
scroll to position [0, 0]
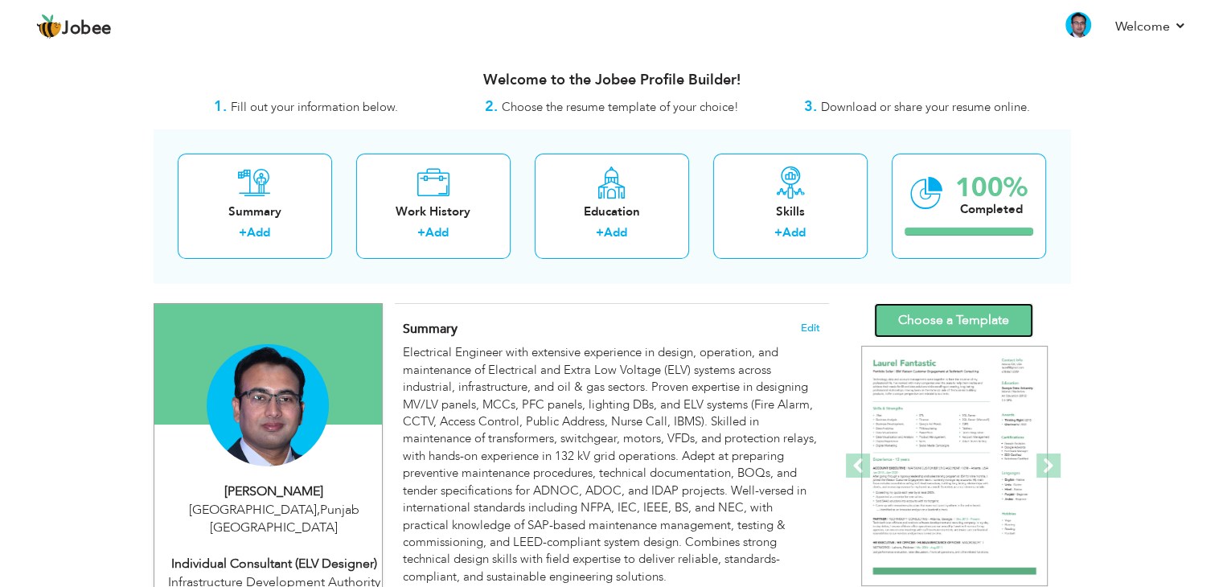
click at [999, 309] on link "Choose a Template" at bounding box center [953, 320] width 159 height 35
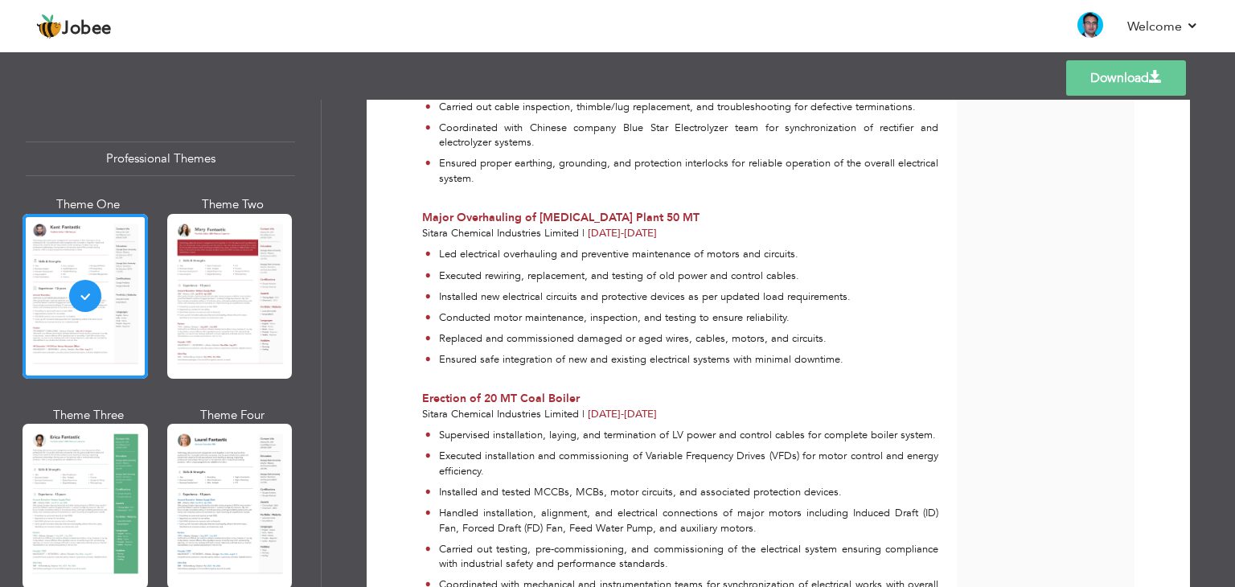
scroll to position [2129, 0]
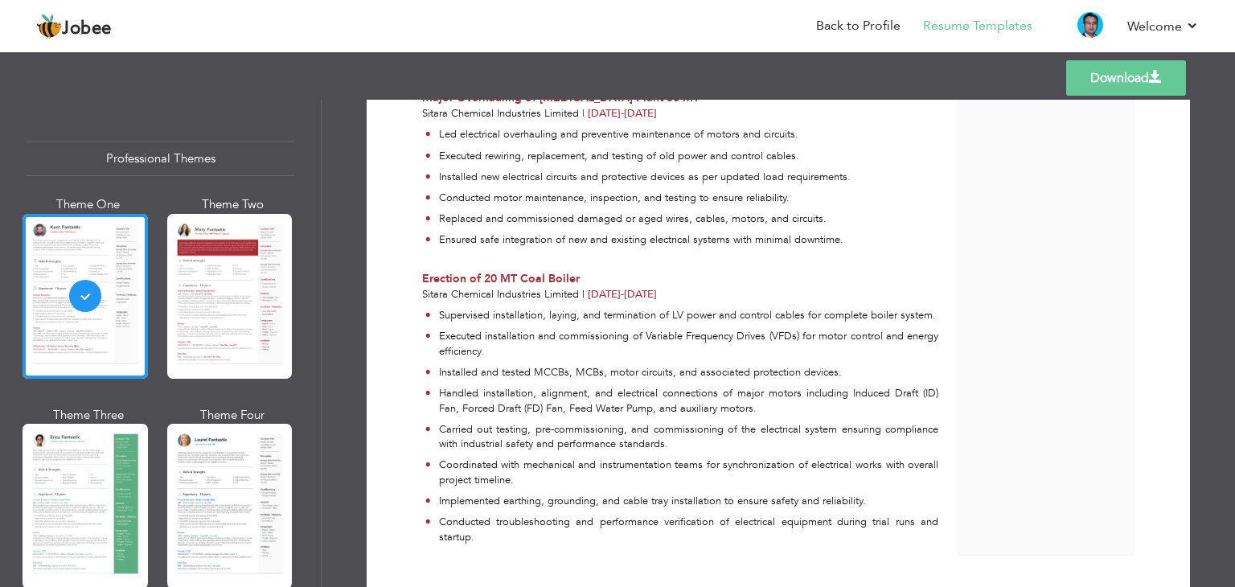
click at [1149, 78] on span at bounding box center [1155, 77] width 13 height 13
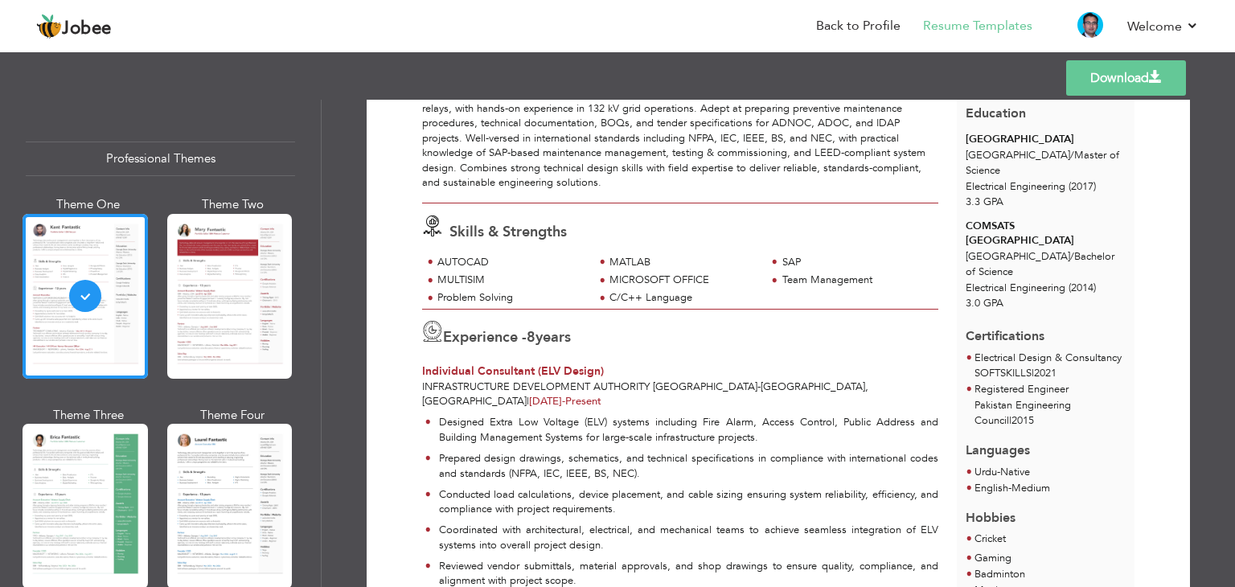
scroll to position [0, 0]
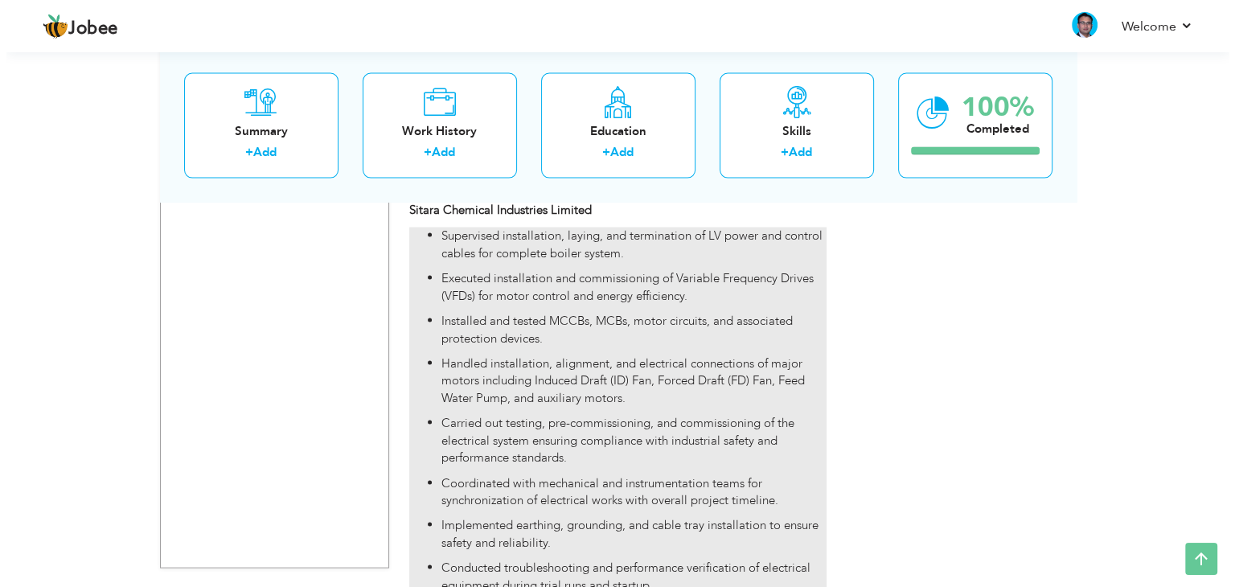
scroll to position [3241, 0]
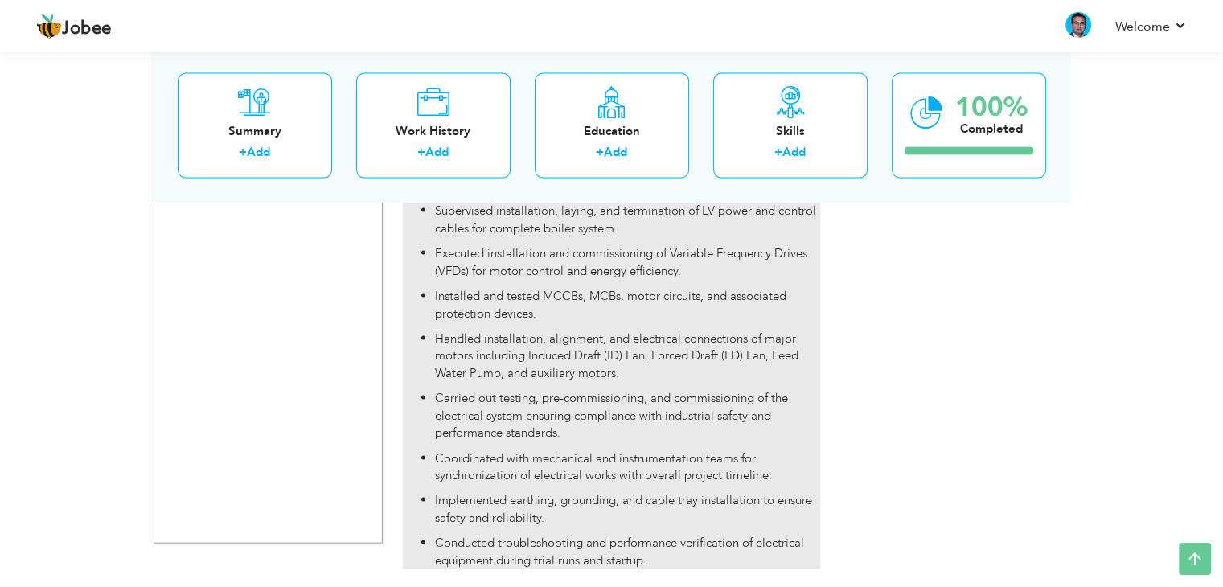
click at [689, 450] on p "Coordinated with mechanical and instrumentation teams for synchronization of el…" at bounding box center [627, 467] width 384 height 35
type input "Erection of 20 MT Coal Boiler"
type input "Sitara Chemical Industries Limited"
type input "05/2022"
type input "07/2022"
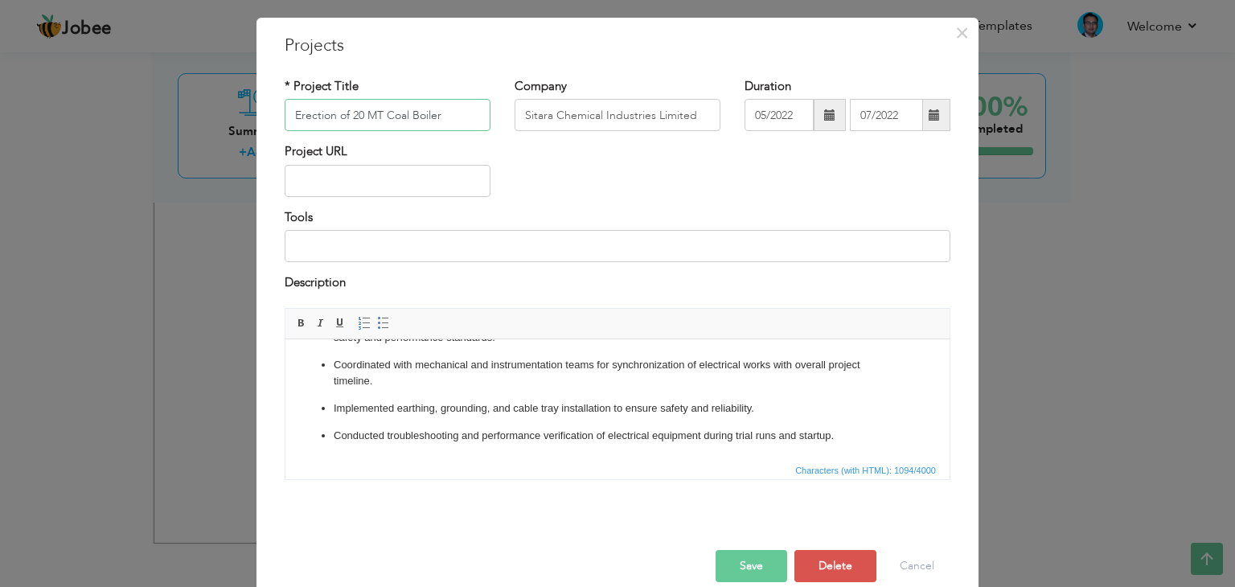
scroll to position [64, 0]
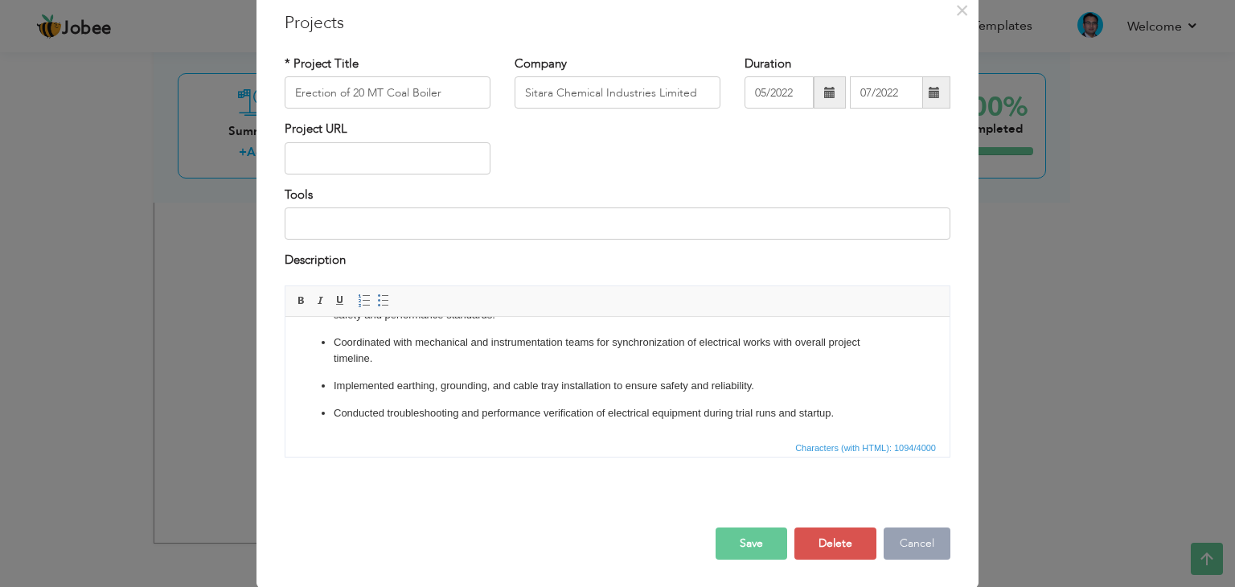
click at [909, 532] on button "Cancel" at bounding box center [916, 543] width 67 height 32
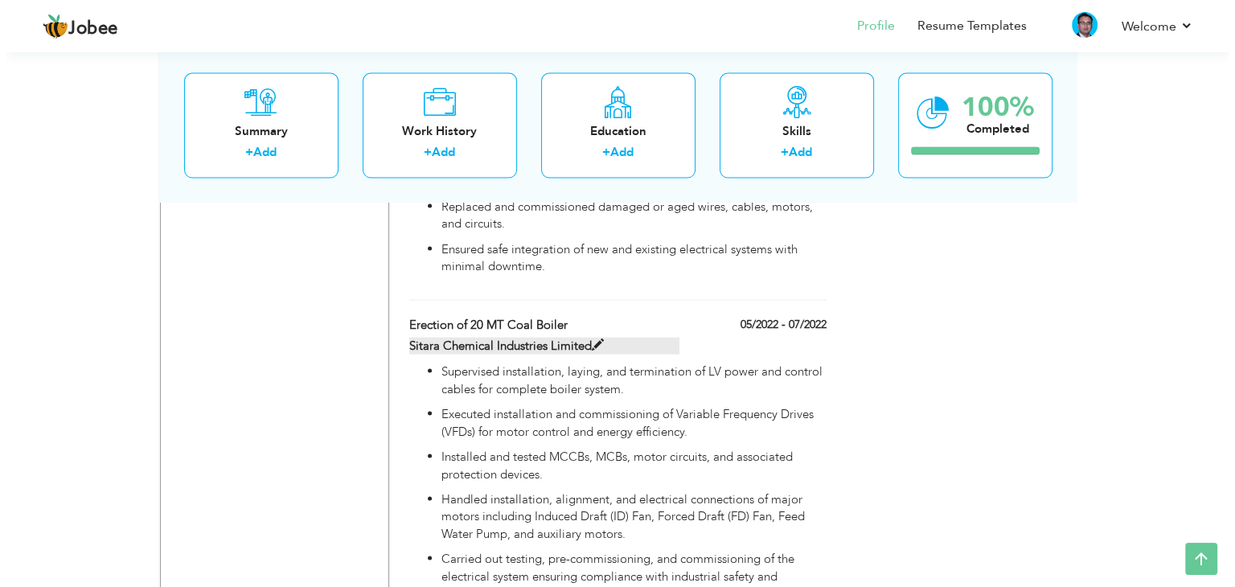
scroll to position [2839, 0]
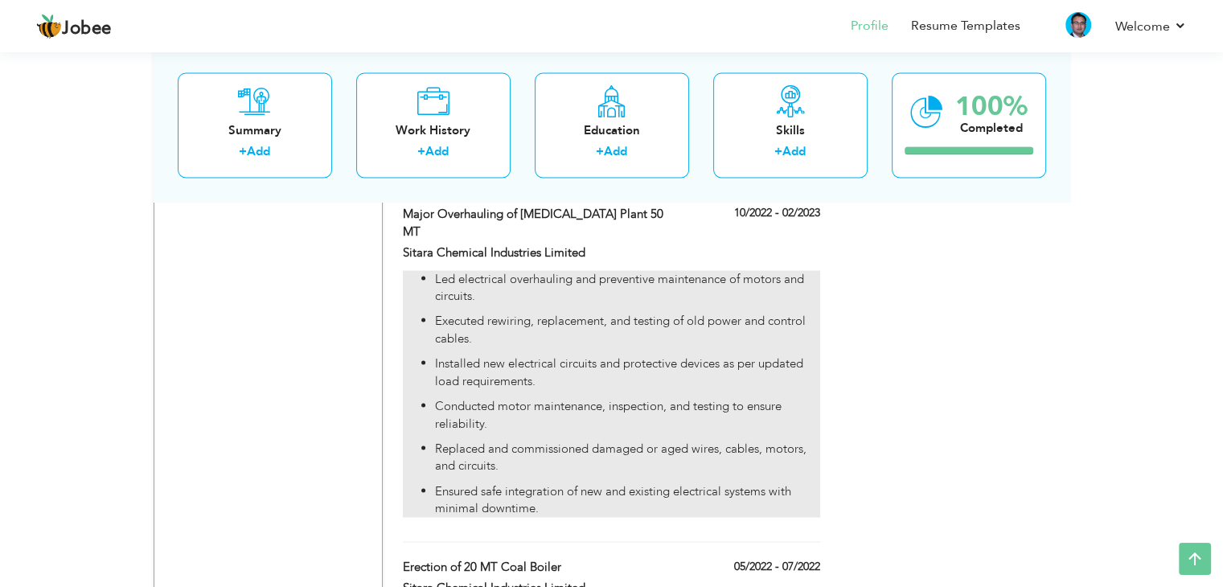
click at [625, 372] on ul "Led electrical overhauling and preventive maintenance of motors and circuits. E…" at bounding box center [611, 393] width 416 height 247
type input "Major Overhauling of [MEDICAL_DATA] Plant 50 MT"
type input "10/2022"
type input "02/2023"
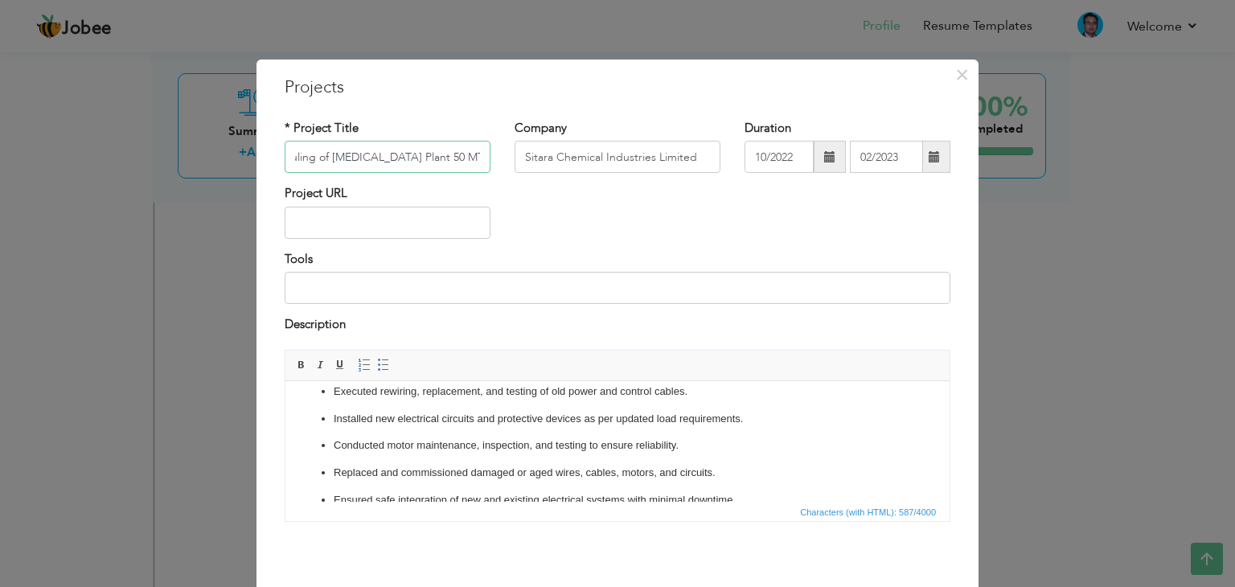
scroll to position [63, 0]
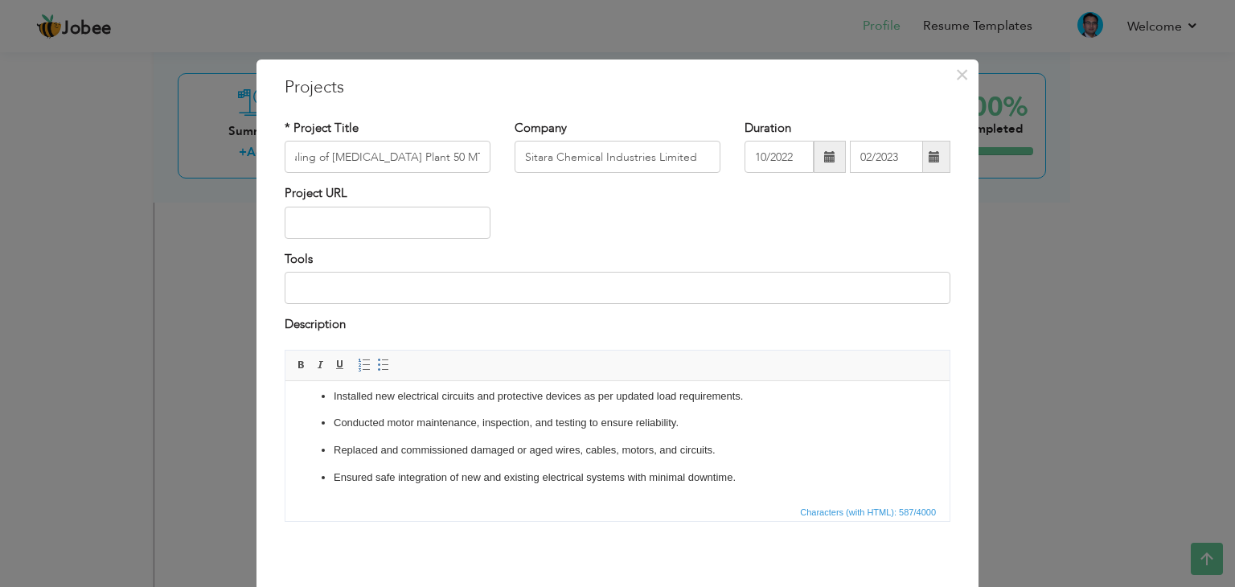
click at [308, 479] on ul "Led electrical overhauling and preventive maintenance of motors and circuits. E…" at bounding box center [617, 409] width 632 height 153
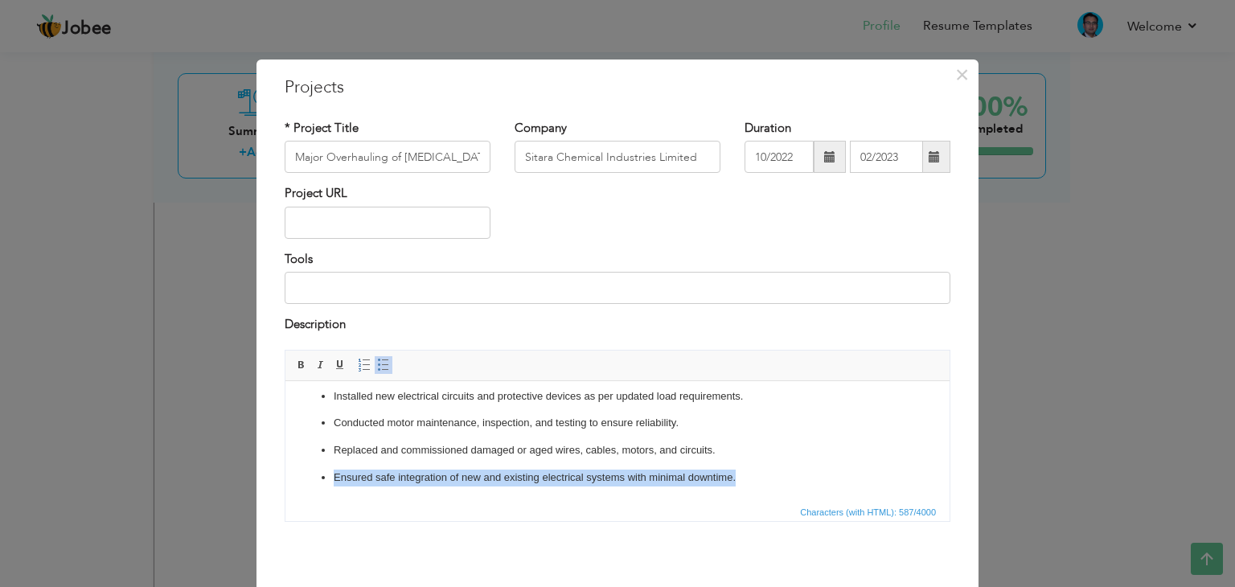
drag, startPoint x: 305, startPoint y: 479, endPoint x: 742, endPoint y: 481, distance: 436.4
click at [742, 481] on ul "Led electrical overhauling and preventive maintenance of motors and circuits. E…" at bounding box center [617, 409] width 632 height 153
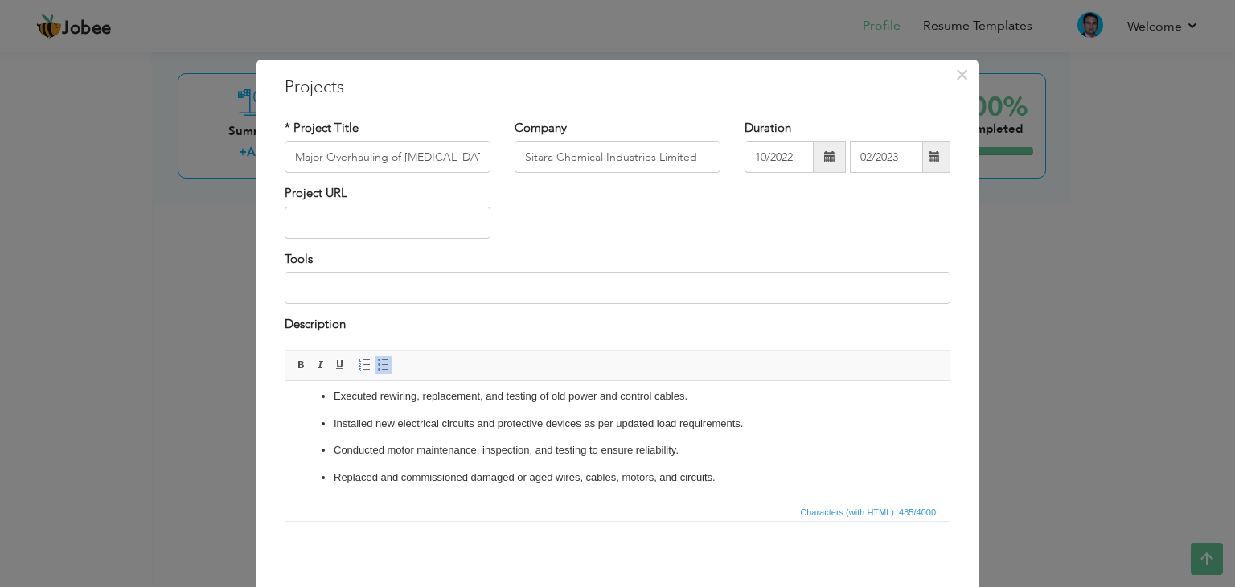
scroll to position [64, 0]
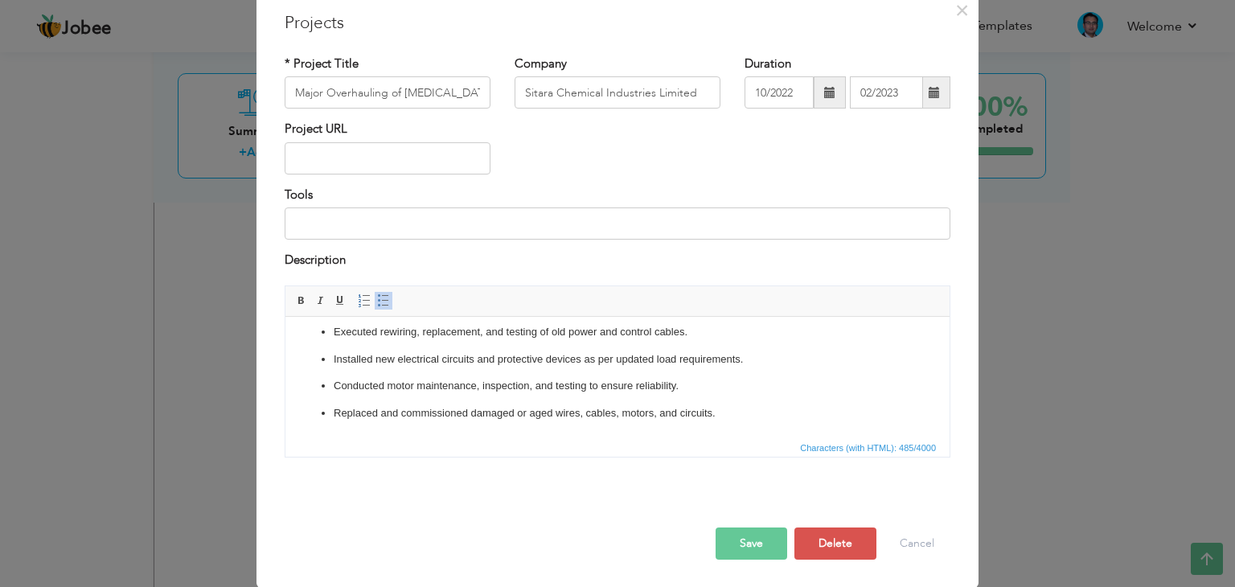
click at [761, 539] on button "Save" at bounding box center [751, 543] width 72 height 32
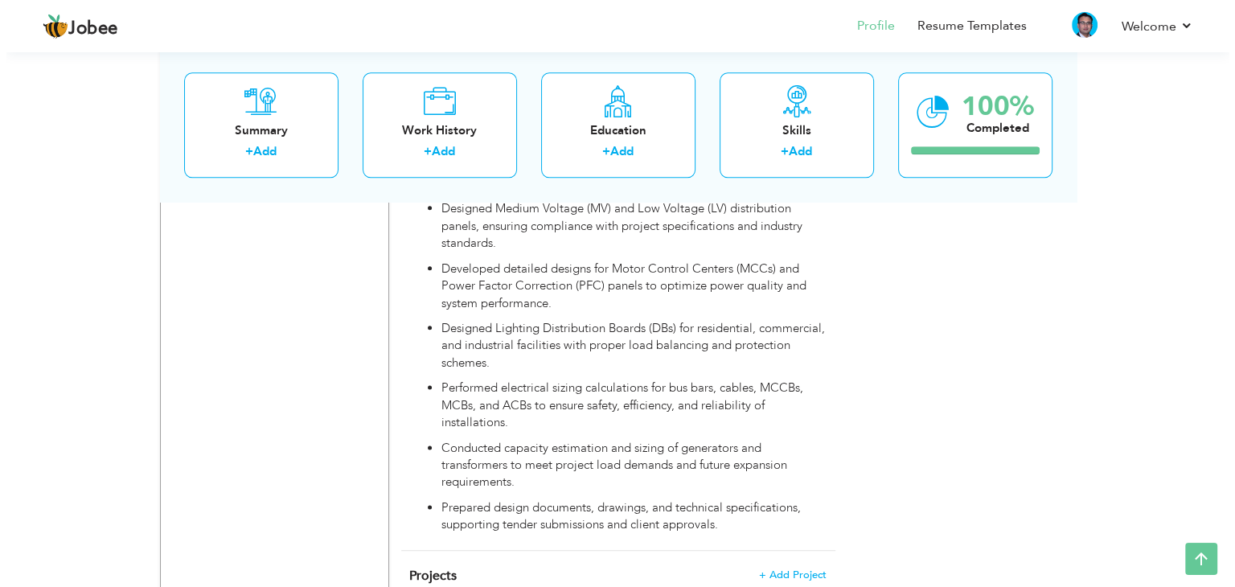
scroll to position [1955, 0]
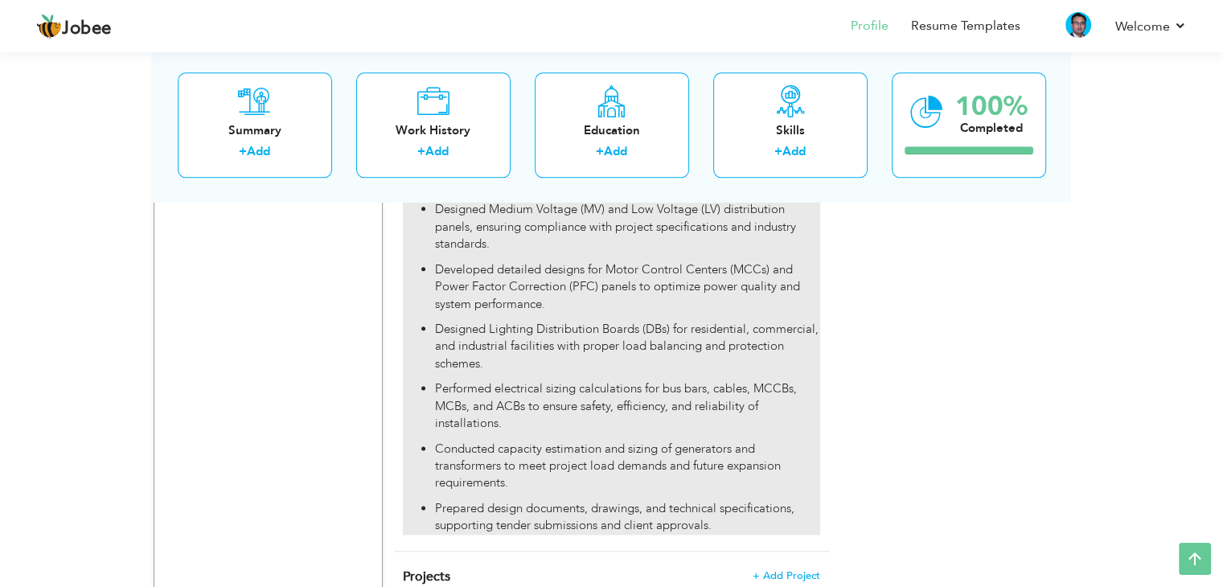
click at [619, 380] on p "Performed electrical sizing calculations for bus bars, cables, MCCBs, MCBs, and…" at bounding box center [627, 405] width 384 height 51
type input "Electrical Design Engineer"
type input "ZGL"
type input "01/2017"
type input "02/2022"
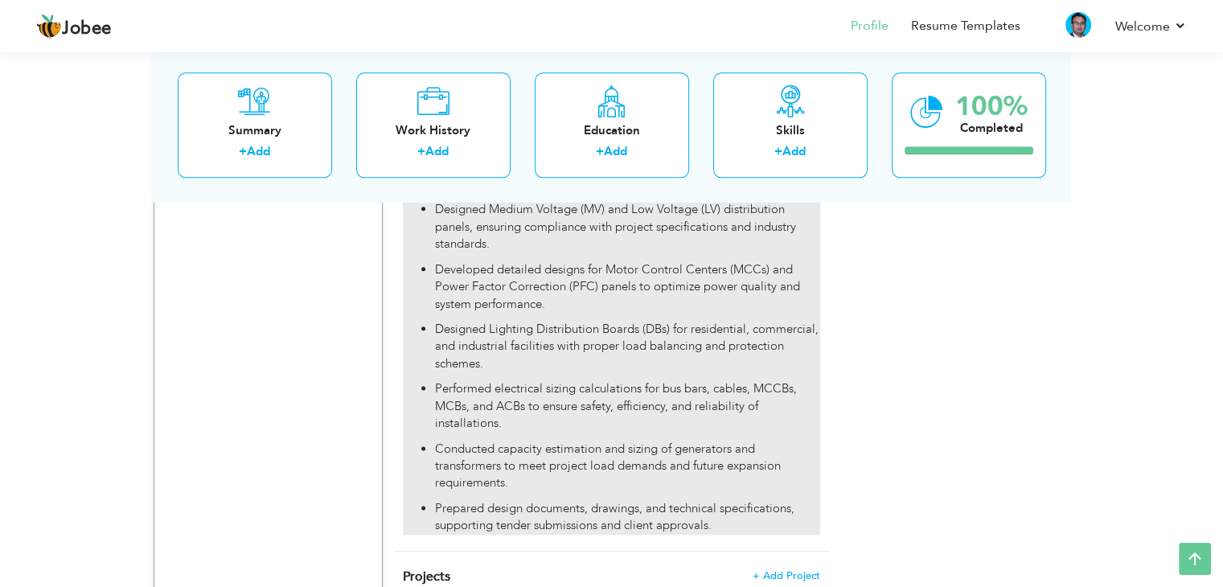
type input "[GEOGRAPHIC_DATA]"
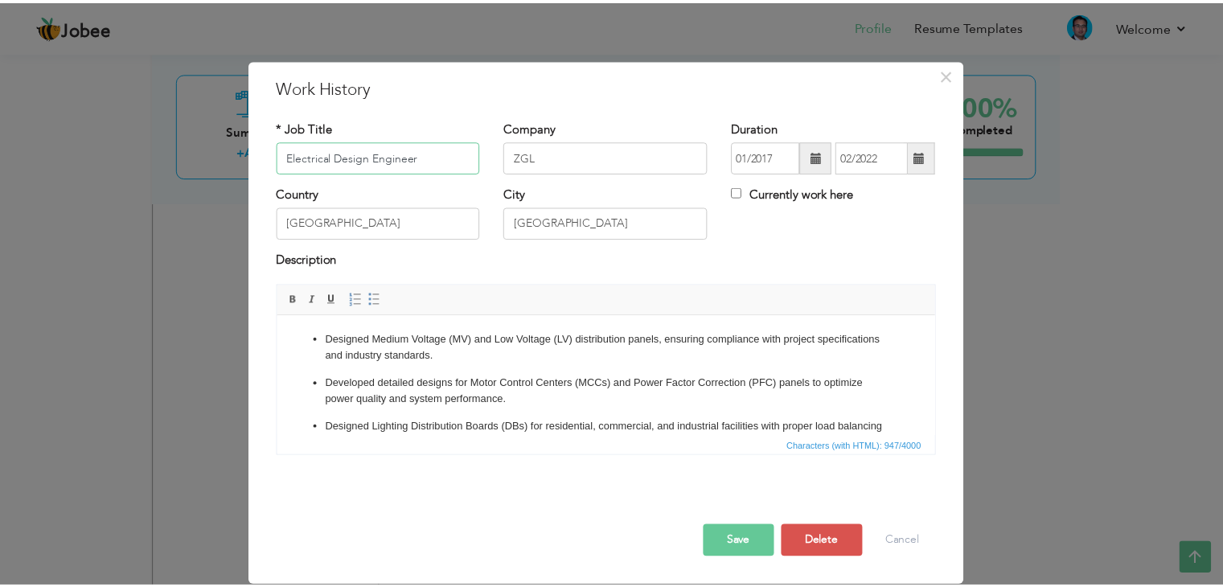
scroll to position [0, 0]
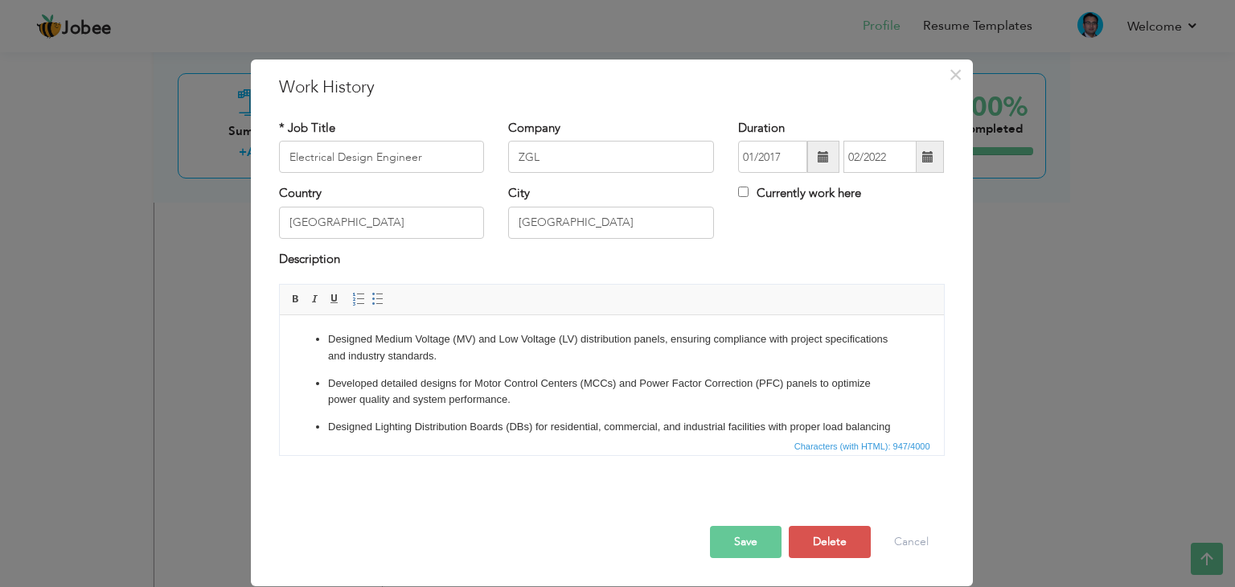
click at [759, 548] on button "Save" at bounding box center [746, 542] width 72 height 32
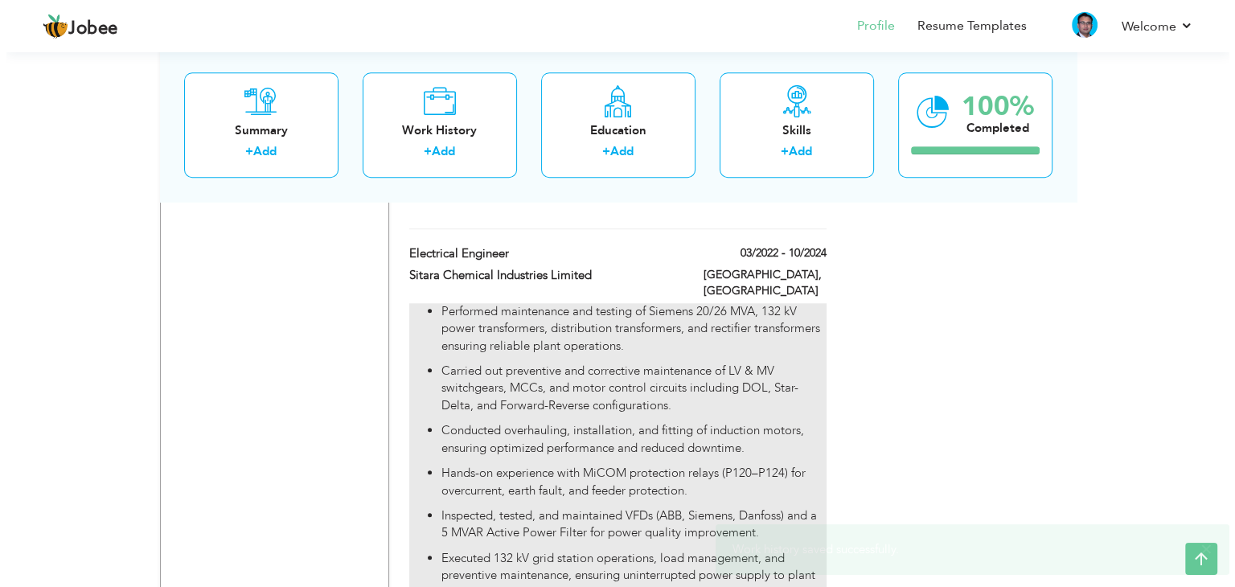
scroll to position [1392, 0]
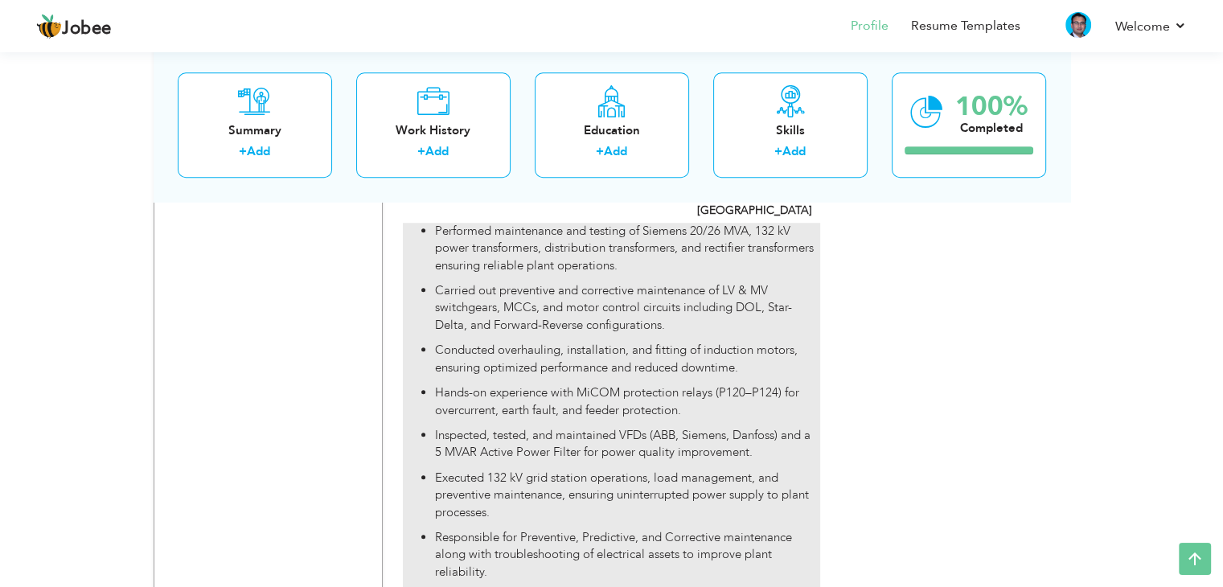
click at [567, 384] on p "Hands-on experience with MiCOM protection relays (P120–P124) for overcurrent, e…" at bounding box center [627, 401] width 384 height 35
type input "Electrical Engineer"
type input "Sitara Chemical Industries Limited"
type input "03/2022"
type input "10/2024"
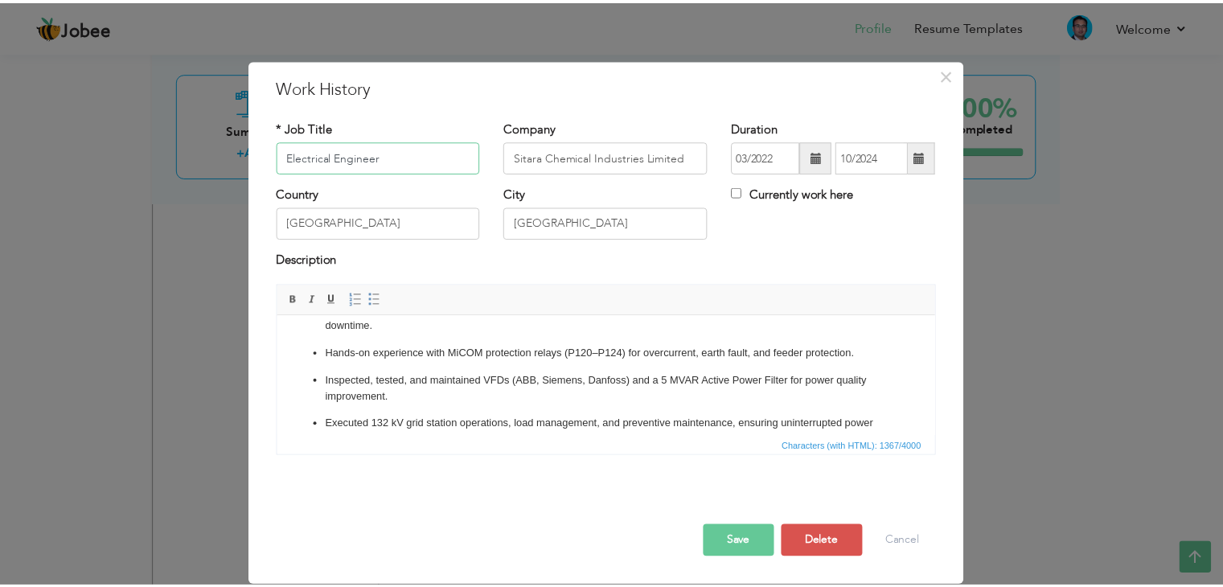
scroll to position [0, 0]
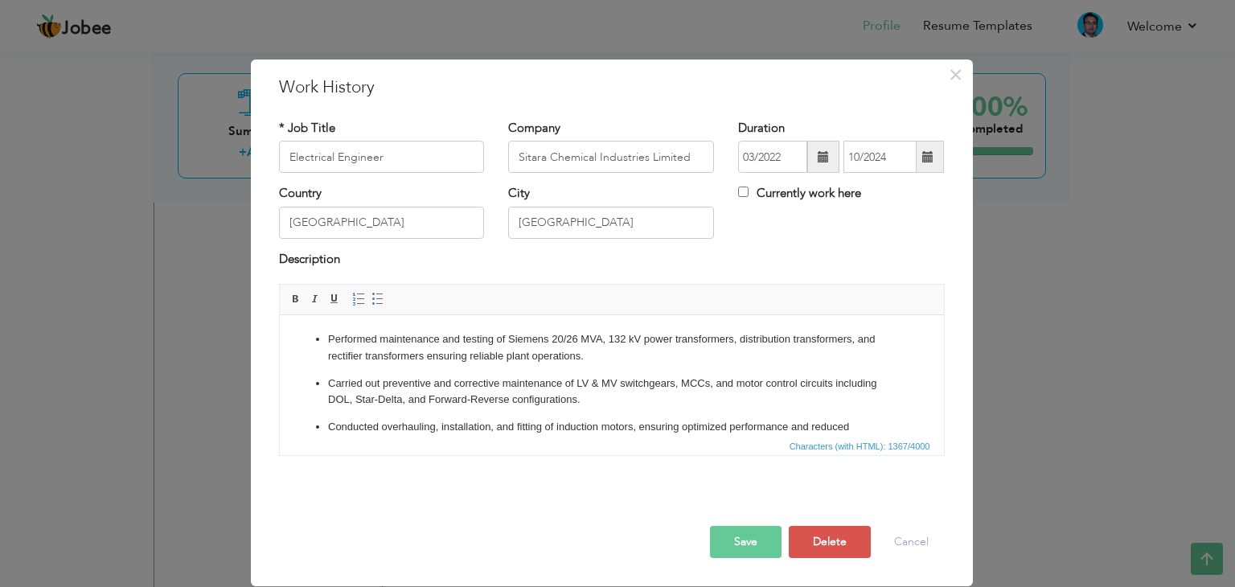
click at [750, 531] on button "Save" at bounding box center [746, 542] width 72 height 32
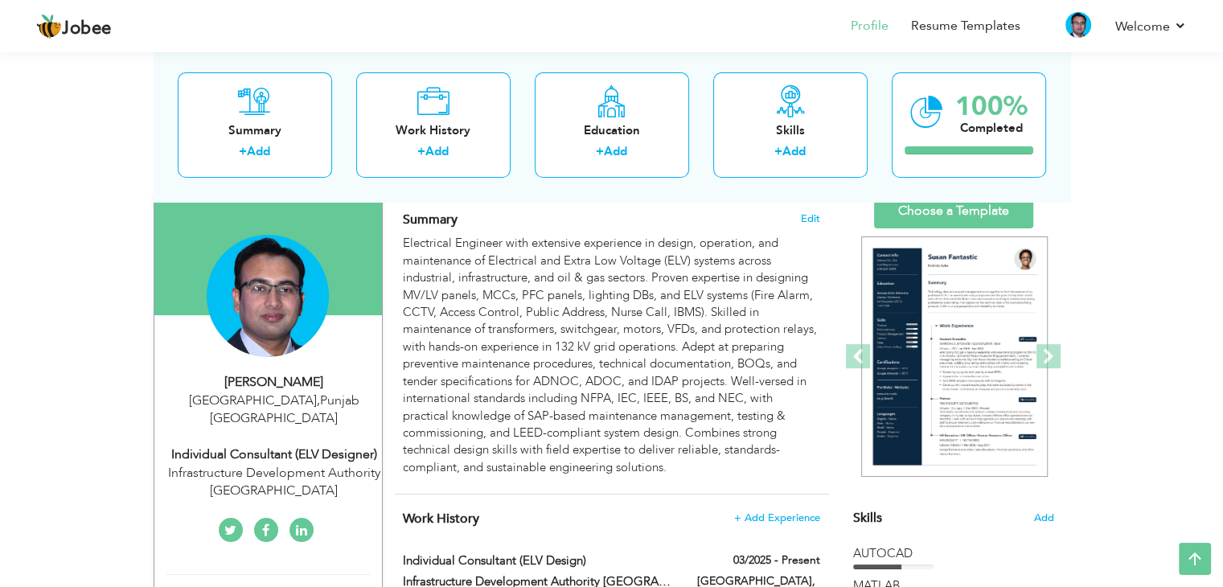
scroll to position [106, 0]
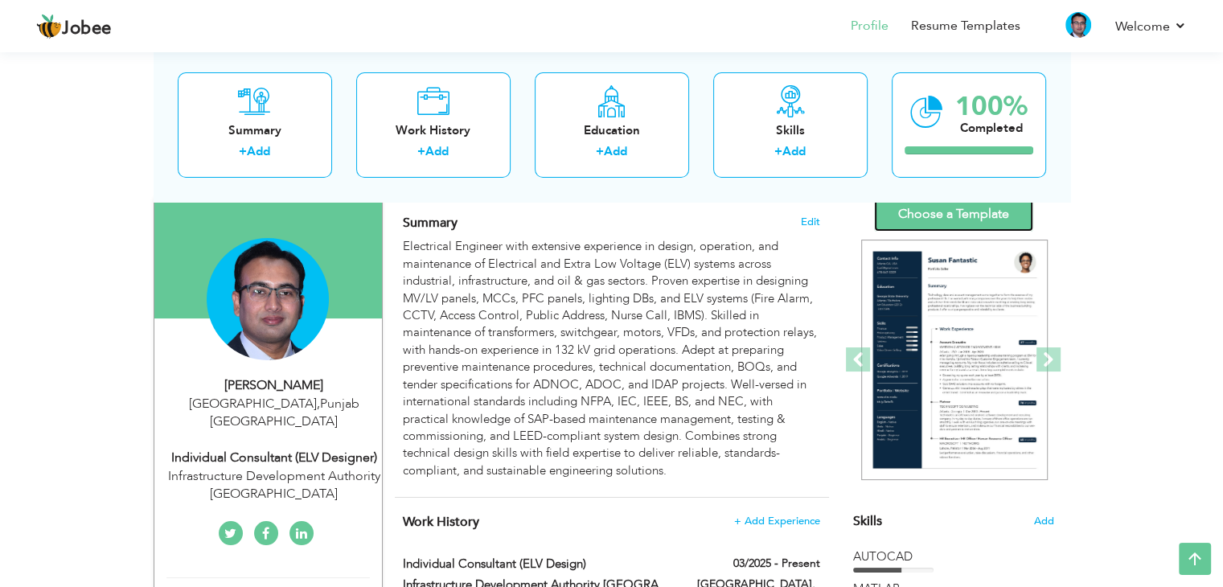
click at [981, 216] on link "Choose a Template" at bounding box center [953, 214] width 159 height 35
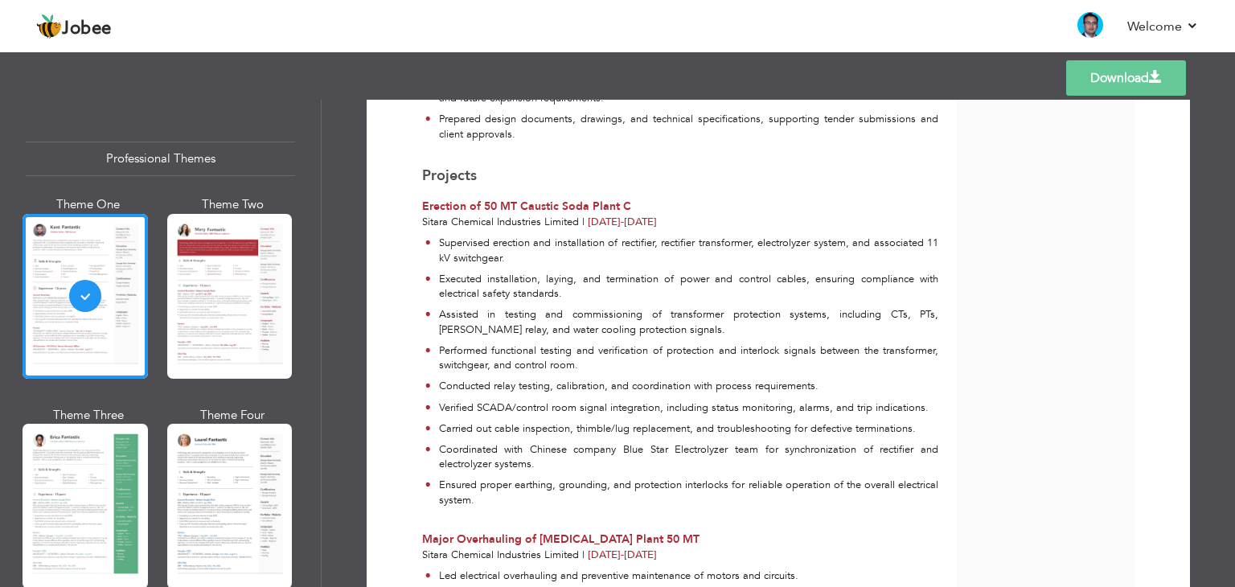
scroll to position [2108, 0]
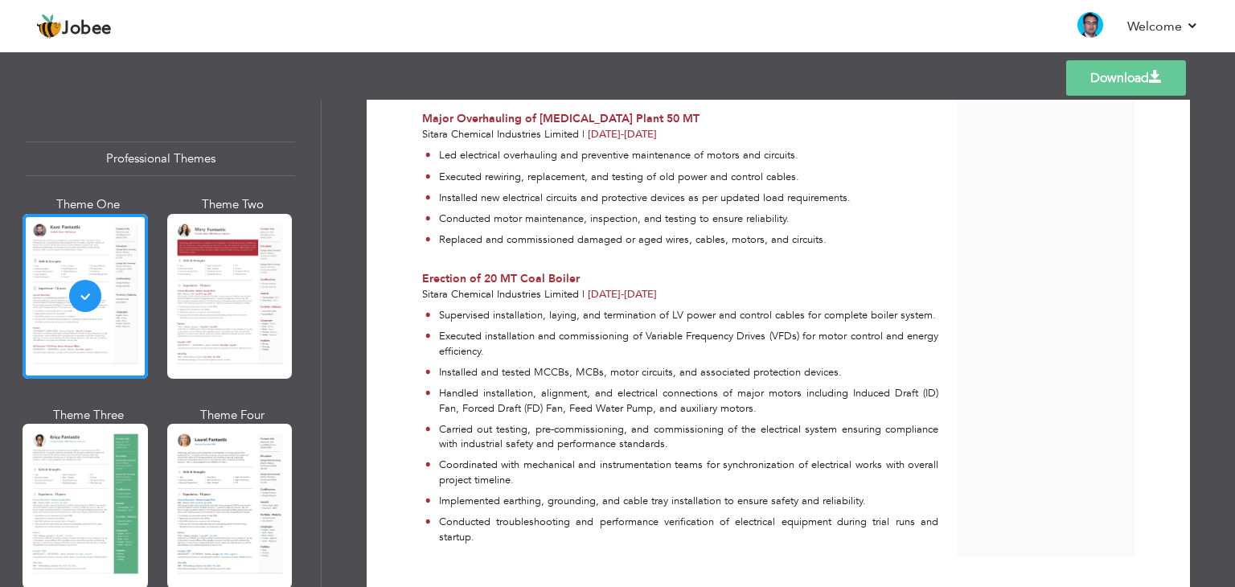
click at [1096, 71] on link "Download" at bounding box center [1126, 77] width 120 height 35
